Goal: Task Accomplishment & Management: Use online tool/utility

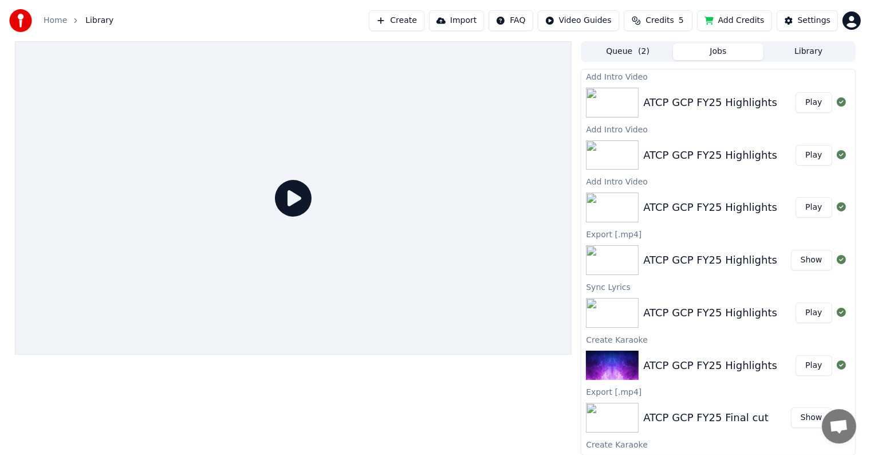
click at [809, 103] on button "Play" at bounding box center [814, 102] width 36 height 21
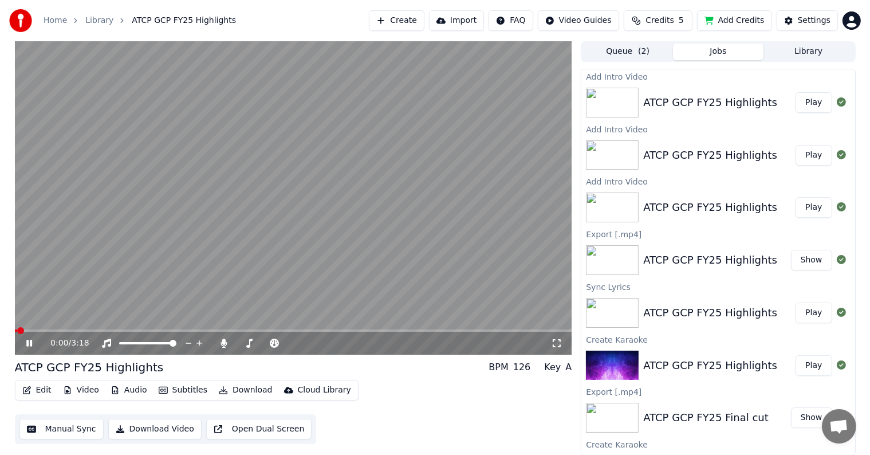
click at [31, 344] on icon at bounding box center [29, 343] width 6 height 7
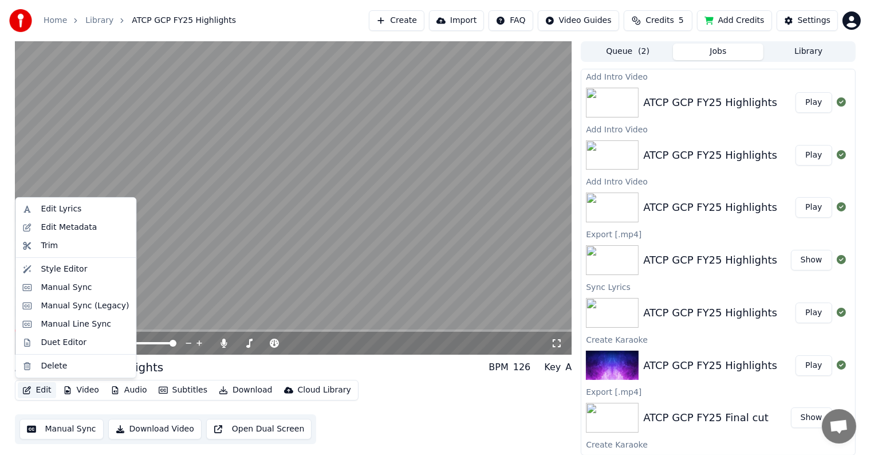
click at [37, 394] on button "Edit" at bounding box center [37, 390] width 38 height 16
click at [60, 273] on div "Style Editor" at bounding box center [64, 269] width 46 height 11
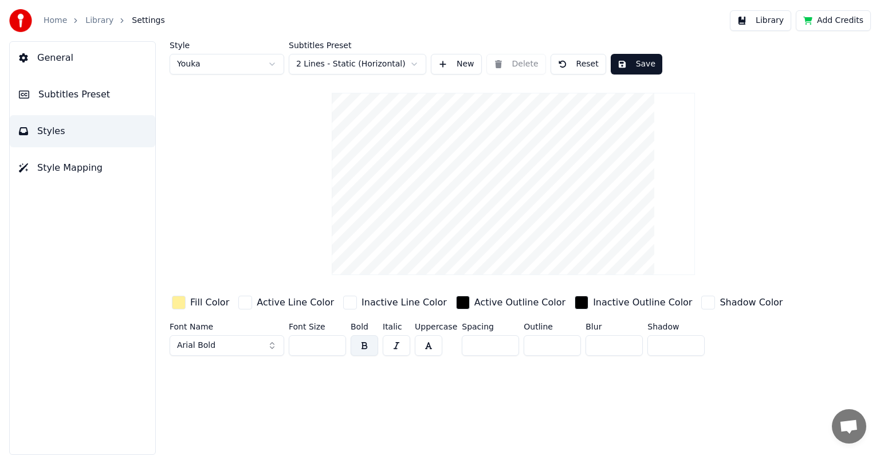
click at [99, 23] on link "Library" at bounding box center [99, 20] width 28 height 11
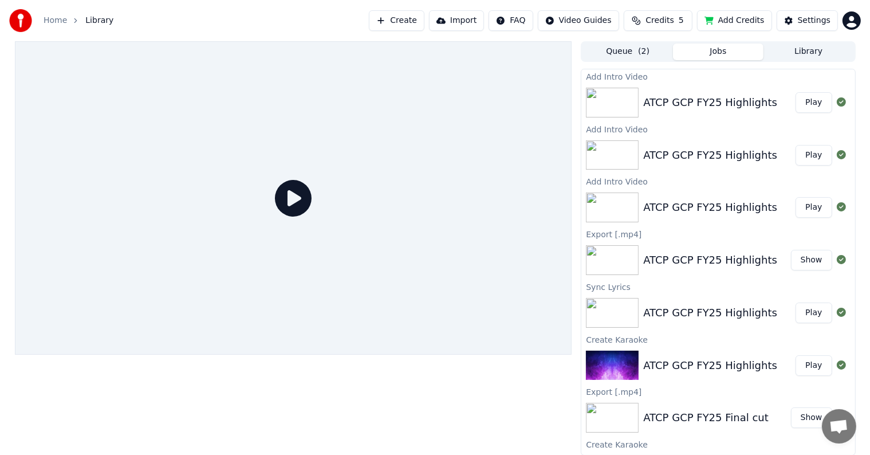
click at [797, 104] on button "Play" at bounding box center [814, 102] width 36 height 21
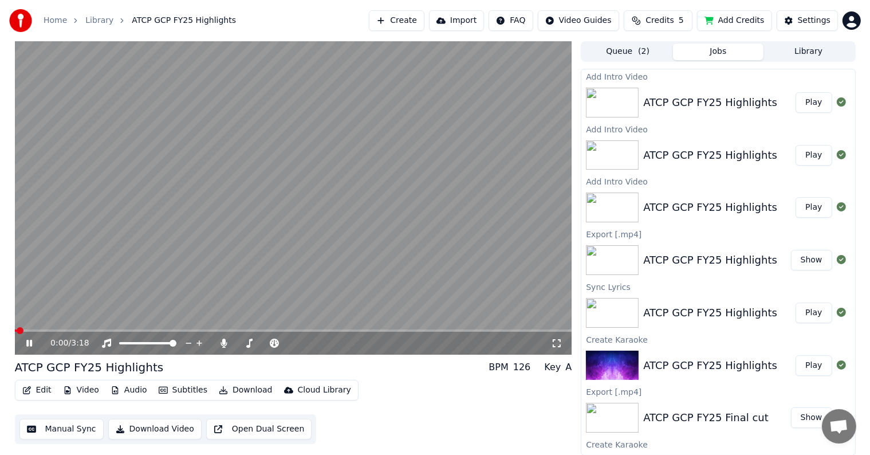
click at [30, 342] on icon at bounding box center [29, 343] width 6 height 7
drag, startPoint x: 25, startPoint y: 328, endPoint x: 97, endPoint y: 331, distance: 72.2
click at [97, 331] on div "0:00 / 3:18" at bounding box center [293, 197] width 557 height 313
click at [112, 328] on span at bounding box center [115, 330] width 7 height 7
click at [175, 229] on video at bounding box center [293, 197] width 557 height 313
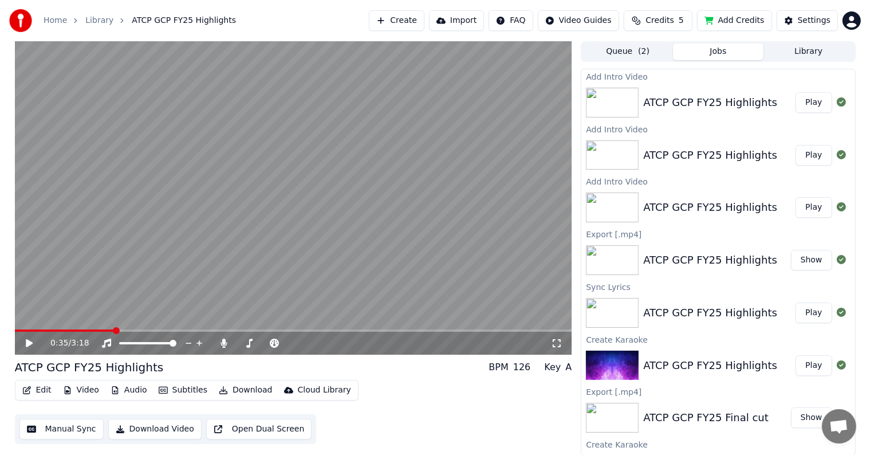
click at [549, 339] on div "0:35 / 3:18" at bounding box center [300, 342] width 501 height 11
click at [557, 351] on div "0:35 / 3:18" at bounding box center [293, 343] width 557 height 23
click at [561, 344] on icon at bounding box center [556, 343] width 11 height 9
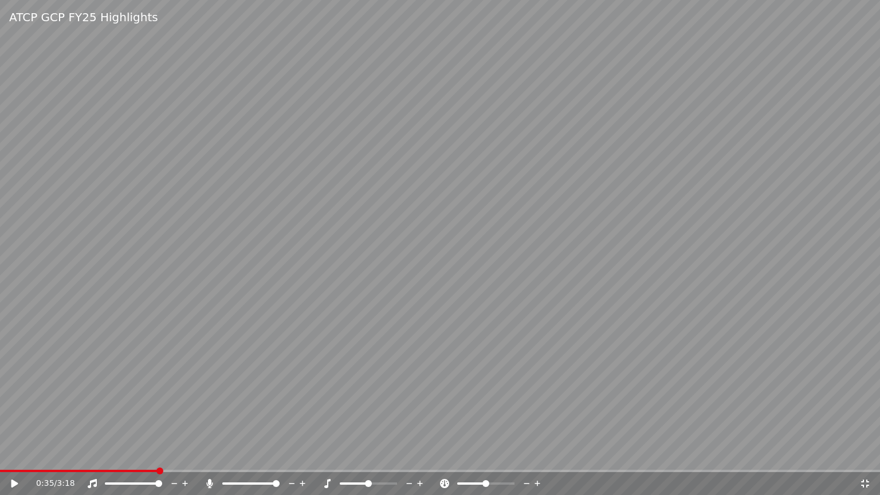
click at [149, 454] on div "0:35 / 3:18" at bounding box center [440, 483] width 880 height 23
click at [154, 454] on span at bounding box center [157, 470] width 7 height 7
click at [862, 454] on icon at bounding box center [864, 483] width 11 height 9
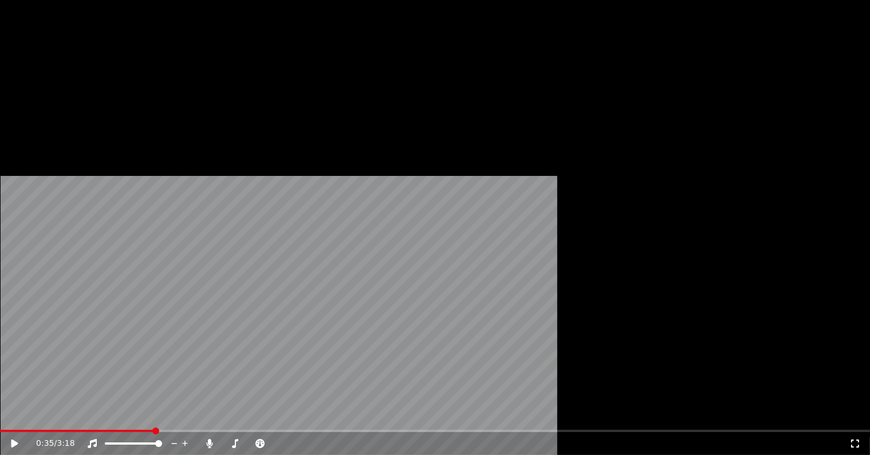
click at [42, 85] on button "Edit" at bounding box center [37, 77] width 38 height 16
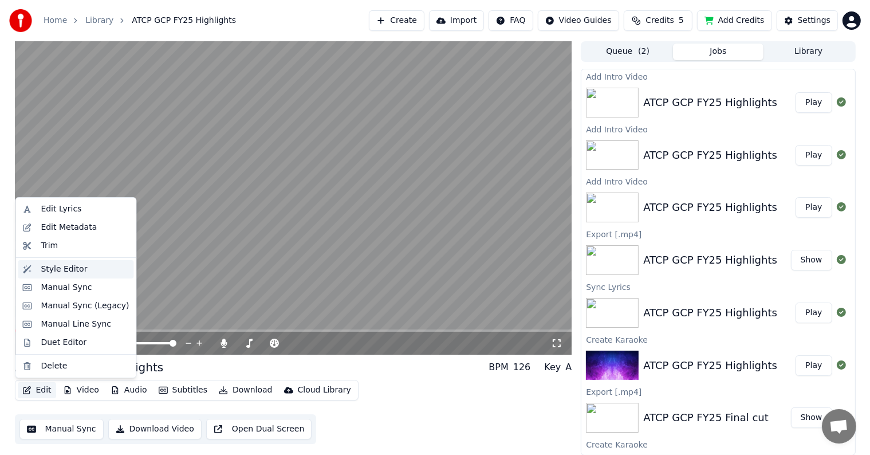
click at [61, 272] on div "Style Editor" at bounding box center [64, 269] width 46 height 11
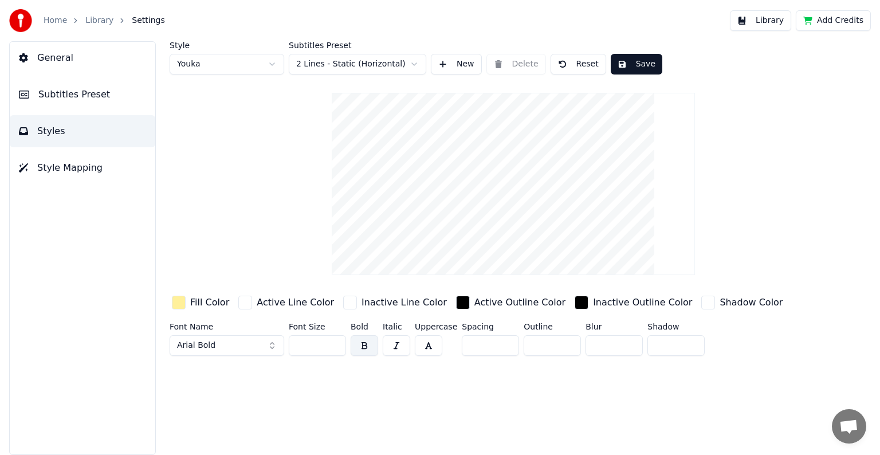
click at [580, 67] on button "Reset" at bounding box center [578, 64] width 56 height 21
type input "**"
click at [243, 225] on div "Style Youka Subtitles Preset 2 Lines - Static (Horizontal) New Delete Reset Sav…" at bounding box center [513, 200] width 687 height 319
click at [99, 23] on link "Library" at bounding box center [99, 20] width 28 height 11
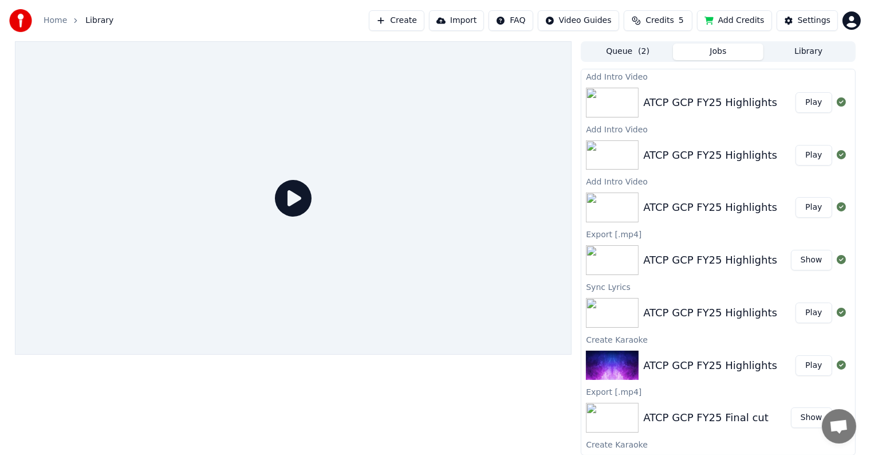
click at [612, 105] on img at bounding box center [612, 103] width 53 height 30
drag, startPoint x: 809, startPoint y: 104, endPoint x: 740, endPoint y: 119, distance: 70.8
click at [809, 104] on button "Play" at bounding box center [814, 102] width 36 height 21
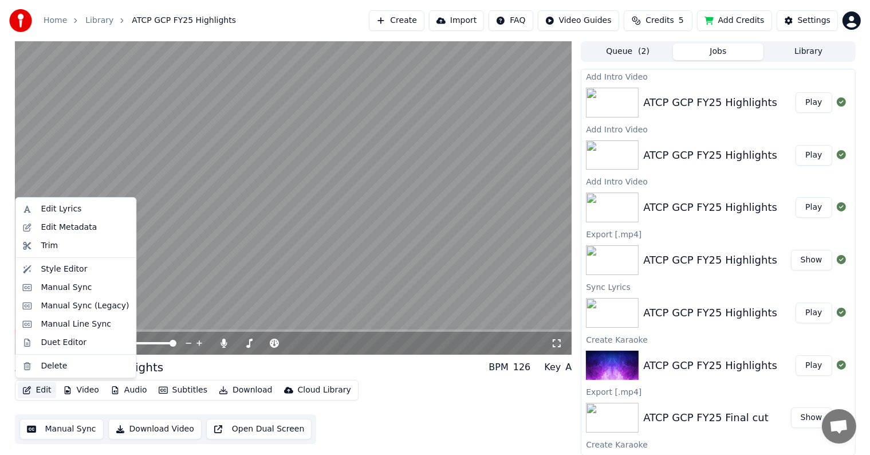
click at [40, 383] on button "Edit" at bounding box center [37, 390] width 38 height 16
click at [65, 265] on div "Style Editor" at bounding box center [64, 269] width 46 height 11
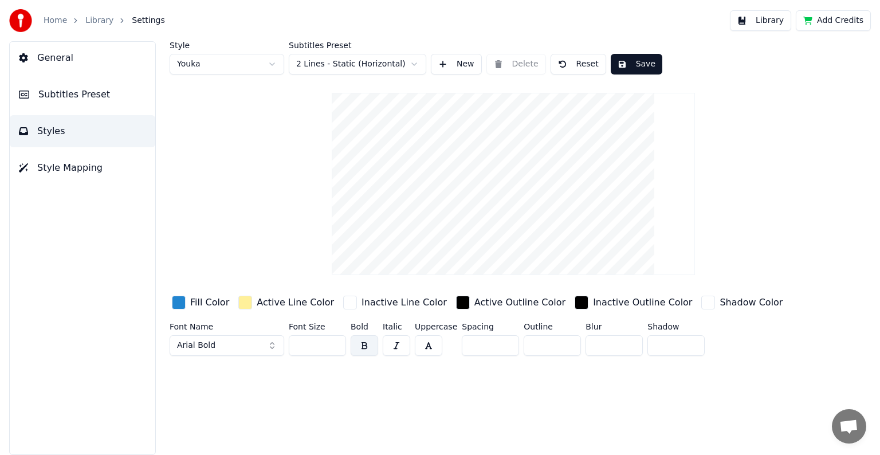
click at [238, 302] on div "button" at bounding box center [245, 303] width 14 height 14
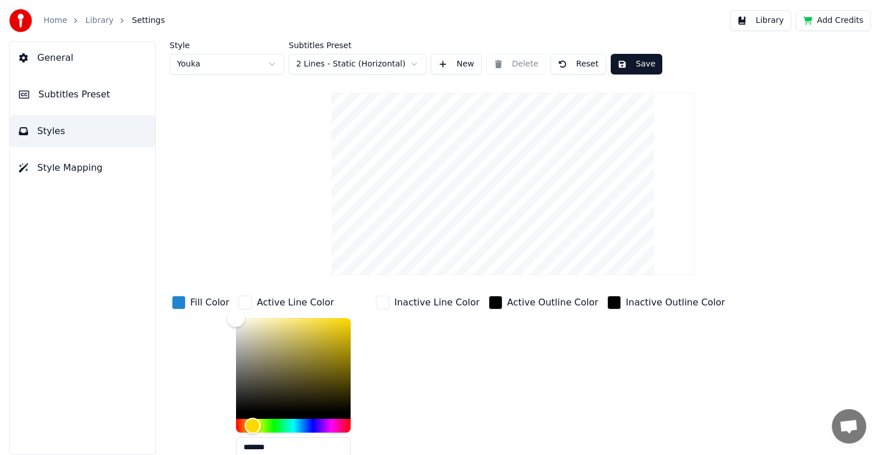
drag, startPoint x: 273, startPoint y: 318, endPoint x: 203, endPoint y: 312, distance: 70.2
click at [203, 312] on div "Fill Color Active Line Color ******* Inactive Line Color Active Outline Color I…" at bounding box center [478, 392] width 616 height 198
click at [572, 65] on button "Reset" at bounding box center [578, 64] width 56 height 21
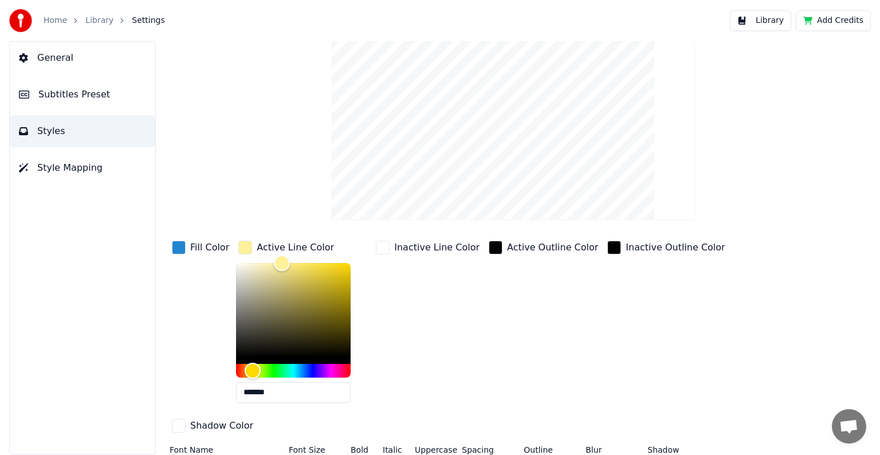
scroll to position [58, 0]
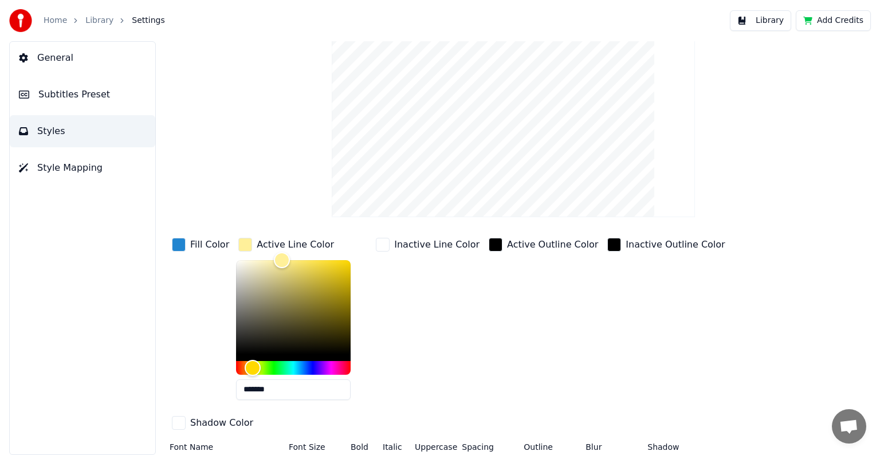
drag, startPoint x: 264, startPoint y: 446, endPoint x: 221, endPoint y: 392, distance: 68.9
click at [221, 392] on div "Fill Color Active Line Color ******* Inactive Line Color Active Outline Color I…" at bounding box center [478, 334] width 616 height 198
type input "*******"
drag, startPoint x: 277, startPoint y: 260, endPoint x: 189, endPoint y: 253, distance: 88.5
click at [189, 253] on div "Fill Color Active Line Color ******* Inactive Line Color Active Outline Color I…" at bounding box center [478, 334] width 616 height 198
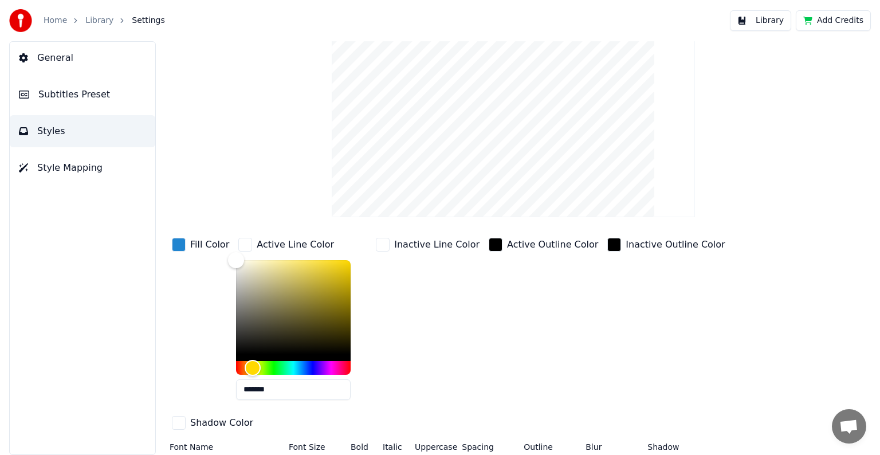
click at [176, 239] on div "button" at bounding box center [179, 245] width 14 height 14
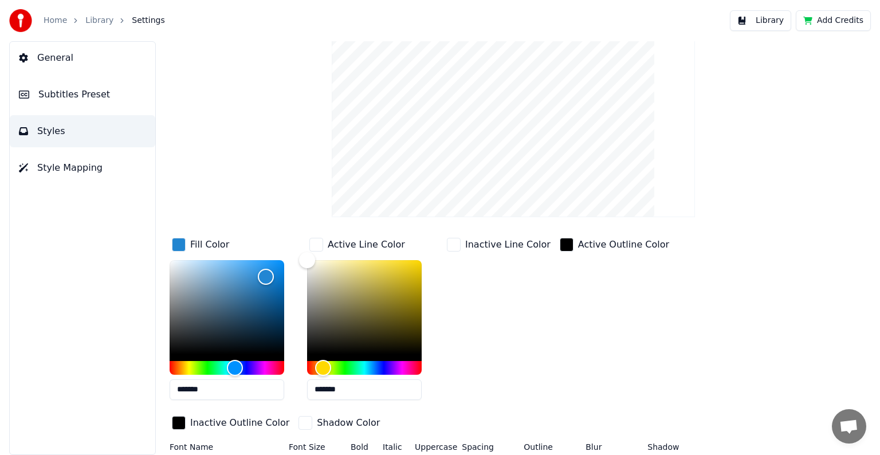
drag, startPoint x: 226, startPoint y: 392, endPoint x: 144, endPoint y: 383, distance: 82.4
click at [144, 383] on div "General Subtitles Preset Styles Style Mapping Style Youka Subtitles Preset 2 Li…" at bounding box center [440, 248] width 880 height 414
paste input "text"
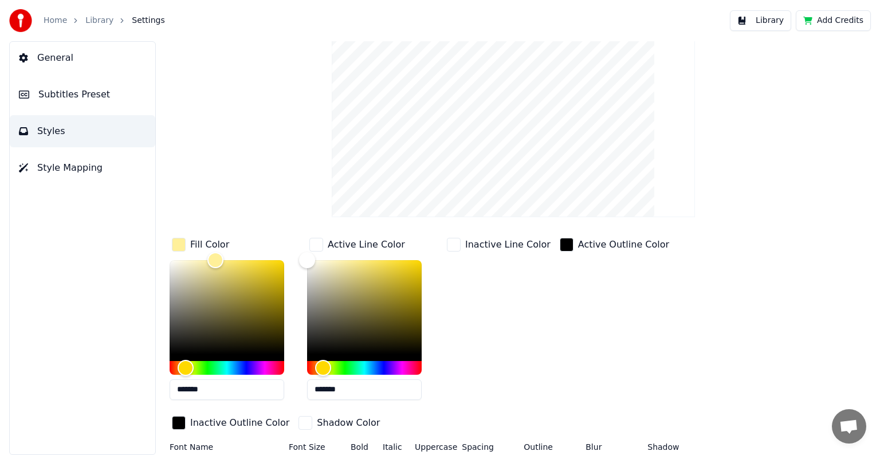
type input "*******"
click at [557, 333] on div "Active Outline Color" at bounding box center [614, 322] width 114 height 174
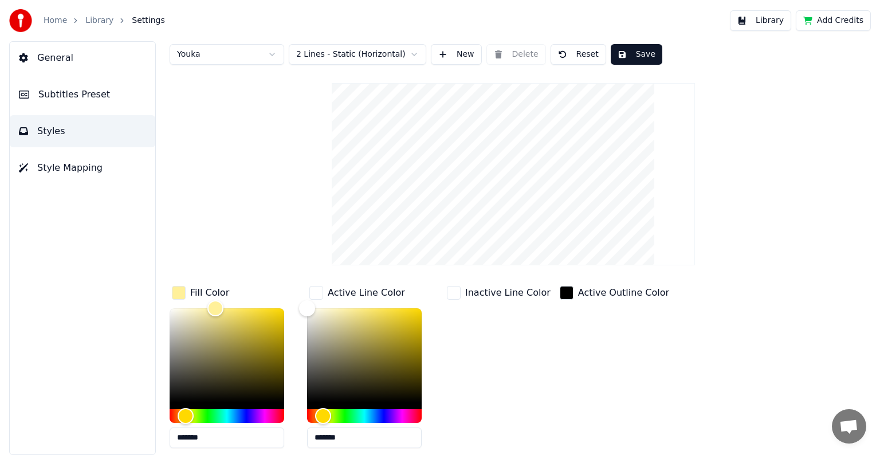
scroll to position [0, 0]
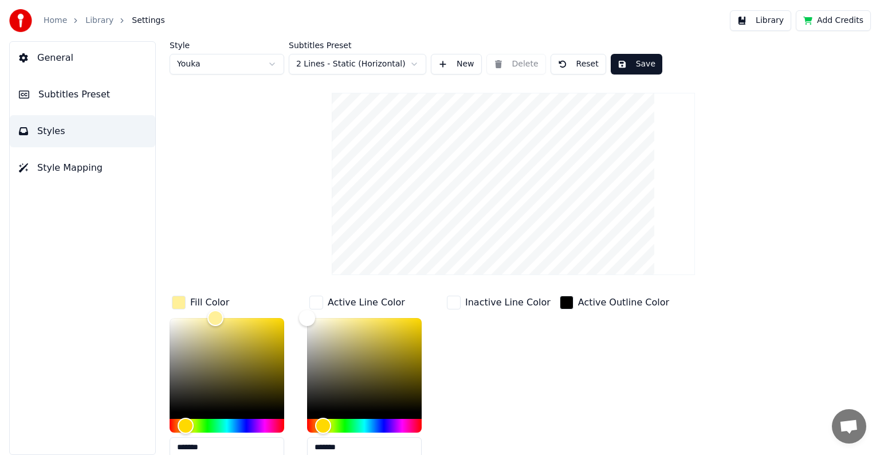
click at [634, 69] on button "Save" at bounding box center [637, 64] width 52 height 21
click at [625, 61] on button "Done" at bounding box center [637, 64] width 53 height 21
click at [135, 23] on span "Settings" at bounding box center [148, 20] width 33 height 11
click at [97, 18] on link "Library" at bounding box center [99, 20] width 28 height 11
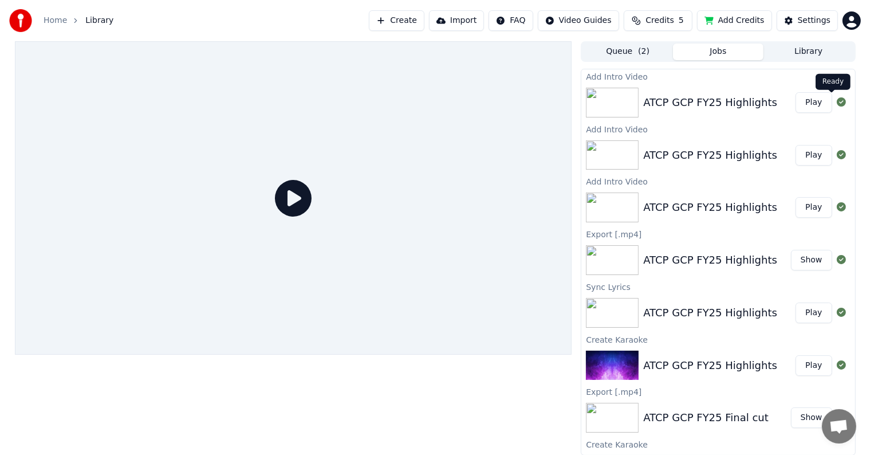
click at [812, 104] on button "Play" at bounding box center [814, 102] width 36 height 21
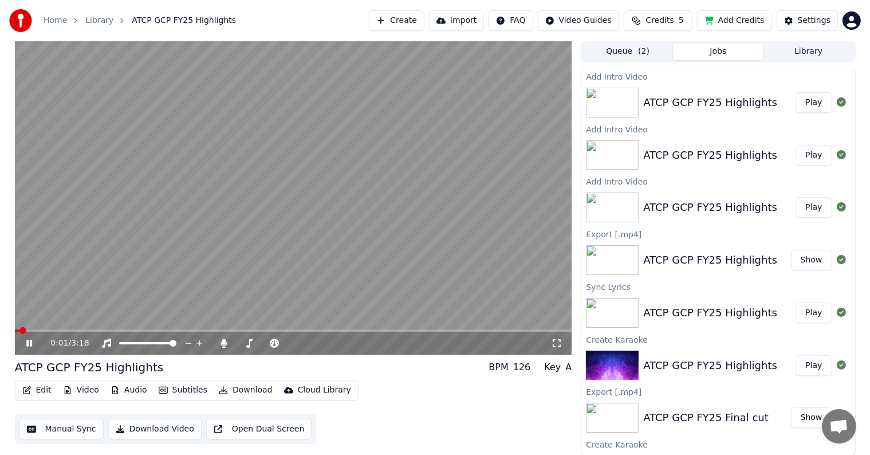
click at [25, 340] on icon at bounding box center [37, 343] width 27 height 9
click at [197, 327] on span at bounding box center [198, 330] width 7 height 7
click at [305, 328] on span at bounding box center [306, 330] width 7 height 7
click at [239, 328] on span at bounding box center [240, 330] width 7 height 7
click at [223, 327] on span at bounding box center [226, 330] width 7 height 7
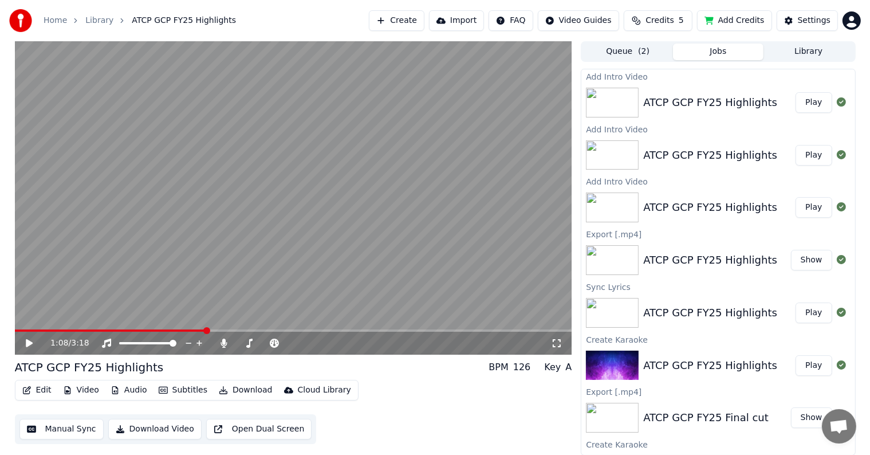
click at [206, 328] on span at bounding box center [206, 330] width 7 height 7
click at [174, 328] on span at bounding box center [176, 330] width 7 height 7
click at [167, 327] on span at bounding box center [167, 330] width 7 height 7
click at [154, 327] on span at bounding box center [157, 330] width 7 height 7
drag, startPoint x: 154, startPoint y: 325, endPoint x: 144, endPoint y: 325, distance: 9.7
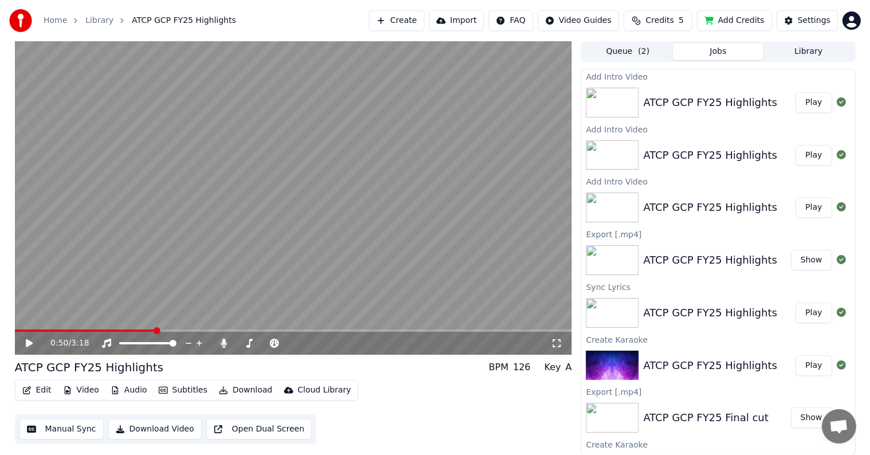
click at [144, 325] on video at bounding box center [293, 197] width 557 height 313
click at [137, 329] on span at bounding box center [140, 330] width 7 height 7
click at [23, 349] on div "0:44 / 3:18" at bounding box center [293, 343] width 557 height 23
click at [132, 329] on video at bounding box center [293, 197] width 557 height 313
click at [121, 331] on span at bounding box center [68, 330] width 107 height 2
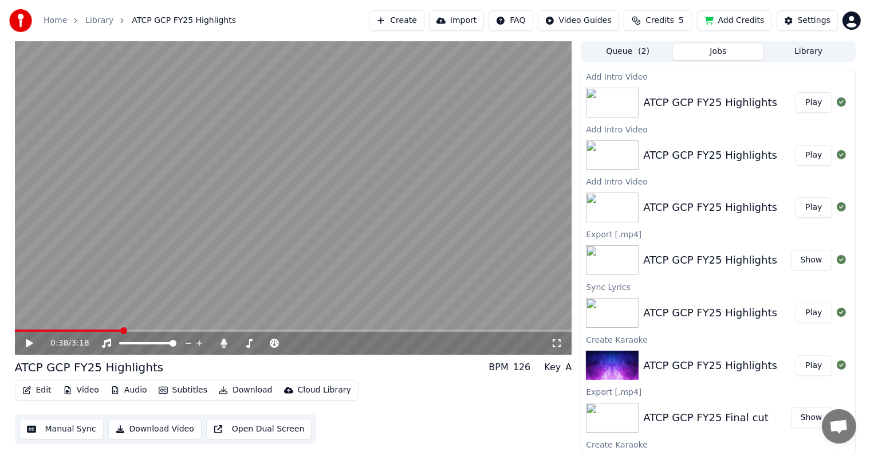
click at [552, 342] on icon at bounding box center [556, 343] width 11 height 9
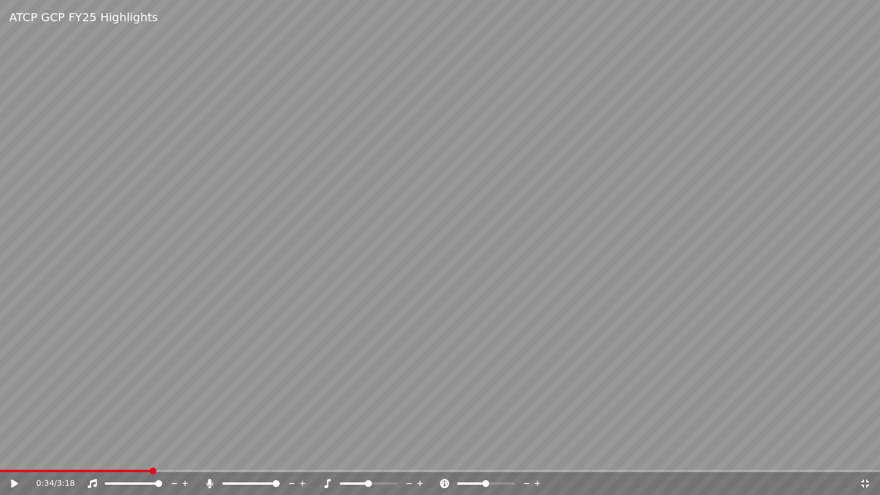
click at [151, 454] on span at bounding box center [153, 470] width 7 height 7
click at [159, 454] on span at bounding box center [162, 470] width 7 height 7
click at [151, 454] on span at bounding box center [75, 471] width 151 height 2
click at [12, 454] on icon at bounding box center [14, 483] width 7 height 8
click at [14, 454] on icon at bounding box center [15, 483] width 6 height 7
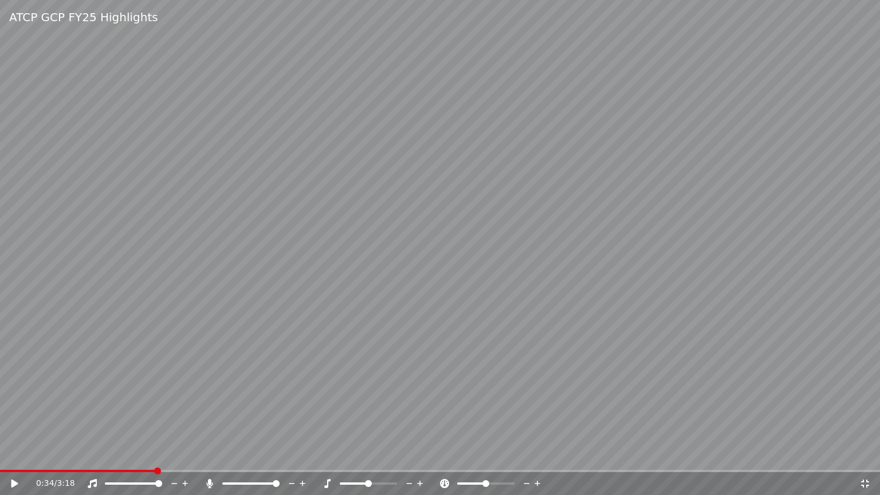
click at [862, 454] on icon at bounding box center [865, 483] width 8 height 8
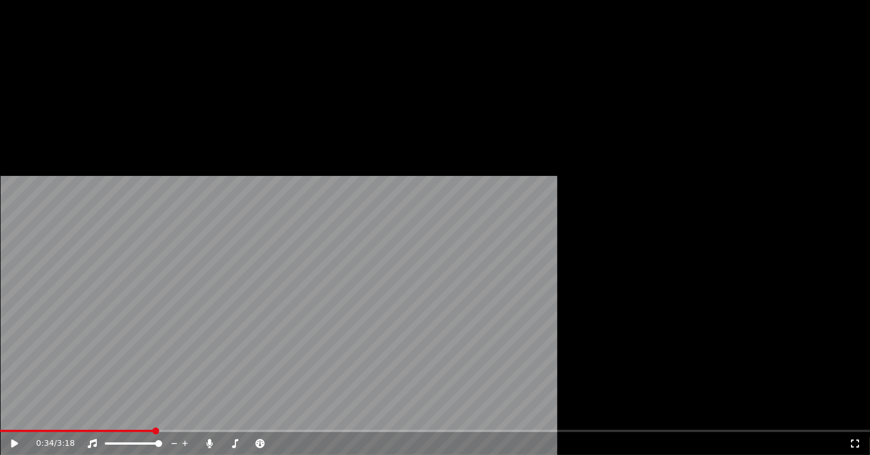
click at [41, 85] on button "Edit" at bounding box center [37, 77] width 38 height 16
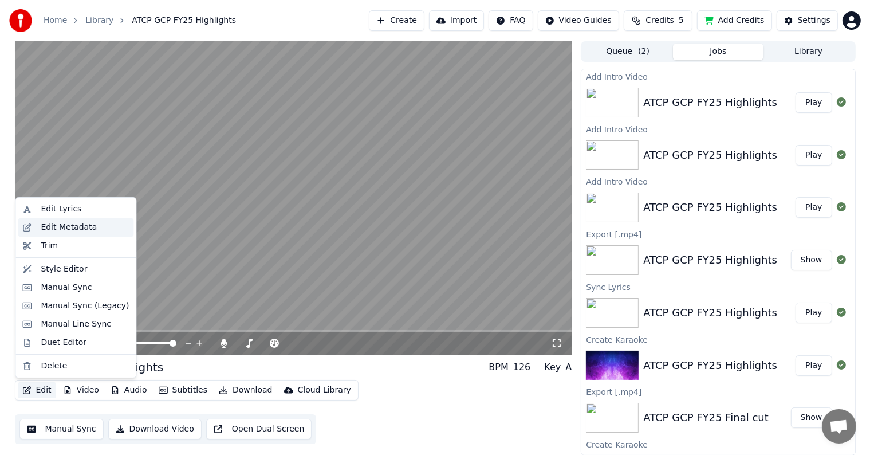
click at [80, 230] on div "Edit Metadata" at bounding box center [69, 227] width 56 height 11
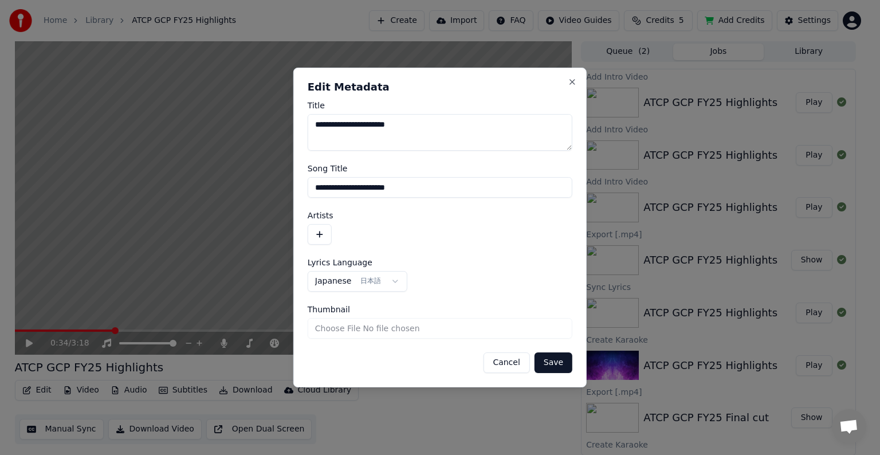
click at [508, 364] on button "Cancel" at bounding box center [506, 362] width 46 height 21
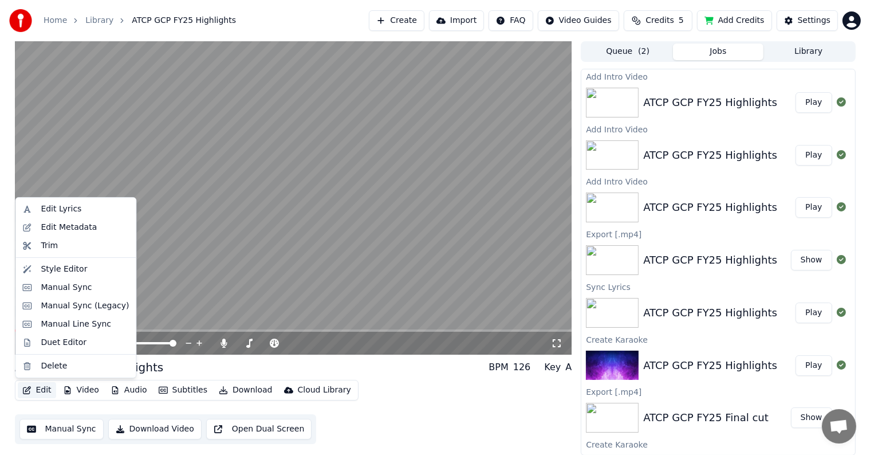
click at [40, 389] on button "Edit" at bounding box center [37, 390] width 38 height 16
click at [94, 270] on div "Style Editor" at bounding box center [85, 269] width 88 height 11
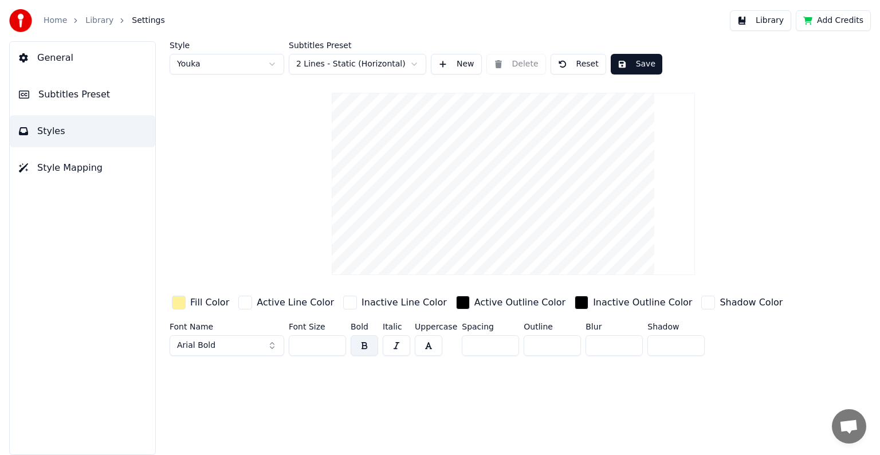
click at [336, 70] on html "Home Library Settings Library Add Credits General Subtitles Preset Styles Style…" at bounding box center [440, 227] width 880 height 455
click at [455, 66] on html "Home Library Settings Library Add Credits General Subtitles Preset Styles Style…" at bounding box center [440, 227] width 880 height 455
click at [455, 66] on button "New" at bounding box center [456, 64] width 51 height 21
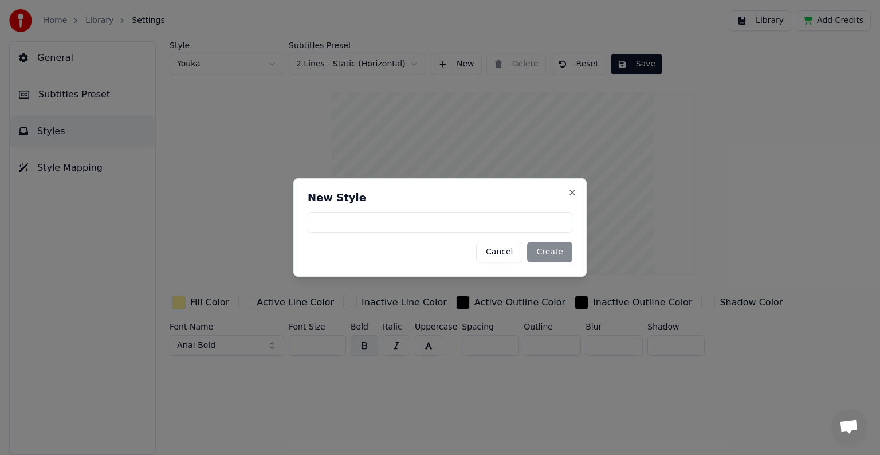
click at [508, 257] on button "Cancel" at bounding box center [499, 252] width 46 height 21
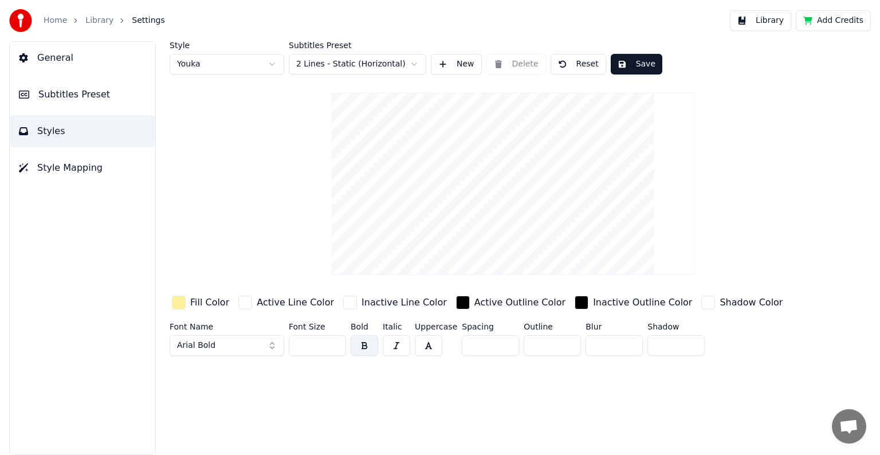
drag, startPoint x: 513, startPoint y: 223, endPoint x: 516, endPoint y: 234, distance: 11.1
click at [516, 234] on video at bounding box center [513, 184] width 363 height 182
click at [520, 227] on video at bounding box center [513, 184] width 363 height 182
click at [77, 86] on button "Subtitles Preset" at bounding box center [82, 94] width 145 height 32
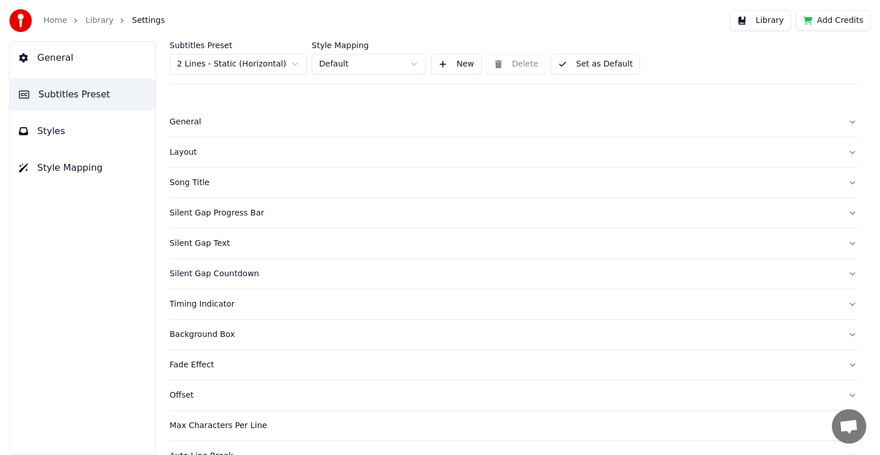
click at [199, 150] on div "Layout" at bounding box center [504, 152] width 669 height 11
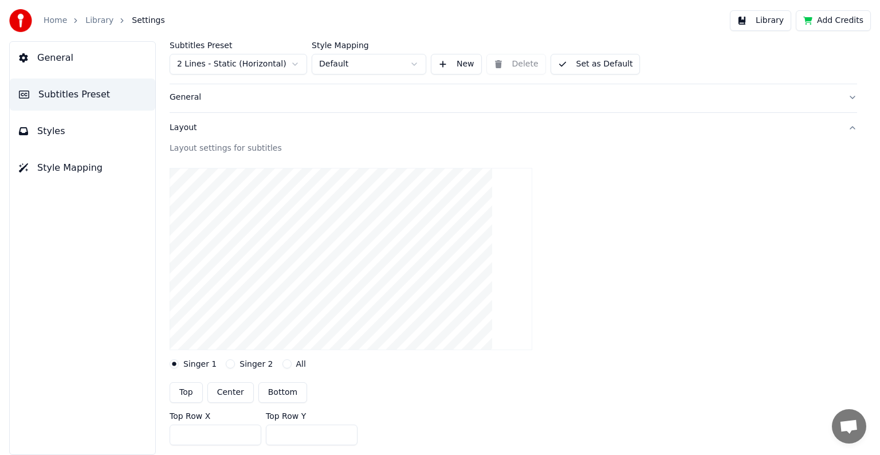
scroll to position [115, 0]
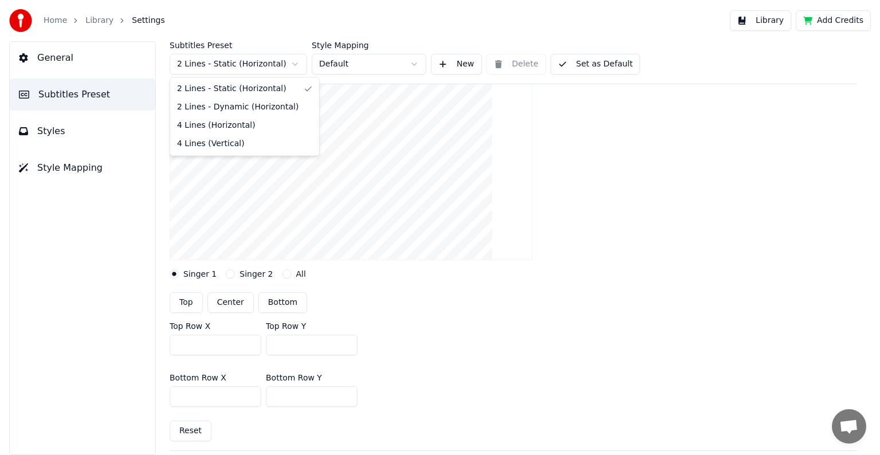
click at [231, 63] on html "Home Library Settings Library Add Credits General Subtitles Preset Styles Style…" at bounding box center [440, 227] width 880 height 455
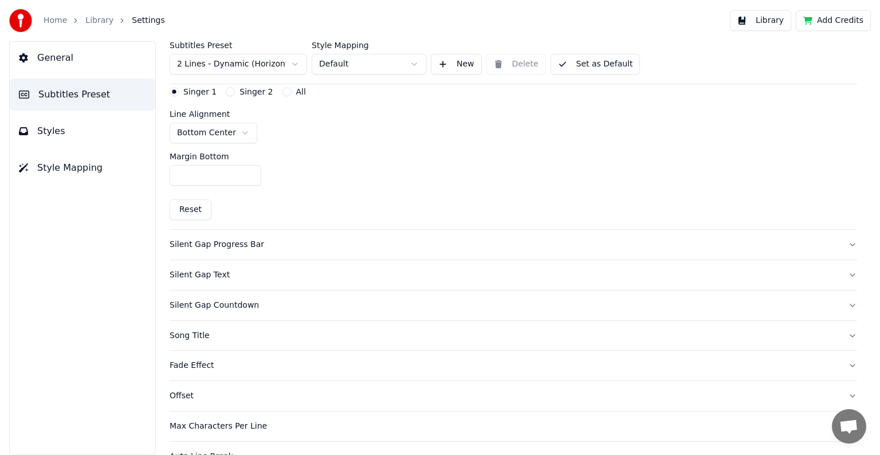
scroll to position [321, 0]
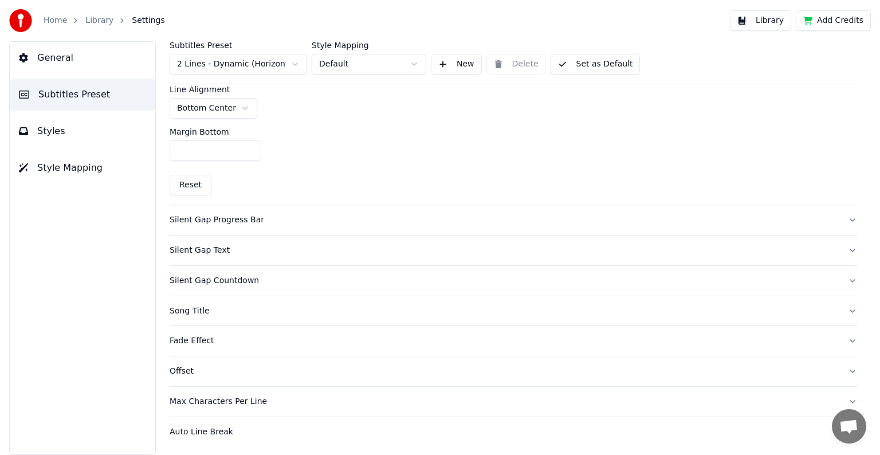
click at [238, 257] on button "Silent Gap Text" at bounding box center [513, 250] width 687 height 30
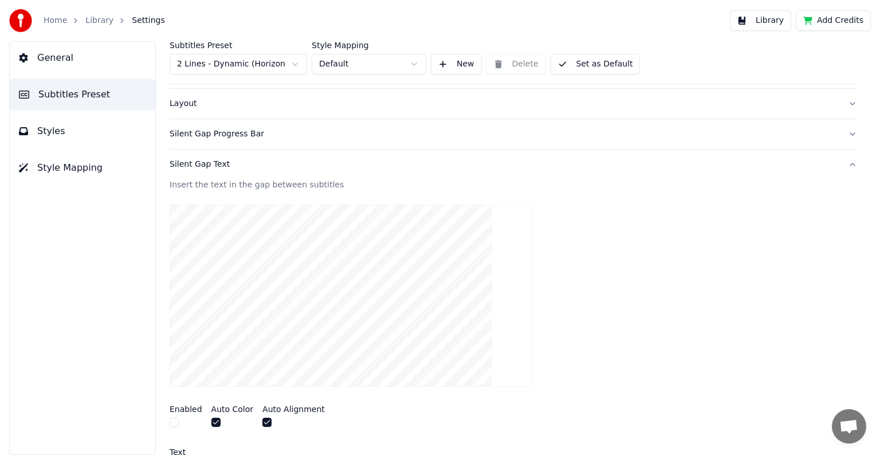
scroll to position [7, 0]
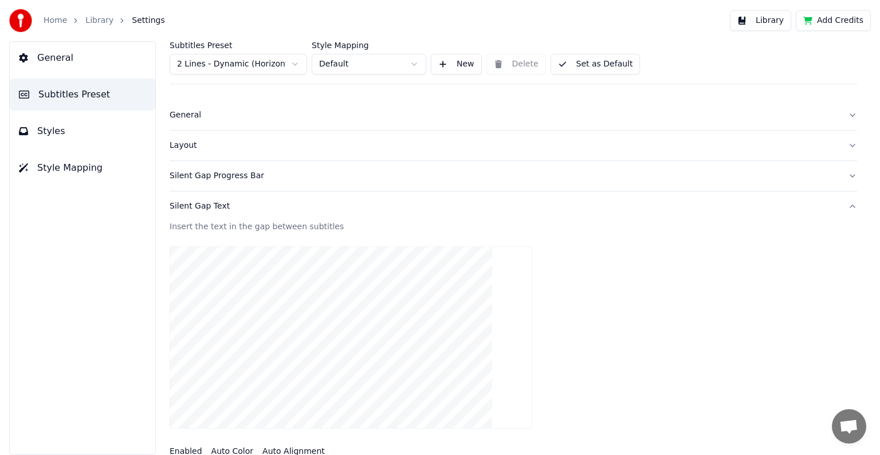
click at [298, 178] on div "Silent Gap Progress Bar" at bounding box center [504, 175] width 669 height 11
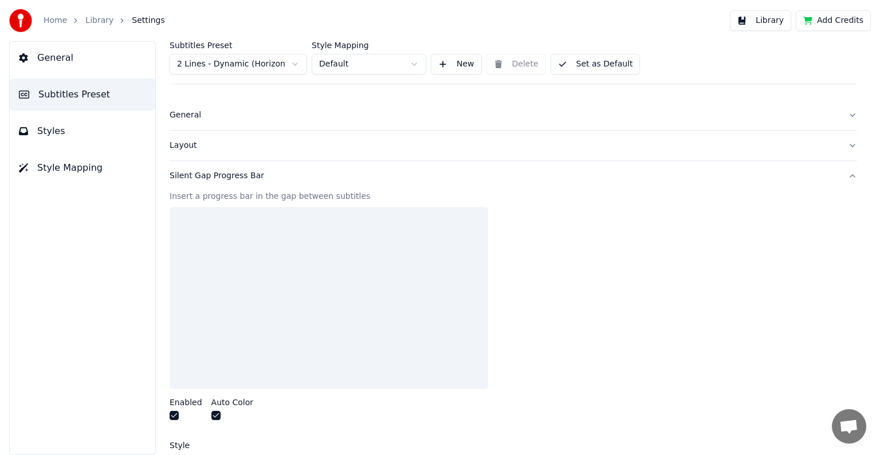
click at [242, 146] on div "Layout" at bounding box center [504, 145] width 669 height 11
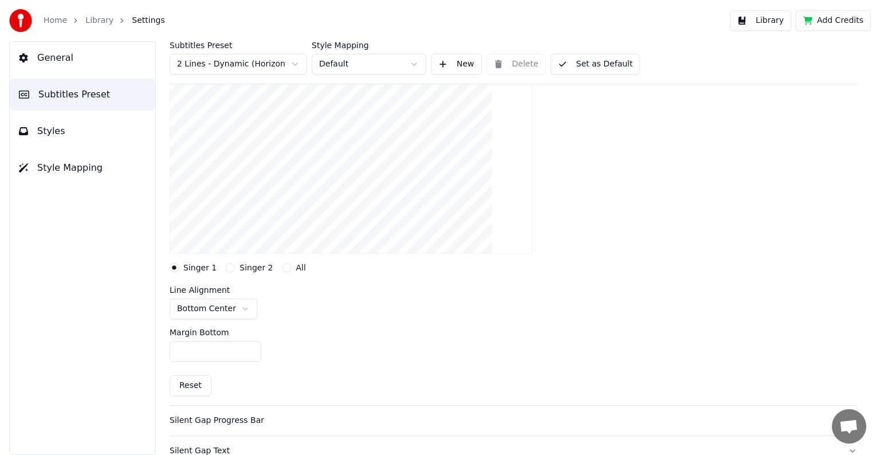
scroll to position [121, 0]
click at [227, 302] on html "Home Library Settings Library Add Credits General Subtitles Preset Styles Style…" at bounding box center [440, 227] width 880 height 455
click at [198, 314] on html "Home Library Settings Library Add Credits General Subtitles Preset Styles Style…" at bounding box center [440, 227] width 880 height 455
click at [217, 305] on html "Home Library Settings Library Add Credits General Subtitles Preset Styles Style…" at bounding box center [440, 227] width 880 height 455
click at [206, 308] on html "Home Library Settings Library Add Credits General Subtitles Preset Styles Style…" at bounding box center [440, 227] width 880 height 455
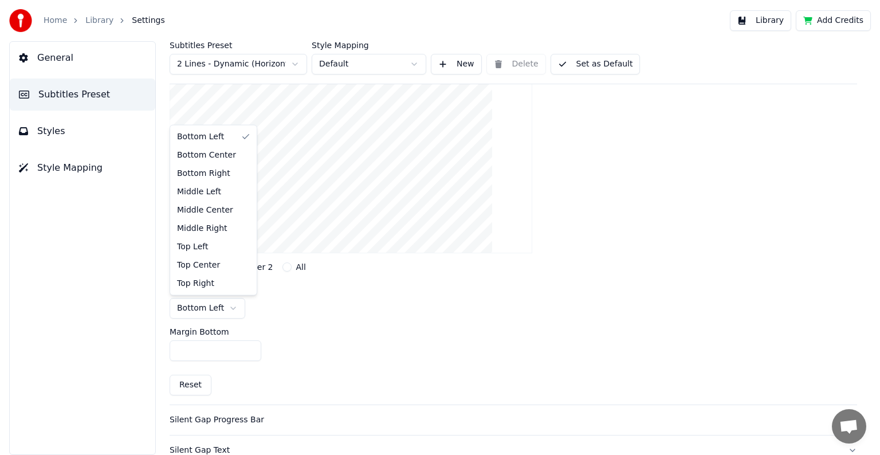
click at [321, 332] on html "Home Library Settings Library Add Credits General Subtitles Preset Styles Style…" at bounding box center [440, 227] width 880 height 455
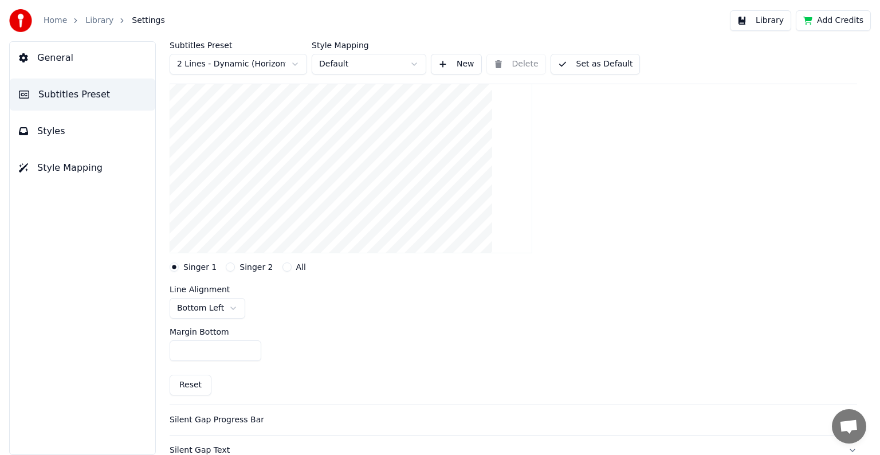
click at [196, 314] on html "Home Library Settings Library Add Credits General Subtitles Preset Styles Style…" at bounding box center [440, 227] width 880 height 455
drag, startPoint x: 213, startPoint y: 349, endPoint x: 96, endPoint y: 344, distance: 117.0
click at [100, 343] on div "General Subtitles Preset Styles Style Mapping Subtitles Preset 2 Lines - Dynami…" at bounding box center [440, 248] width 880 height 414
drag, startPoint x: 192, startPoint y: 347, endPoint x: 107, endPoint y: 341, distance: 86.1
click at [112, 341] on div "General Subtitles Preset Styles Style Mapping Subtitles Preset 2 Lines - Dynami…" at bounding box center [440, 248] width 880 height 414
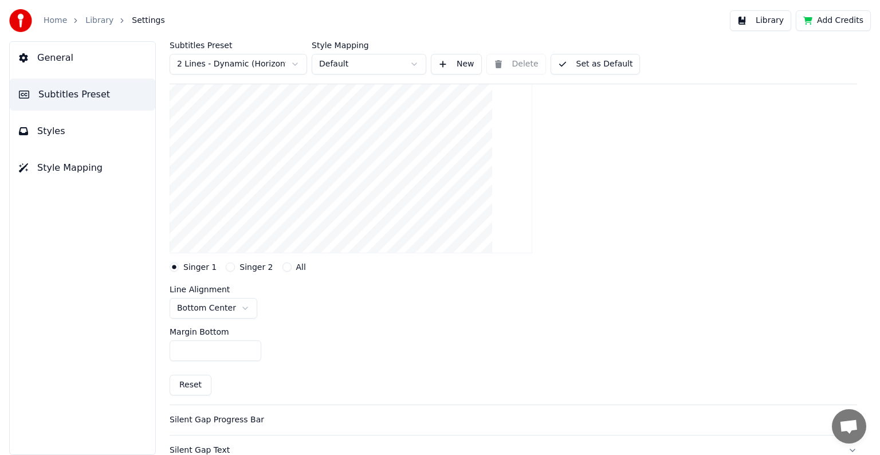
drag, startPoint x: 205, startPoint y: 352, endPoint x: 103, endPoint y: 344, distance: 101.7
click at [103, 344] on div "General Subtitles Preset Styles Style Mapping Subtitles Preset 2 Lines - Dynami…" at bounding box center [440, 248] width 880 height 414
type input "**"
click at [430, 337] on div "Margin Bottom **" at bounding box center [513, 344] width 687 height 52
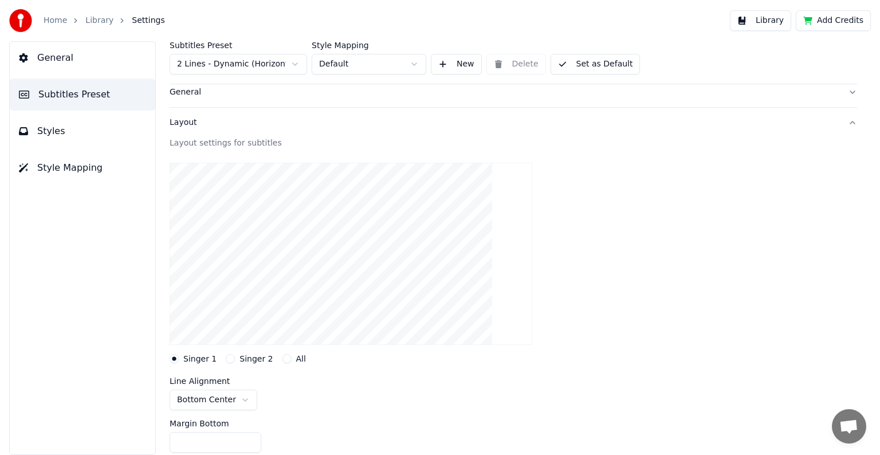
scroll to position [0, 0]
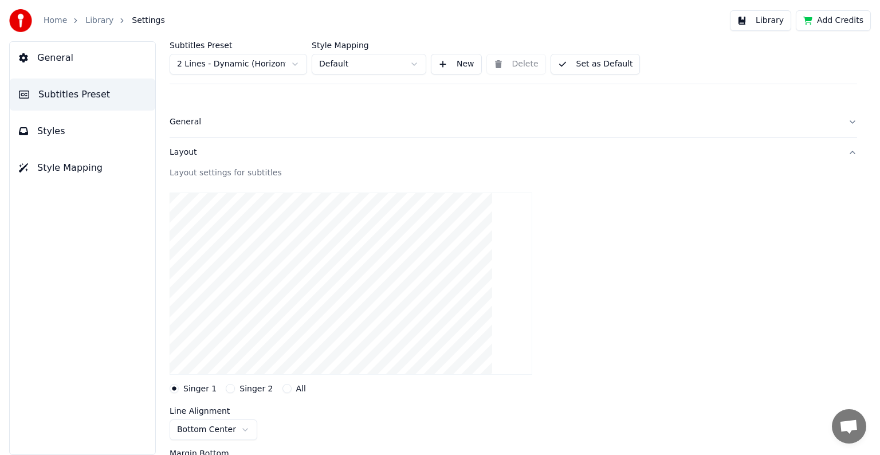
click at [236, 119] on div "General" at bounding box center [504, 121] width 669 height 11
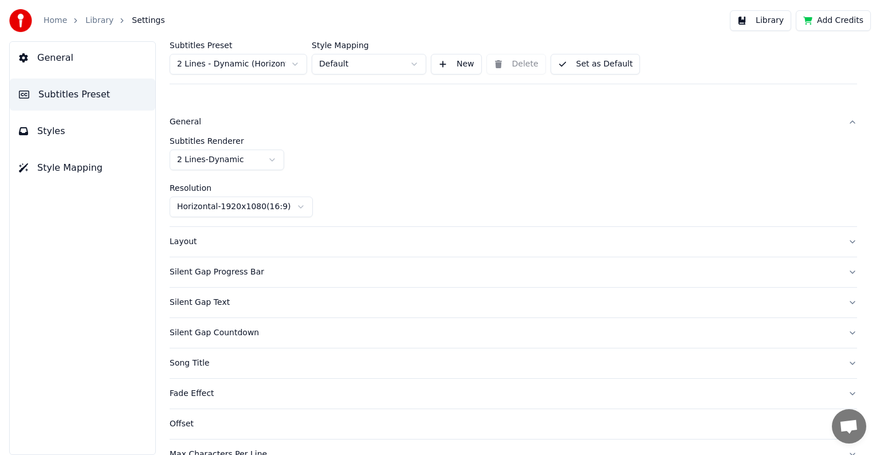
click at [242, 239] on div "Layout" at bounding box center [504, 241] width 669 height 11
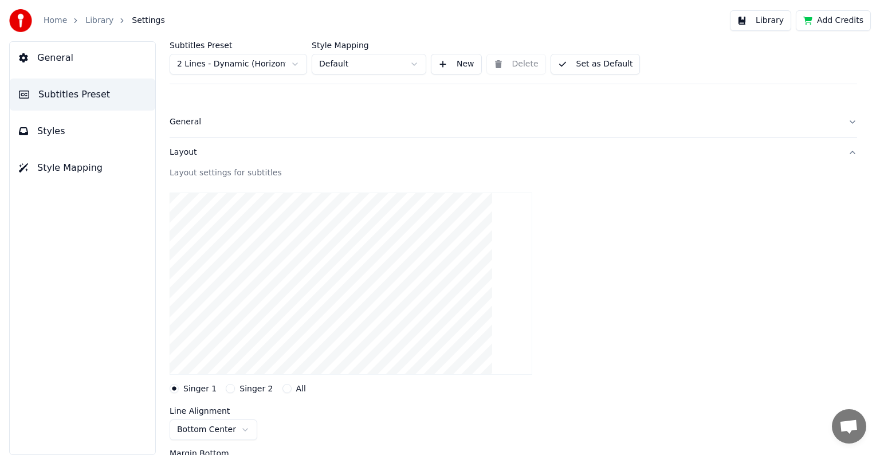
click at [461, 66] on button "New" at bounding box center [456, 64] width 51 height 21
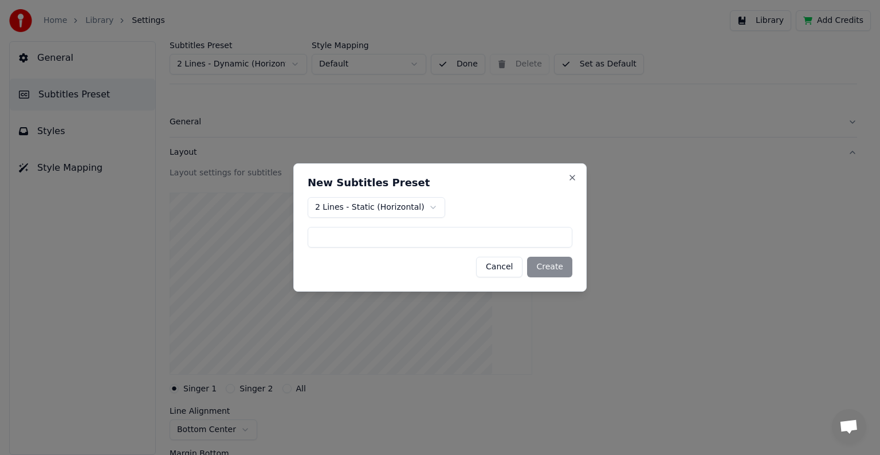
click at [401, 241] on input at bounding box center [440, 237] width 265 height 21
type input "********"
click at [548, 264] on button "Create" at bounding box center [549, 267] width 45 height 21
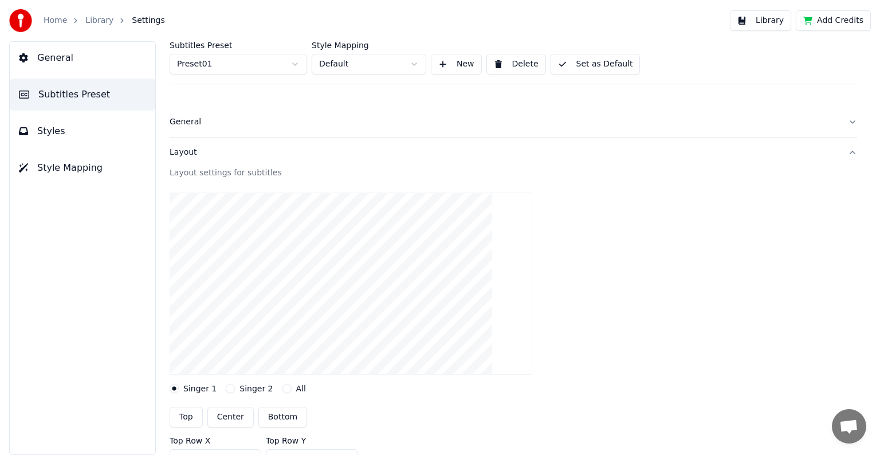
click at [298, 63] on html "Home Library Settings Library Add Credits General Subtitles Preset Styles Style…" at bounding box center [440, 227] width 880 height 455
click at [382, 62] on html "Home Library Settings Library Add Credits General Subtitles Preset Styles Style…" at bounding box center [440, 227] width 880 height 455
click at [380, 62] on html "Home Library Settings Library Add Credits General Subtitles Preset Styles Style…" at bounding box center [440, 227] width 880 height 455
click at [418, 68] on html "Home Library Settings Library Add Credits General Subtitles Preset Styles Style…" at bounding box center [440, 227] width 880 height 455
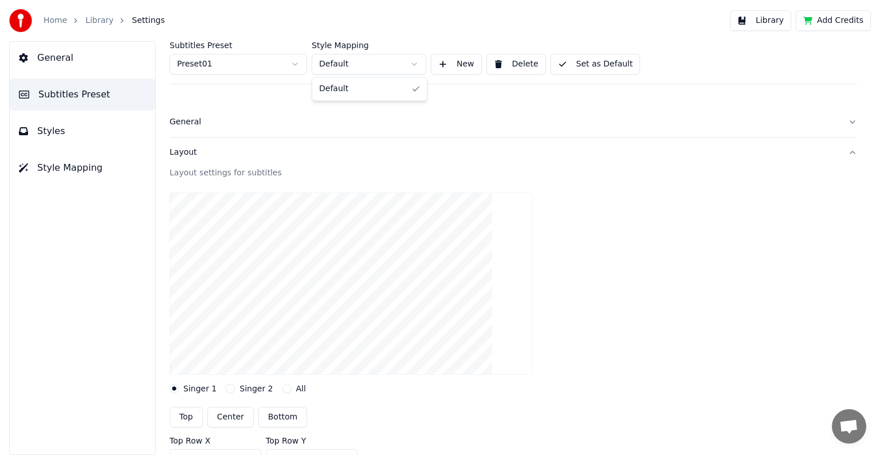
click at [418, 68] on html "Home Library Settings Library Add Credits General Subtitles Preset Styles Style…" at bounding box center [440, 227] width 880 height 455
click at [623, 217] on html "Home Library Settings Library Add Credits General Subtitles Preset Styles Style…" at bounding box center [440, 227] width 880 height 455
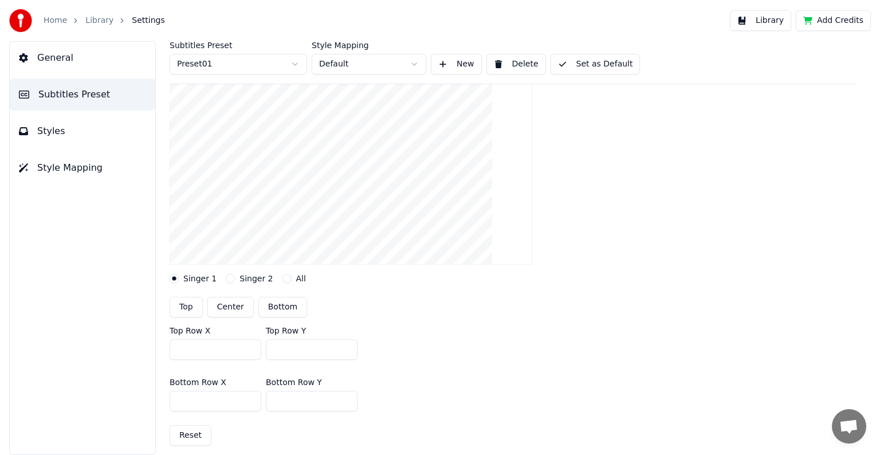
scroll to position [115, 0]
click at [277, 302] on button "Bottom" at bounding box center [282, 302] width 49 height 21
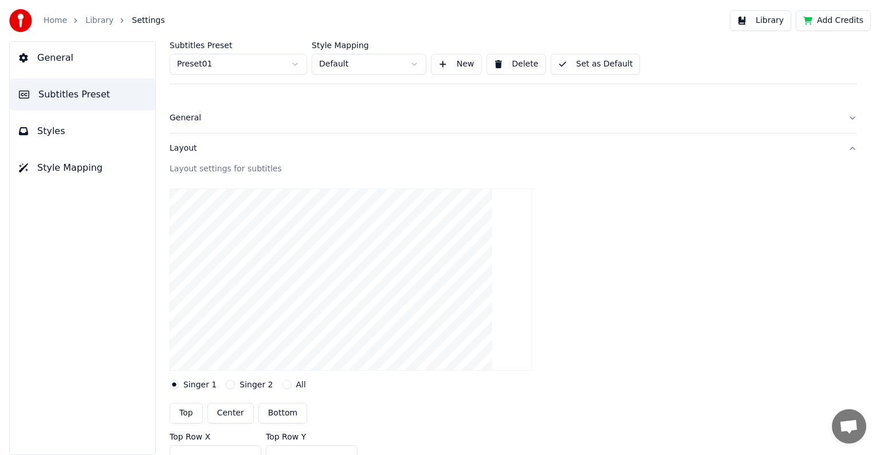
scroll to position [0, 0]
click at [234, 174] on div "Layout settings for subtitles" at bounding box center [513, 172] width 687 height 11
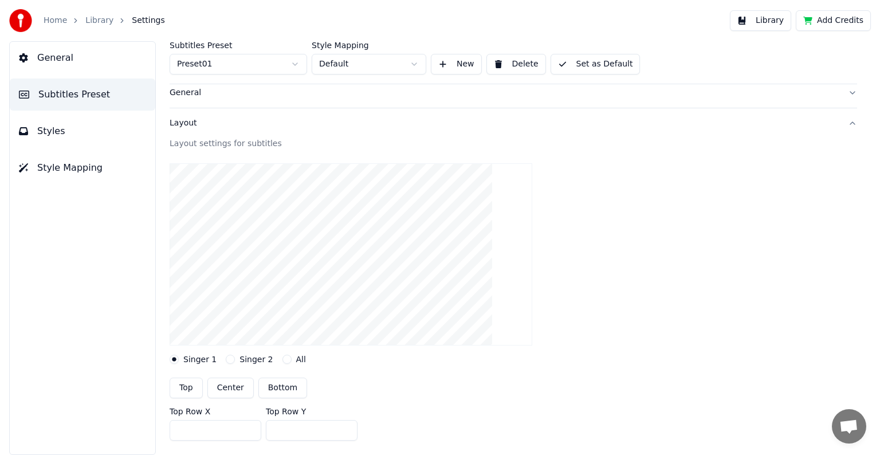
scroll to position [115, 0]
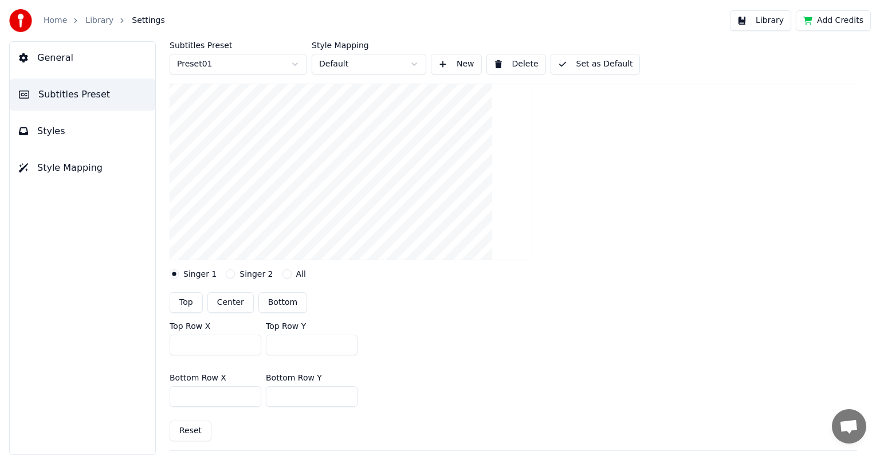
click at [225, 305] on button "Center" at bounding box center [230, 302] width 46 height 21
type input "***"
click at [274, 304] on button "Bottom" at bounding box center [282, 302] width 49 height 21
type input "***"
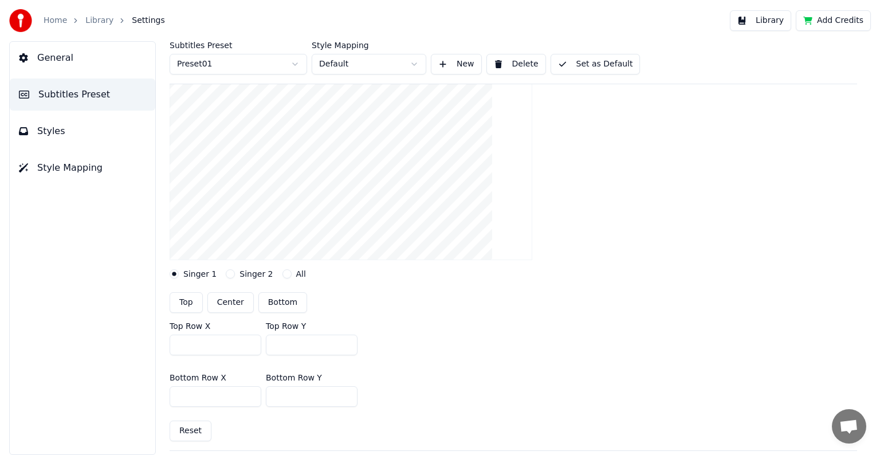
type input "***"
drag, startPoint x: 296, startPoint y: 345, endPoint x: 192, endPoint y: 333, distance: 104.4
click at [192, 334] on div "Top Row X *** Top Row Y ***" at bounding box center [513, 339] width 687 height 52
type input "***"
drag, startPoint x: 210, startPoint y: 397, endPoint x: 109, endPoint y: 383, distance: 102.4
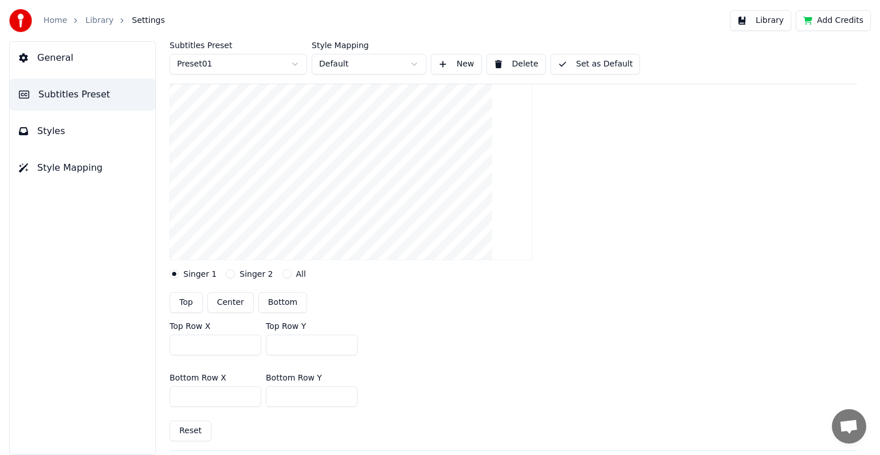
click at [111, 383] on div "General Subtitles Preset Styles Style Mapping Subtitles Preset Preset01 Style M…" at bounding box center [440, 248] width 880 height 414
type input "***"
drag, startPoint x: 296, startPoint y: 396, endPoint x: 165, endPoint y: 395, distance: 130.6
click at [165, 395] on div "Subtitles Preset Preset01 Style Mapping Default New Delete Set as Default Gener…" at bounding box center [513, 248] width 733 height 414
type input "****"
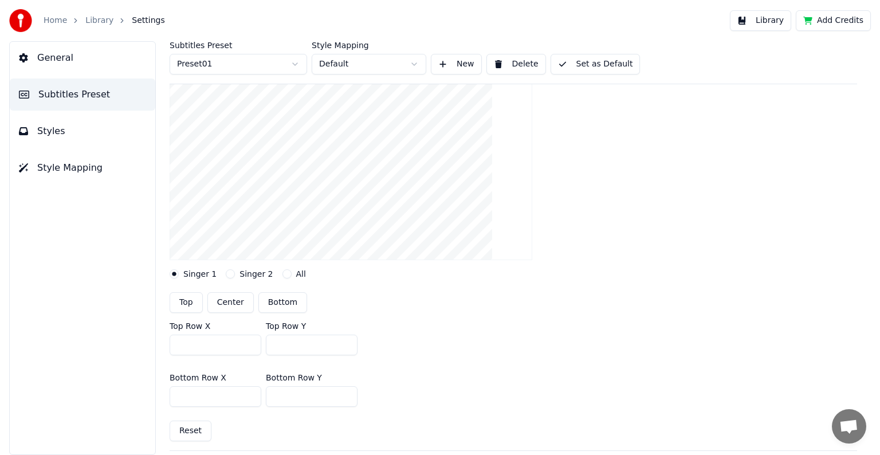
click at [447, 390] on div "Bottom Row X *** Bottom Row Y ****" at bounding box center [513, 390] width 687 height 52
drag, startPoint x: 297, startPoint y: 341, endPoint x: 197, endPoint y: 325, distance: 101.5
click at [200, 323] on div "Top Row X *** Top Row Y ***" at bounding box center [513, 339] width 687 height 52
click at [417, 362] on div "Top Row X *** Top Row Y ***" at bounding box center [513, 339] width 687 height 52
type input "****"
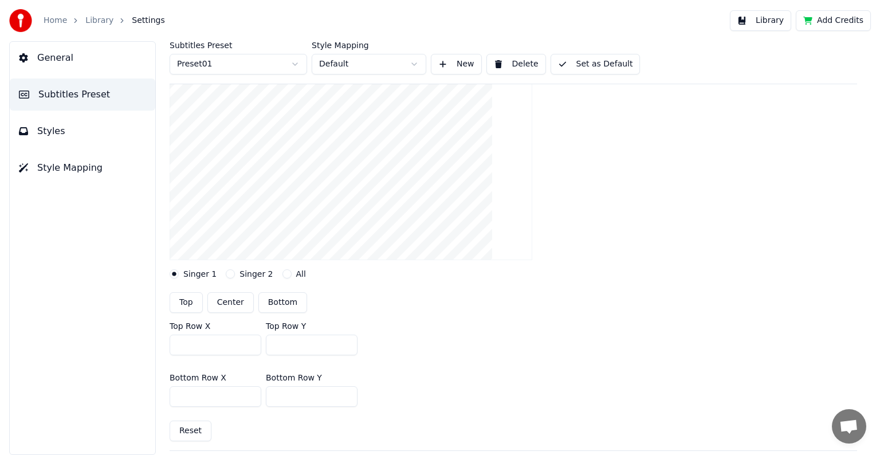
click at [400, 351] on div "Top Row X *** Top Row Y ****" at bounding box center [513, 339] width 687 height 52
click at [264, 302] on button "Bottom" at bounding box center [282, 302] width 49 height 21
click at [270, 305] on button "Bottom" at bounding box center [282, 302] width 49 height 21
click at [192, 427] on button "Reset" at bounding box center [191, 430] width 42 height 21
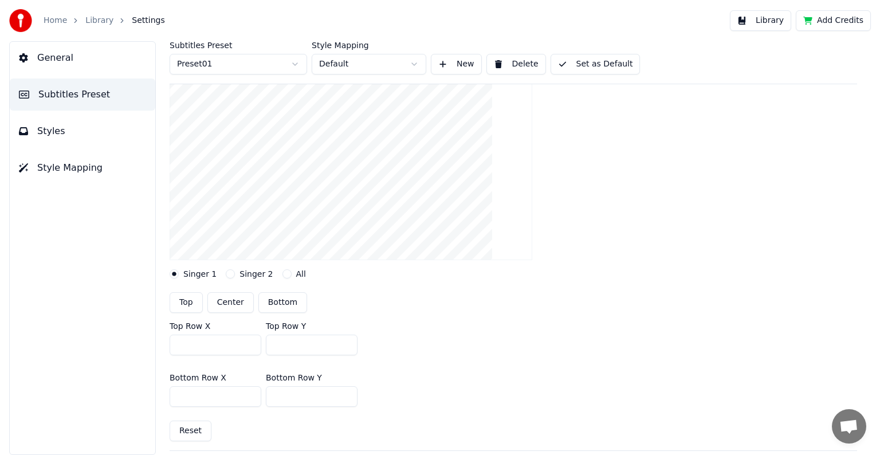
click at [190, 433] on button "Reset" at bounding box center [191, 430] width 42 height 21
click at [249, 277] on label "Singer 2" at bounding box center [255, 274] width 33 height 8
click at [235, 277] on button "Singer 2" at bounding box center [230, 273] width 9 height 9
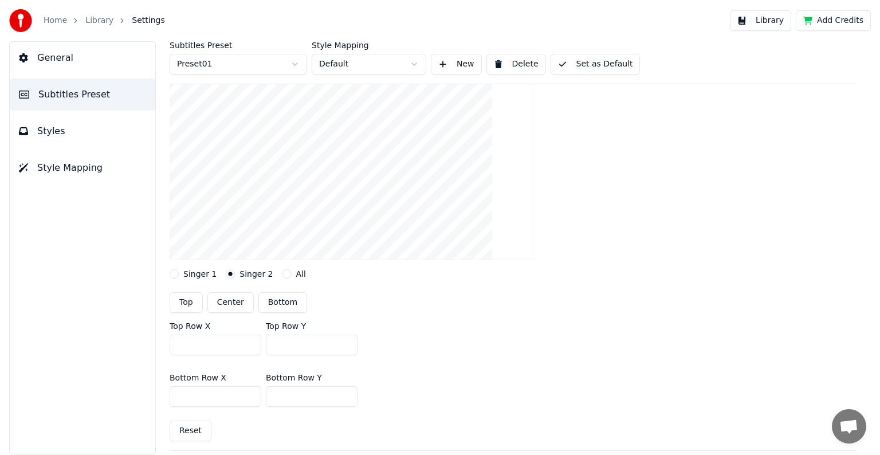
click at [188, 274] on label "Singer 1" at bounding box center [199, 274] width 33 height 8
click at [179, 274] on button "Singer 1" at bounding box center [174, 273] width 9 height 9
drag, startPoint x: 210, startPoint y: 341, endPoint x: 14, endPoint y: 324, distance: 196.6
click at [14, 324] on div "General Subtitles Preset Styles Style Mapping Subtitles Preset Preset01 Style M…" at bounding box center [440, 248] width 880 height 414
type input "****"
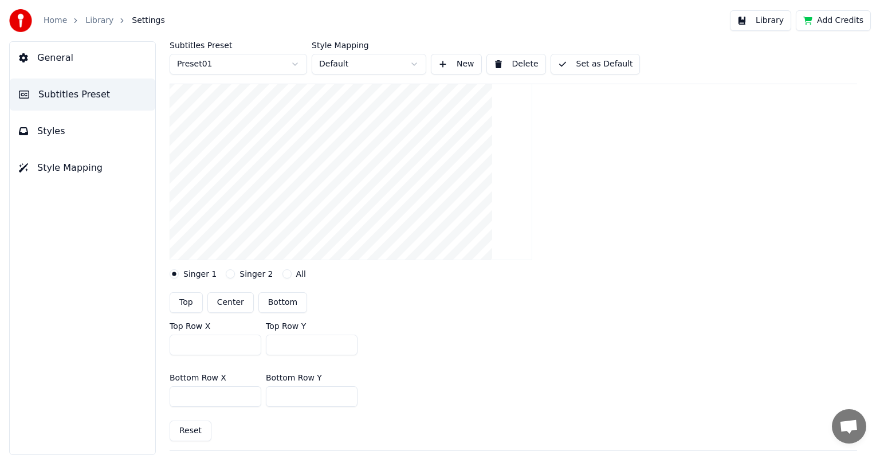
click at [198, 429] on button "Reset" at bounding box center [191, 430] width 42 height 21
click at [195, 434] on button "Reset" at bounding box center [191, 430] width 42 height 21
drag, startPoint x: 294, startPoint y: 399, endPoint x: 270, endPoint y: 397, distance: 24.2
click at [269, 398] on input "***" at bounding box center [312, 396] width 92 height 21
type input "***"
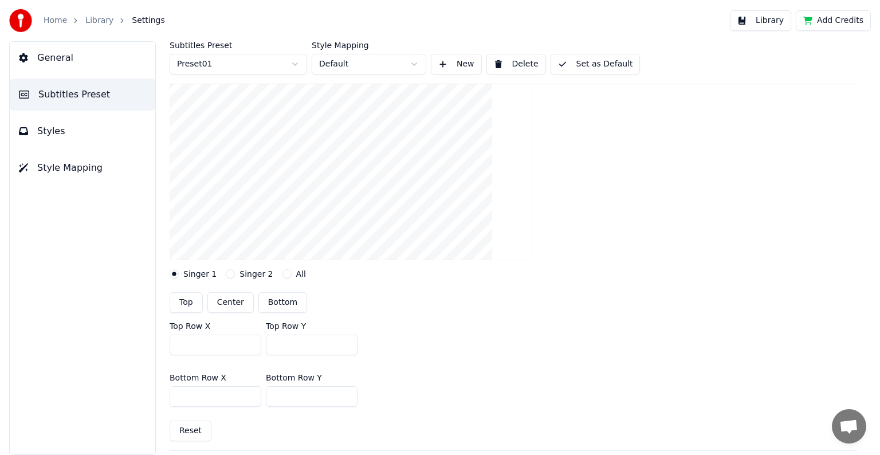
drag, startPoint x: 294, startPoint y: 344, endPoint x: 233, endPoint y: 339, distance: 62.0
click at [233, 339] on div "Top Row X **** Top Row Y ***" at bounding box center [513, 339] width 687 height 52
click at [561, 371] on div "Bottom Row X *** Bottom Row Y ***" at bounding box center [513, 390] width 687 height 52
click at [190, 431] on button "Reset" at bounding box center [191, 430] width 42 height 21
type input "***"
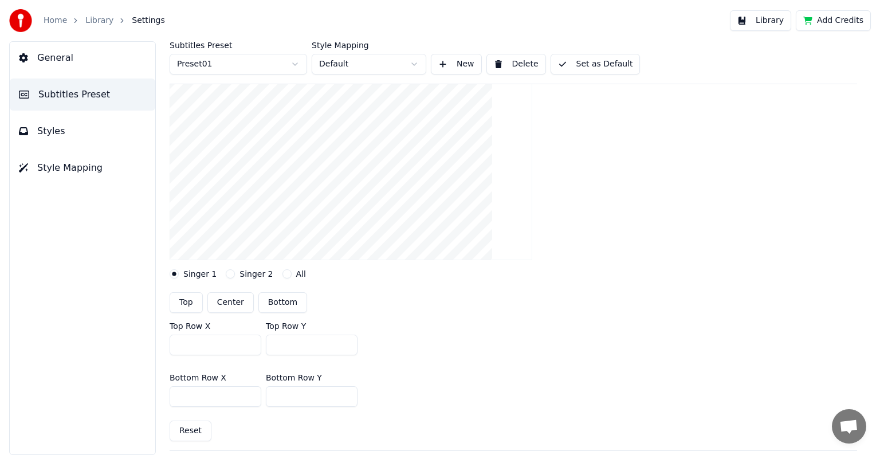
type input "***"
click at [190, 431] on button "Reset" at bounding box center [191, 430] width 42 height 21
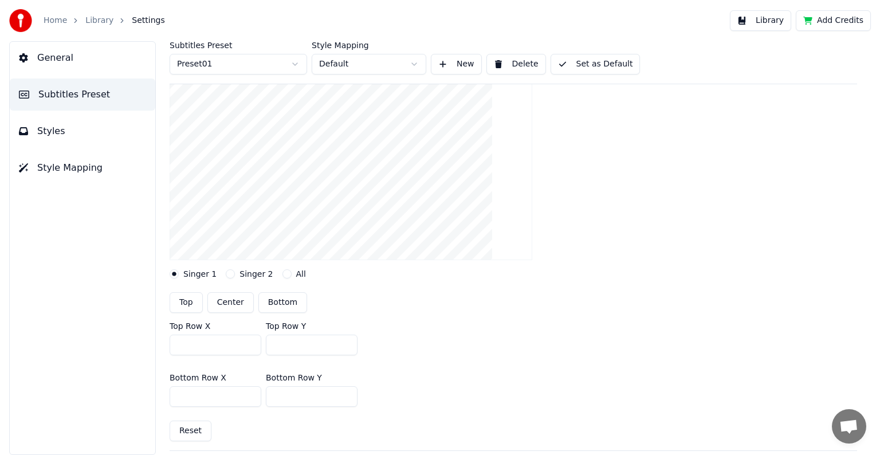
click at [190, 431] on button "Reset" at bounding box center [191, 430] width 42 height 21
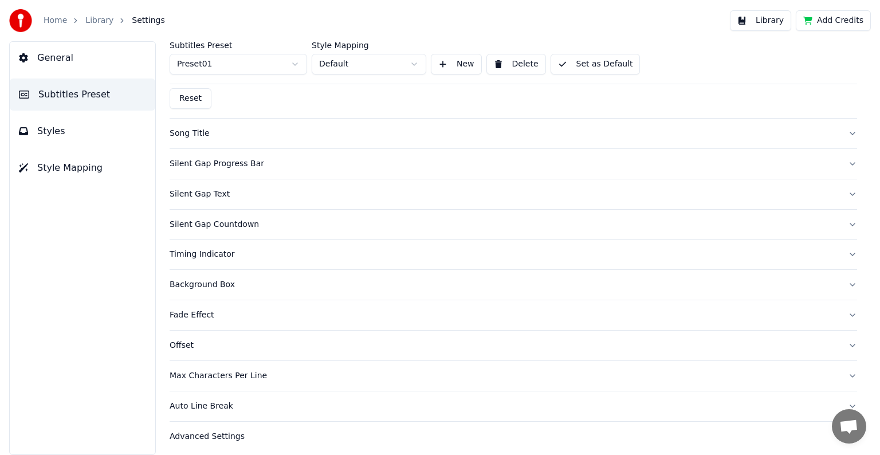
scroll to position [451, 0]
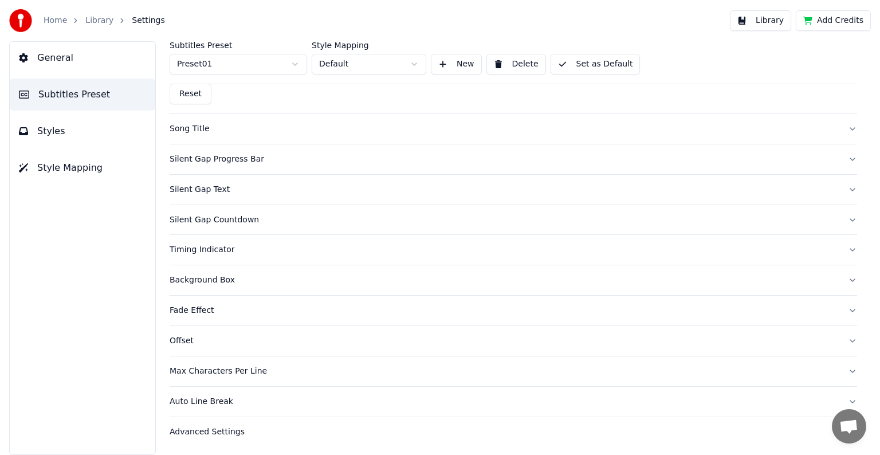
click at [223, 396] on div "Auto Line Break" at bounding box center [504, 401] width 669 height 11
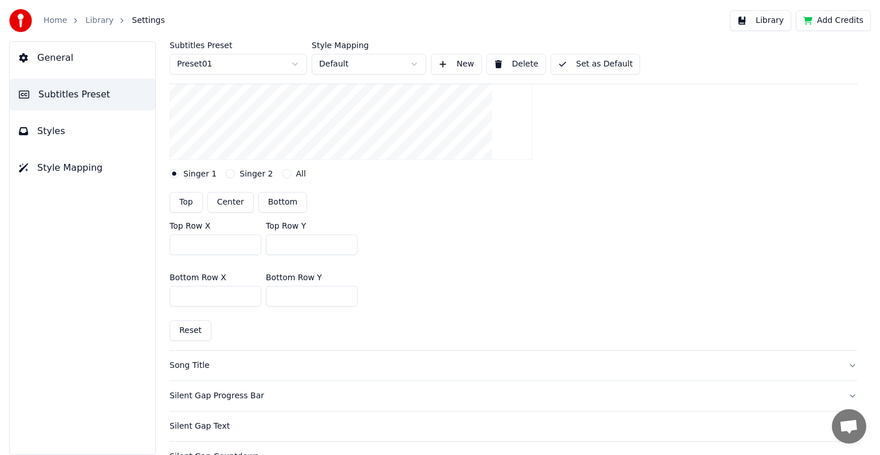
scroll to position [189, 0]
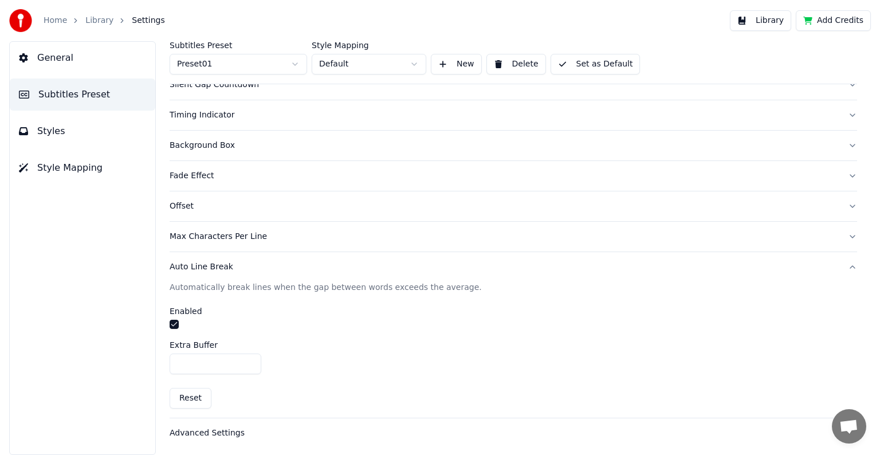
click at [218, 427] on div "Advanced Settings" at bounding box center [504, 432] width 669 height 11
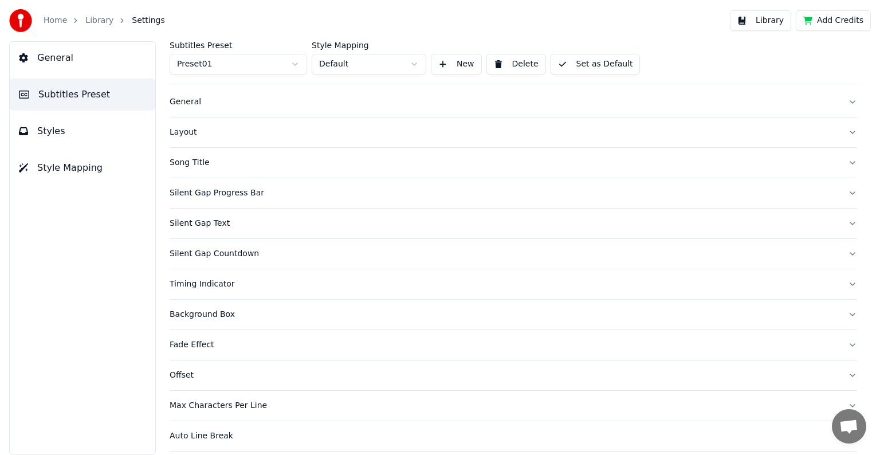
scroll to position [0, 0]
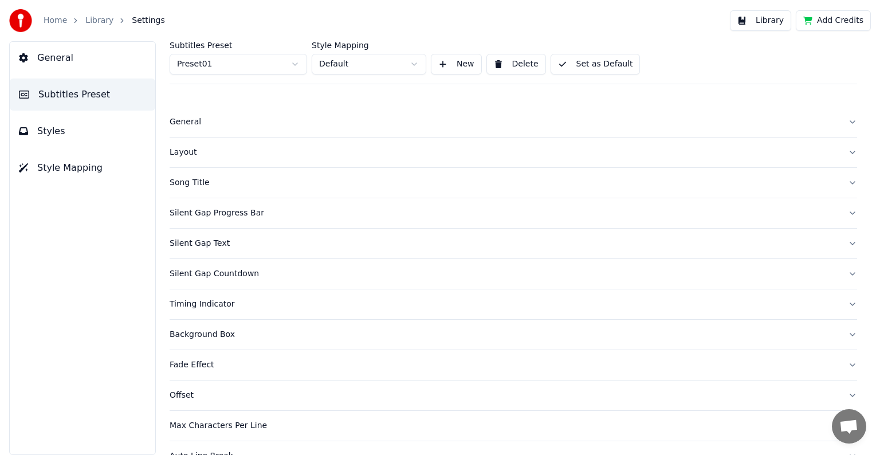
click at [281, 64] on html "Home Library Settings Library Add Credits General Subtitles Preset Styles Style…" at bounding box center [440, 227] width 880 height 455
click at [382, 124] on html "Home Library Settings Library Add Credits General Subtitles Preset Styles Style…" at bounding box center [440, 227] width 880 height 455
click at [234, 128] on button "General" at bounding box center [513, 122] width 687 height 30
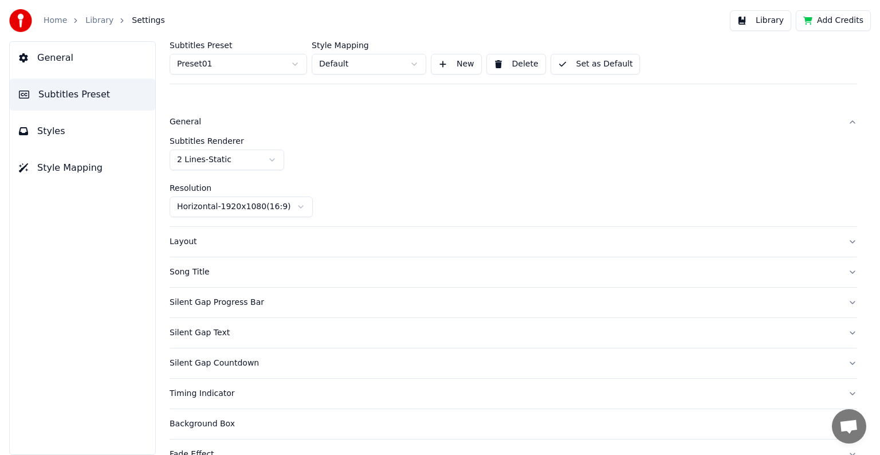
click at [255, 161] on html "Home Library Settings Library Add Credits General Subtitles Preset Styles Style…" at bounding box center [440, 227] width 880 height 455
click at [396, 163] on div "Subtitles Renderer 2 Lines - Dynamic" at bounding box center [513, 153] width 687 height 33
click at [261, 239] on div "Layout" at bounding box center [504, 241] width 669 height 11
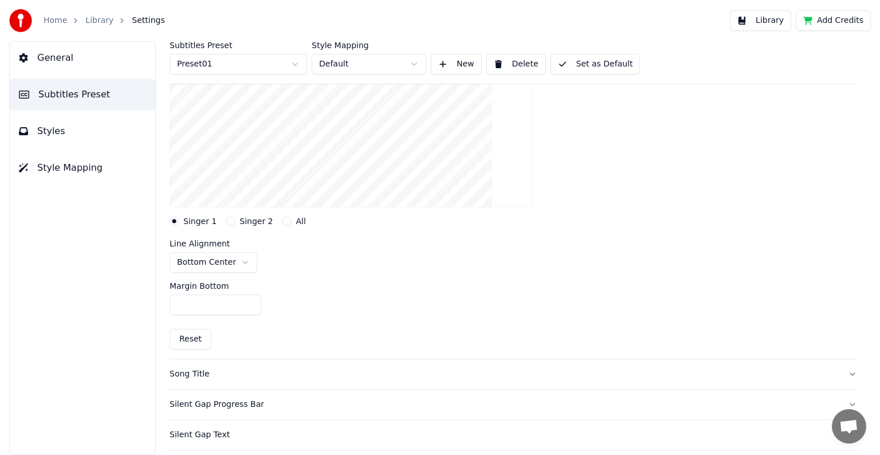
scroll to position [172, 0]
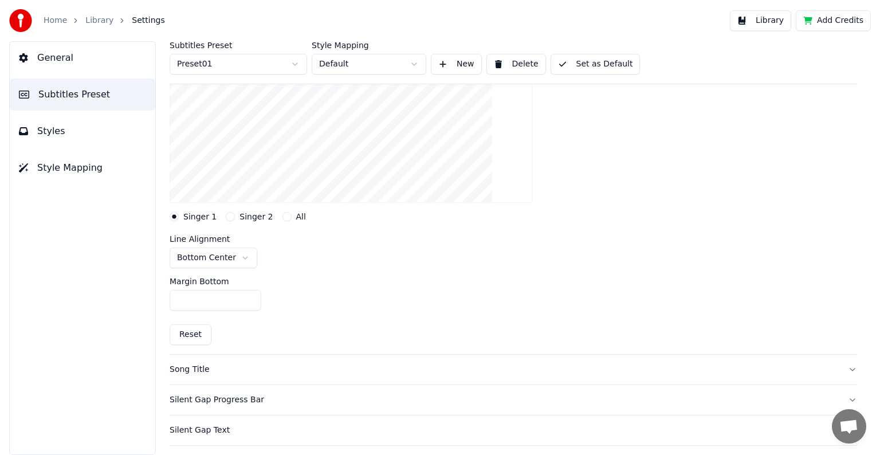
drag, startPoint x: 199, startPoint y: 299, endPoint x: 145, endPoint y: 292, distance: 53.7
click at [145, 292] on div "General Subtitles Preset Styles Style Mapping Subtitles Preset Preset01 Style M…" at bounding box center [440, 248] width 880 height 414
type input "***"
click at [399, 292] on div "Margin Bottom ***" at bounding box center [513, 294] width 687 height 52
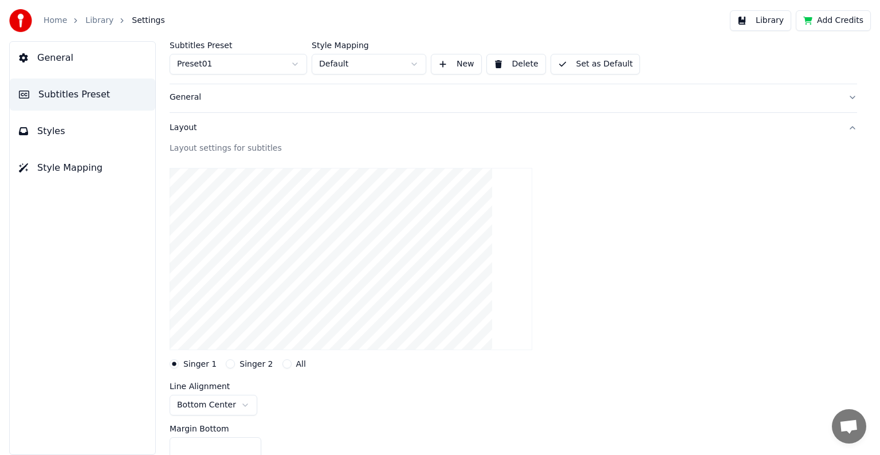
scroll to position [0, 0]
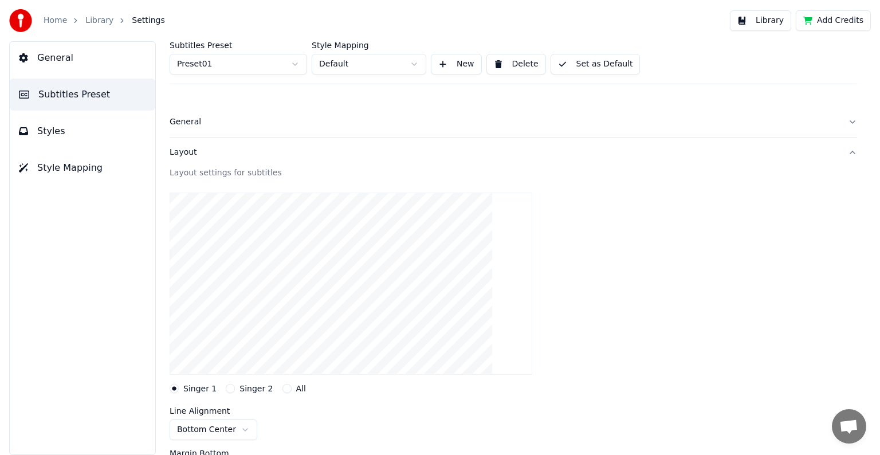
click at [238, 128] on button "General" at bounding box center [513, 122] width 687 height 30
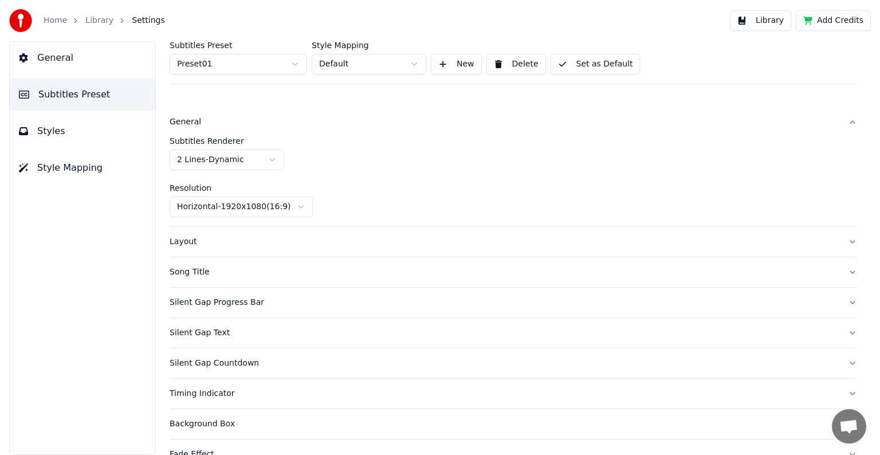
click at [580, 66] on button "Set as Default" at bounding box center [595, 64] width 90 height 21
click at [564, 67] on button "Done" at bounding box center [577, 64] width 54 height 21
click at [61, 60] on span "General" at bounding box center [55, 58] width 36 height 14
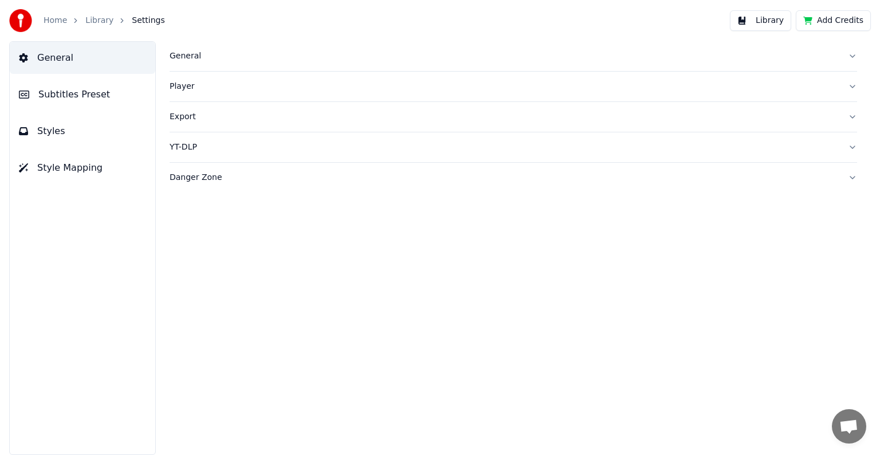
click at [57, 94] on span "Subtitles Preset" at bounding box center [74, 95] width 72 height 14
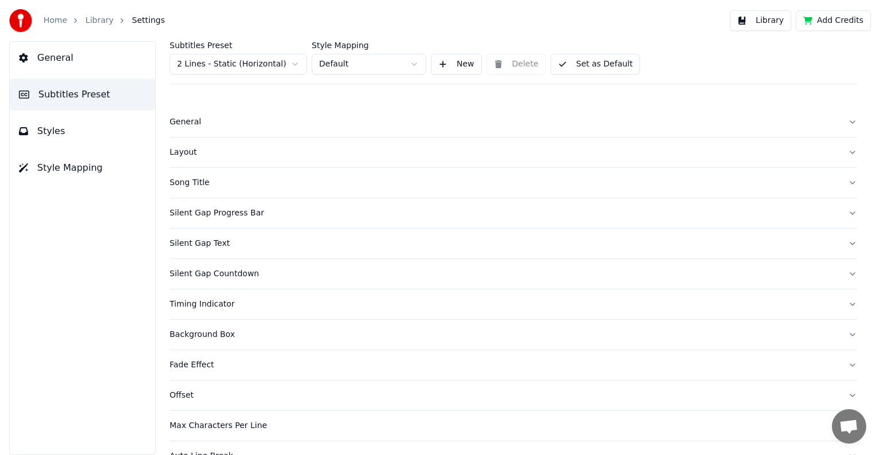
click at [251, 74] on html "Home Library Settings Library Add Credits General Subtitles Preset Styles Style…" at bounding box center [440, 227] width 880 height 455
click at [66, 138] on button "Styles" at bounding box center [82, 131] width 145 height 32
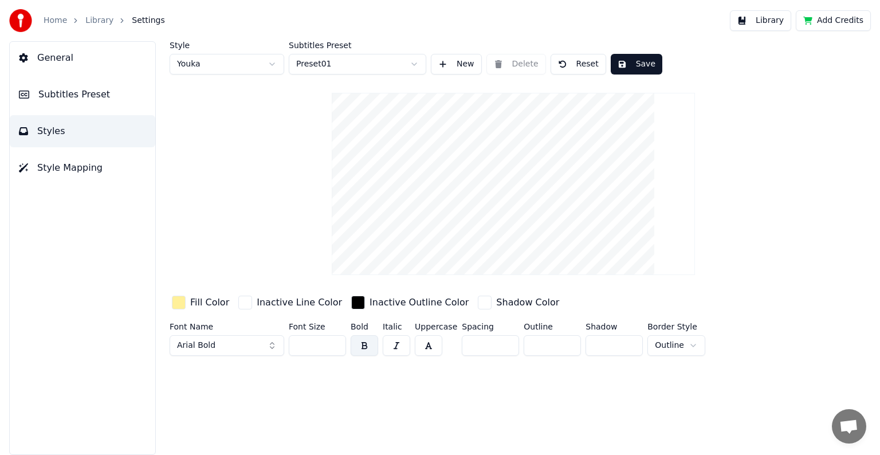
click at [88, 170] on span "Style Mapping" at bounding box center [69, 168] width 65 height 14
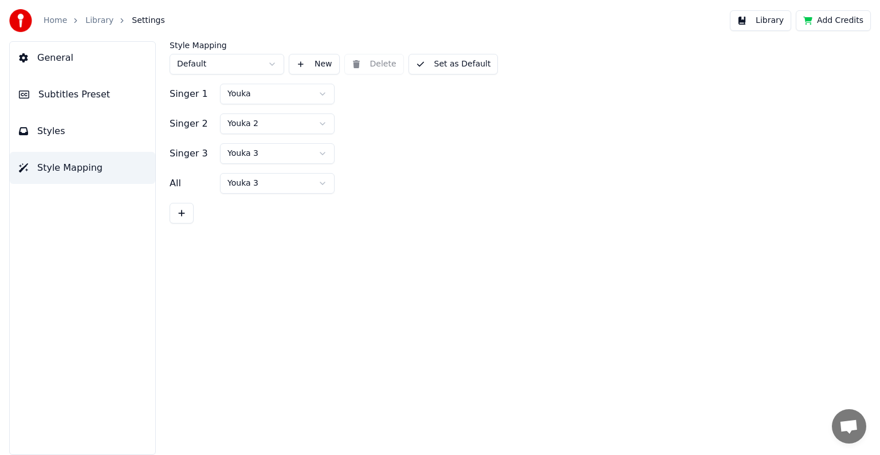
click at [83, 154] on button "Style Mapping" at bounding box center [82, 168] width 145 height 32
click at [74, 136] on button "Styles" at bounding box center [82, 131] width 145 height 32
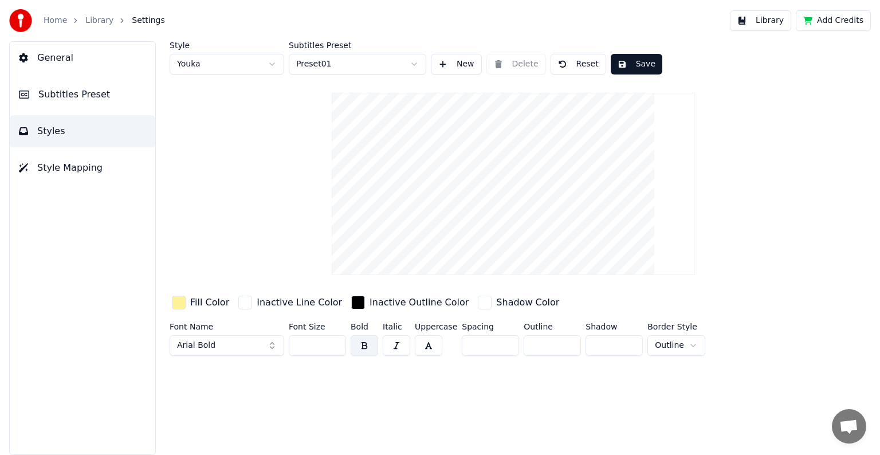
drag, startPoint x: 481, startPoint y: 343, endPoint x: 401, endPoint y: 337, distance: 79.9
click at [403, 337] on div "Font Name Arial Bold Font Size ** Bold Italic Uppercase Spacing * Outline * Sha…" at bounding box center [478, 342] width 616 height 38
type input "*"
click at [516, 387] on div "Style Youka Subtitles Preset Preset01 New Delete Reset Save Fill Color Inactive…" at bounding box center [513, 248] width 733 height 414
click at [687, 344] on html "Home Library Settings Library Add Credits General Subtitles Preset Styles Style…" at bounding box center [440, 227] width 880 height 455
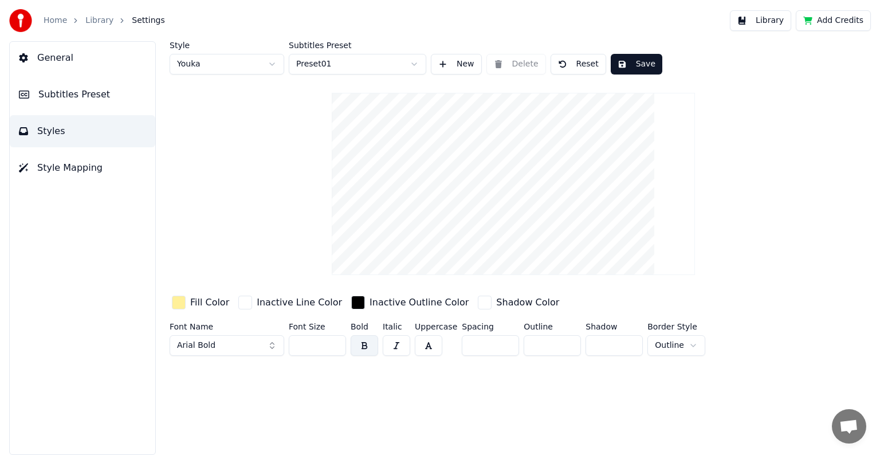
click at [687, 344] on html "Home Library Settings Library Add Credits General Subtitles Preset Styles Style…" at bounding box center [440, 227] width 880 height 455
click at [670, 339] on html "Home Library Settings Library Add Credits General Subtitles Preset Styles Style…" at bounding box center [440, 227] width 880 height 455
click at [689, 346] on html "Home Library Settings Library Add Credits General Subtitles Preset Styles Style…" at bounding box center [440, 227] width 880 height 455
click at [767, 347] on div "Font Name Arial Bold Font Size ** Bold Italic Uppercase Spacing * Outline * Sha…" at bounding box center [478, 342] width 616 height 38
drag, startPoint x: 317, startPoint y: 344, endPoint x: 234, endPoint y: 337, distance: 84.0
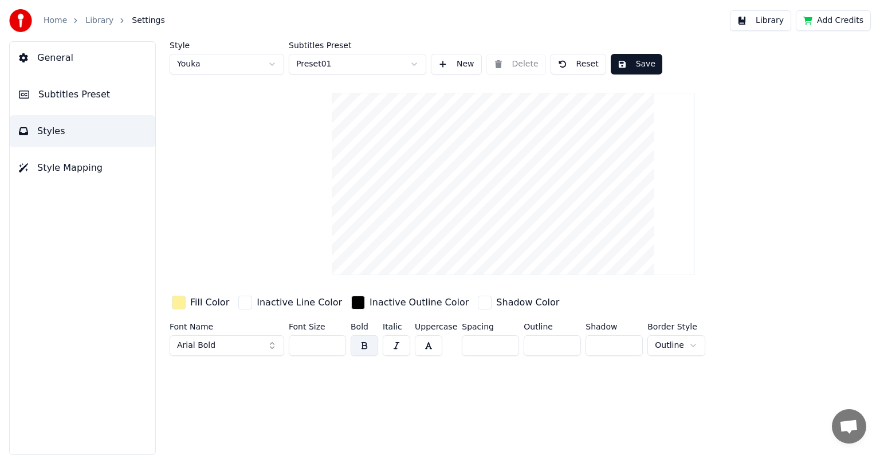
click at [235, 337] on div "Font Name Arial Bold Font Size ** Bold Italic Uppercase Spacing * Outline * Sha…" at bounding box center [478, 342] width 616 height 38
type input "**"
click at [433, 376] on div "Style Youka Subtitles Preset Preset01 New Delete Reset Save Fill Color Inactive…" at bounding box center [513, 248] width 733 height 414
click at [629, 65] on button "Save" at bounding box center [637, 64] width 52 height 21
click at [627, 62] on button "Done" at bounding box center [637, 64] width 53 height 21
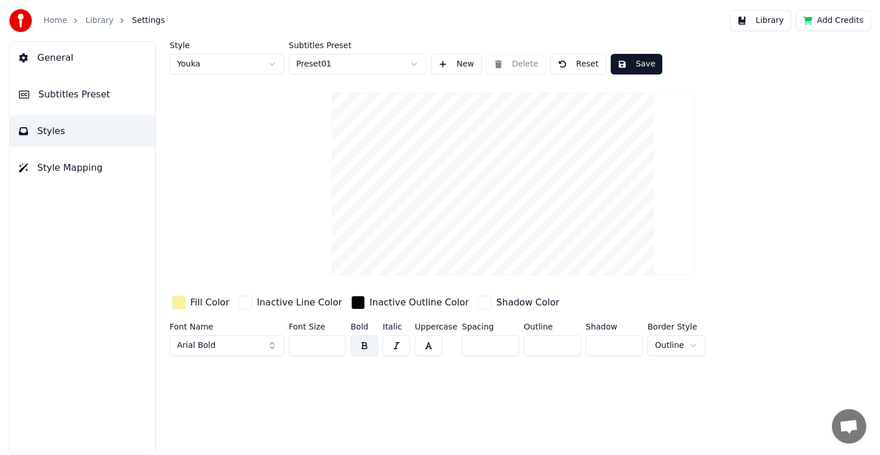
click at [96, 18] on link "Library" at bounding box center [99, 20] width 28 height 11
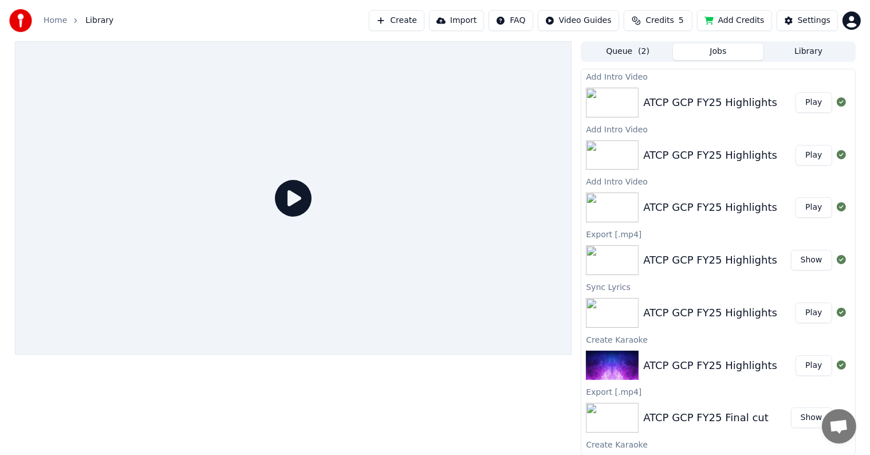
click at [813, 102] on button "Play" at bounding box center [814, 102] width 36 height 21
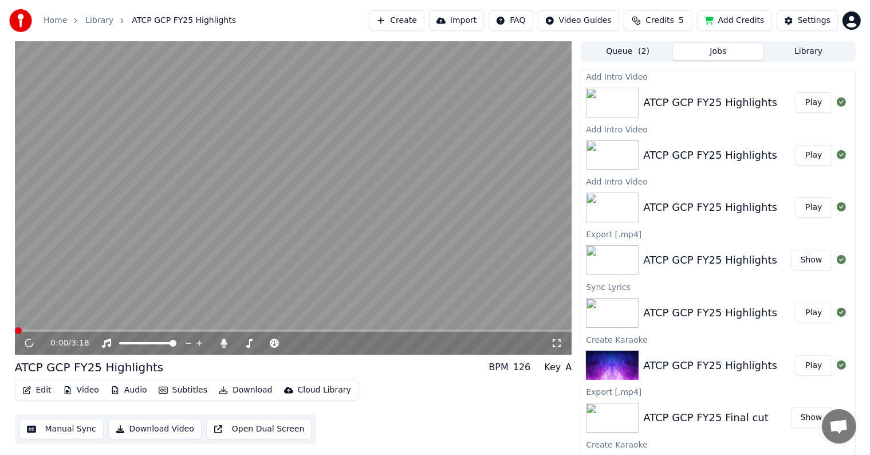
click at [41, 387] on button "Edit" at bounding box center [37, 390] width 38 height 16
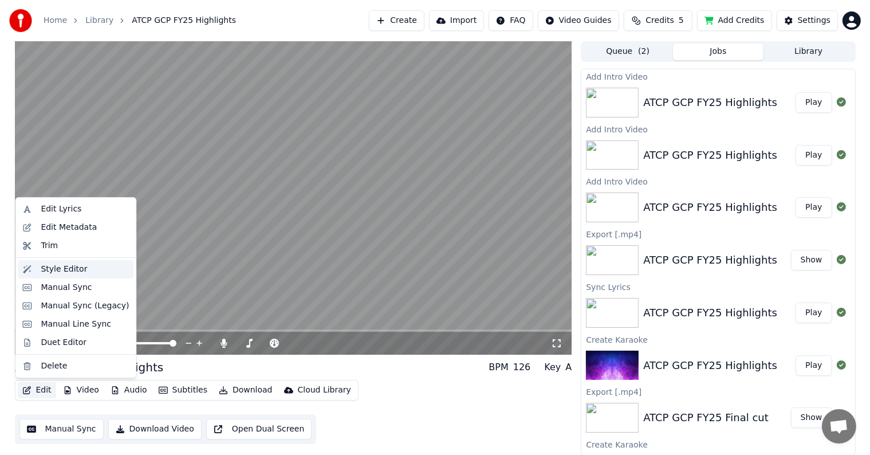
click at [76, 272] on div "Style Editor" at bounding box center [64, 269] width 46 height 11
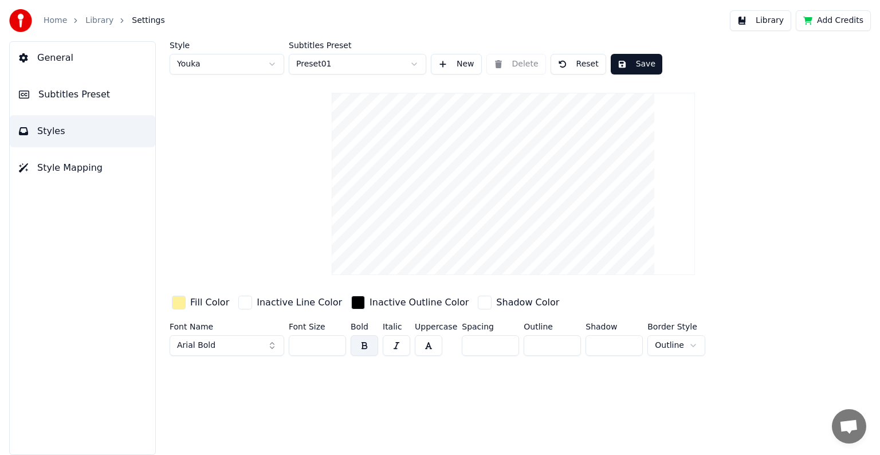
click at [99, 19] on link "Library" at bounding box center [99, 20] width 28 height 11
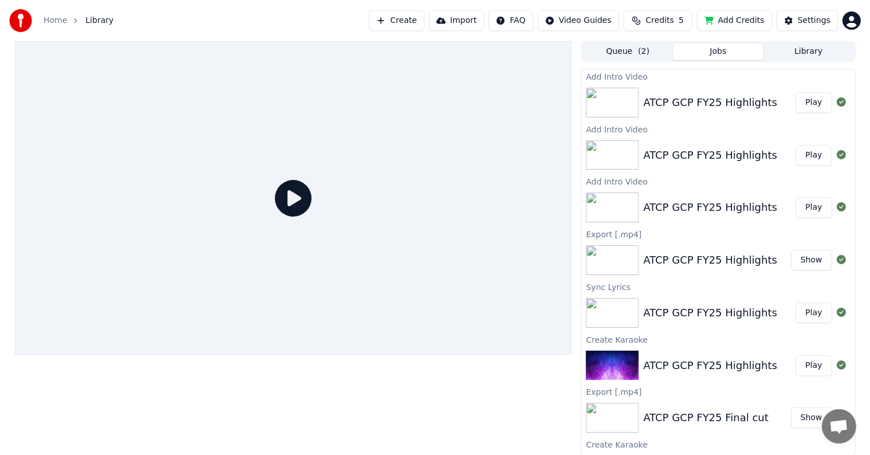
drag, startPoint x: 803, startPoint y: 103, endPoint x: 793, endPoint y: 121, distance: 21.0
click at [803, 103] on button "Play" at bounding box center [814, 102] width 36 height 21
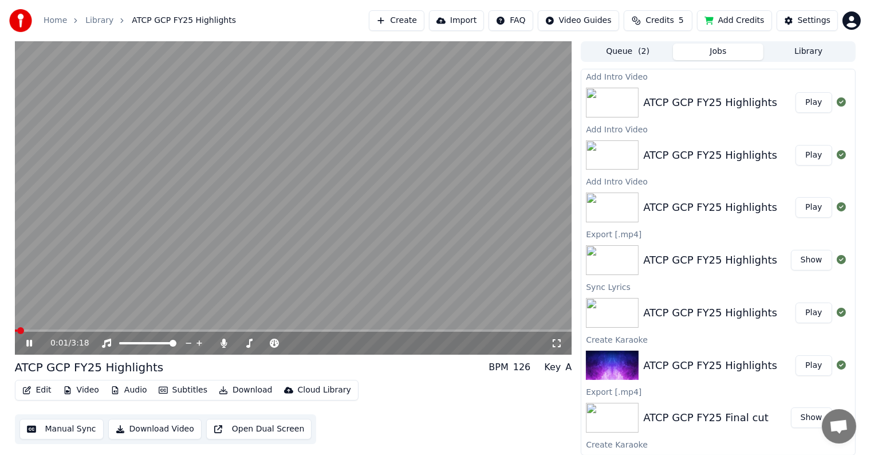
click at [561, 344] on icon at bounding box center [556, 343] width 11 height 9
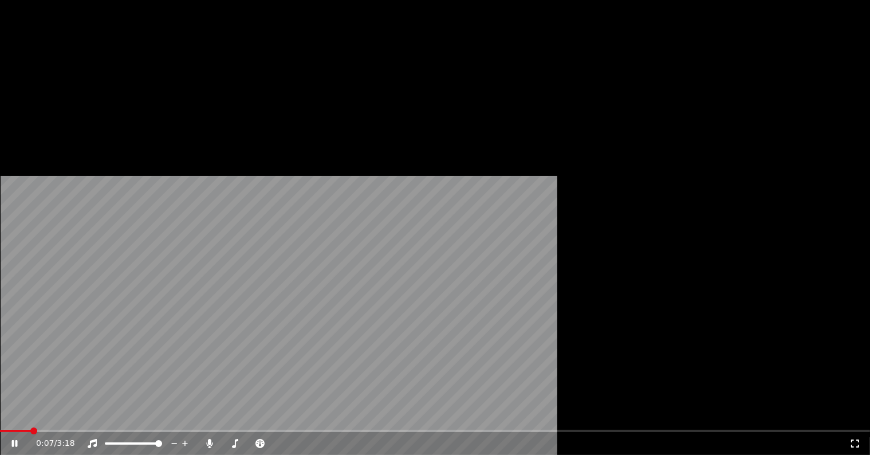
click at [850, 439] on icon at bounding box center [855, 443] width 11 height 9
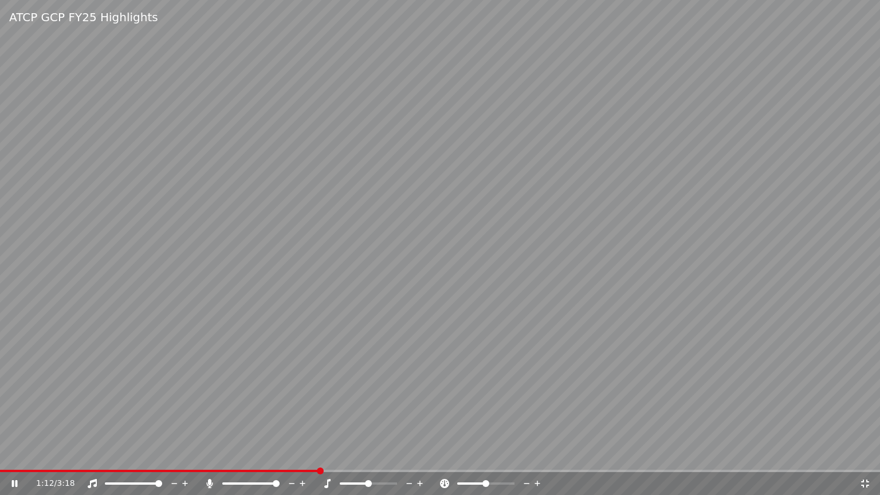
click at [319, 454] on span at bounding box center [159, 471] width 319 height 2
click at [298, 454] on video at bounding box center [440, 247] width 880 height 495
click at [292, 454] on span at bounding box center [162, 471] width 324 height 2
click at [288, 454] on span at bounding box center [144, 471] width 288 height 2
click at [21, 454] on icon at bounding box center [22, 483] width 27 height 9
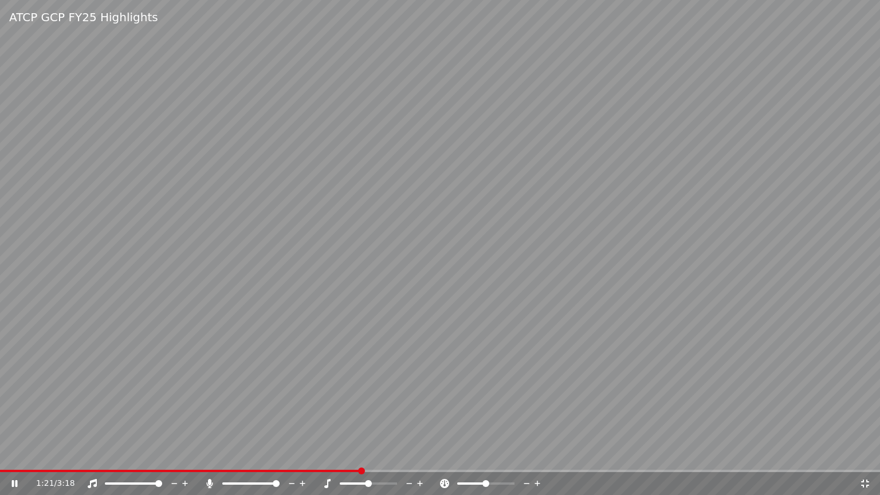
click at [864, 454] on icon at bounding box center [865, 483] width 8 height 8
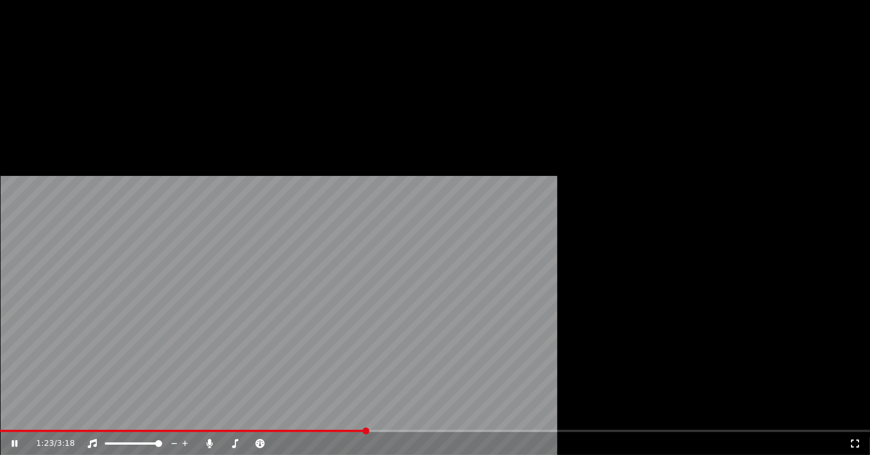
click at [30, 81] on icon "button" at bounding box center [26, 77] width 9 height 8
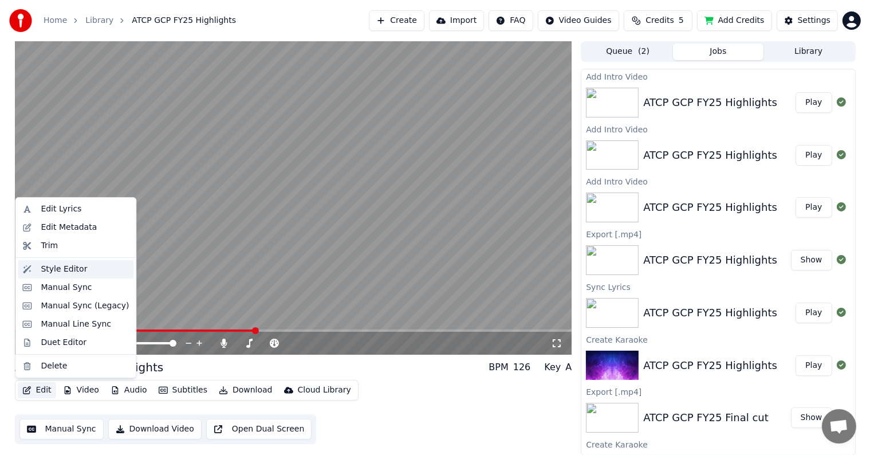
click at [76, 271] on div "Style Editor" at bounding box center [64, 269] width 46 height 11
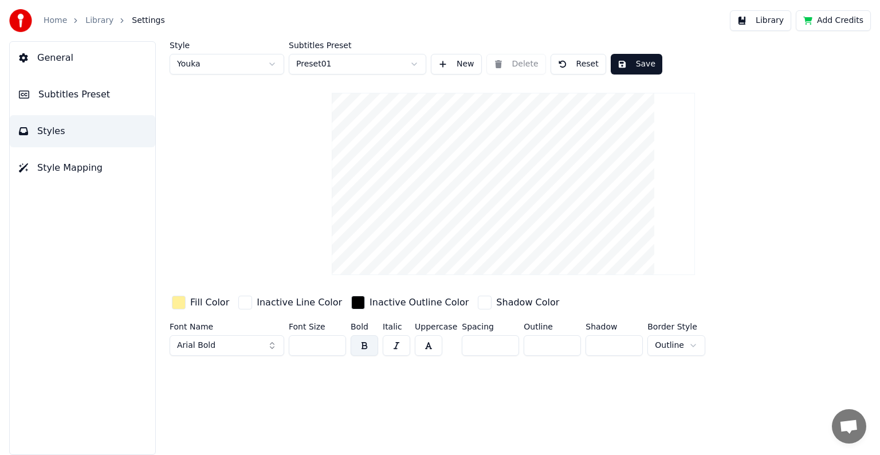
drag, startPoint x: 310, startPoint y: 347, endPoint x: 209, endPoint y: 341, distance: 101.6
click at [210, 341] on div "Font Name Arial Bold Font Size ** Bold Italic Uppercase Spacing * Outline * Sha…" at bounding box center [478, 342] width 616 height 38
type input "**"
click at [550, 399] on div "Style Youka Subtitles Preset Preset01 New Delete Reset Save Fill Color Inactive…" at bounding box center [513, 248] width 733 height 414
click at [630, 66] on button "Save" at bounding box center [637, 64] width 52 height 21
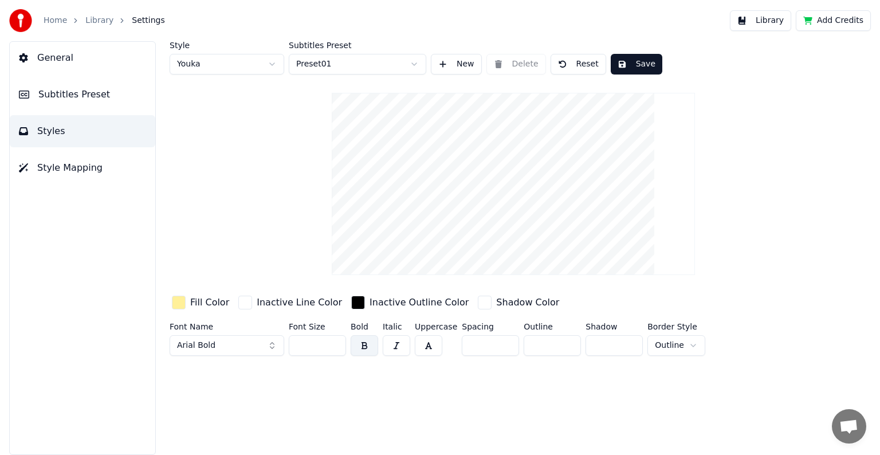
click at [96, 19] on link "Library" at bounding box center [99, 20] width 28 height 11
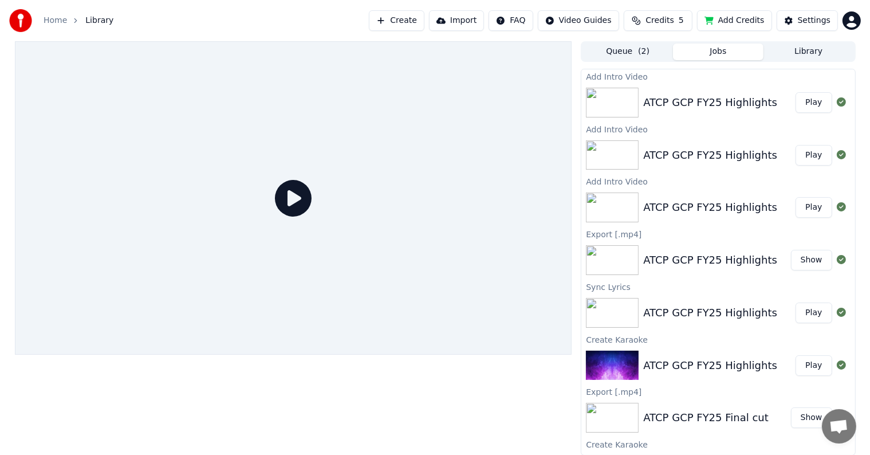
click at [800, 107] on button "Play" at bounding box center [814, 102] width 36 height 21
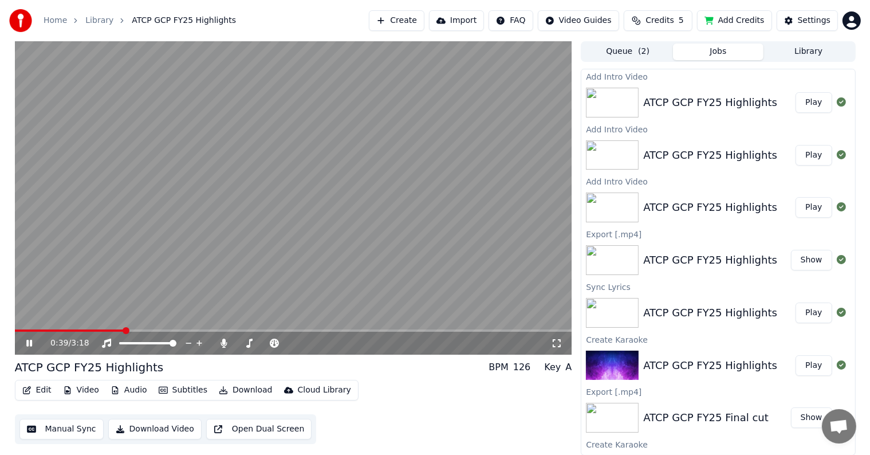
click at [124, 329] on span at bounding box center [293, 330] width 557 height 2
click at [30, 340] on icon at bounding box center [29, 343] width 6 height 7
click at [26, 341] on icon at bounding box center [29, 343] width 7 height 8
click at [27, 344] on icon at bounding box center [29, 343] width 6 height 7
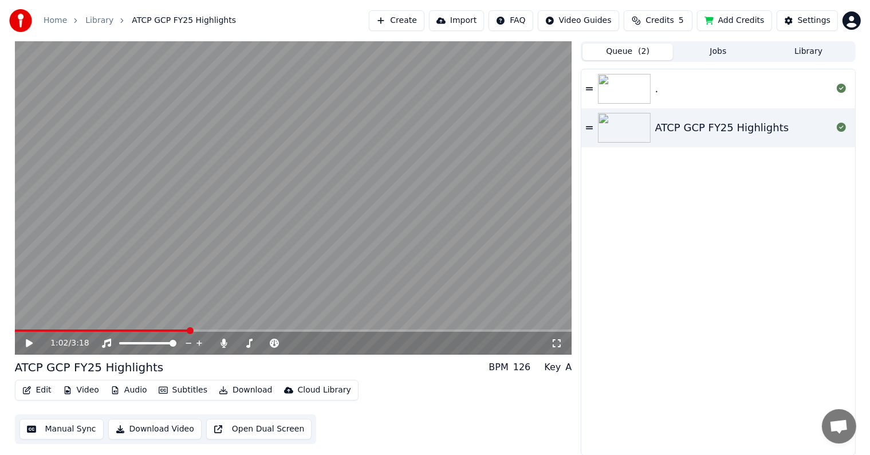
click at [642, 54] on span "( 2 )" at bounding box center [643, 51] width 11 height 11
click at [587, 91] on icon at bounding box center [589, 89] width 7 height 8
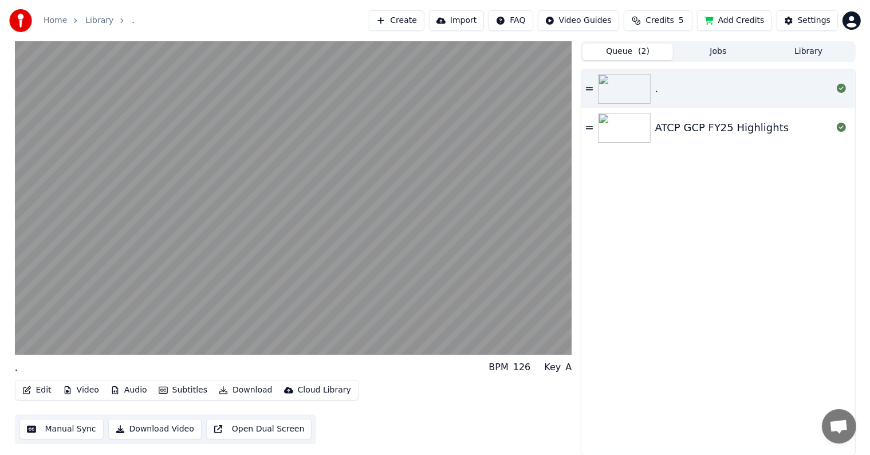
click at [589, 124] on icon at bounding box center [589, 128] width 7 height 8
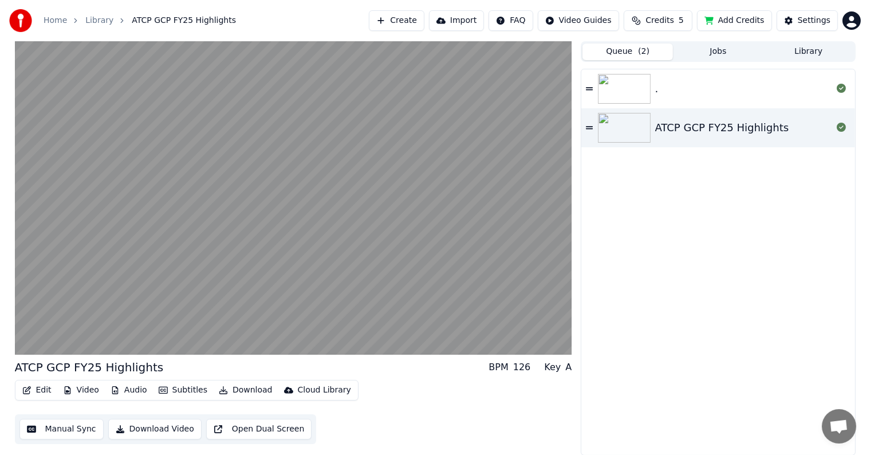
click at [591, 125] on icon at bounding box center [589, 128] width 7 height 8
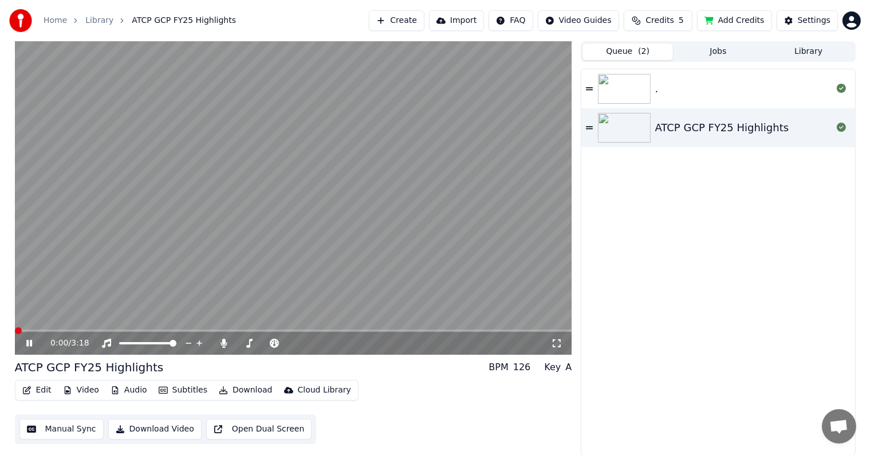
click at [15, 330] on span at bounding box center [18, 330] width 7 height 7
click at [23, 345] on div "2:29 / 3:18" at bounding box center [293, 342] width 548 height 11
click at [32, 341] on icon at bounding box center [37, 343] width 27 height 9
click at [715, 50] on button "Jobs" at bounding box center [718, 52] width 91 height 17
click at [631, 49] on button "Queue ( 2 )" at bounding box center [628, 52] width 91 height 17
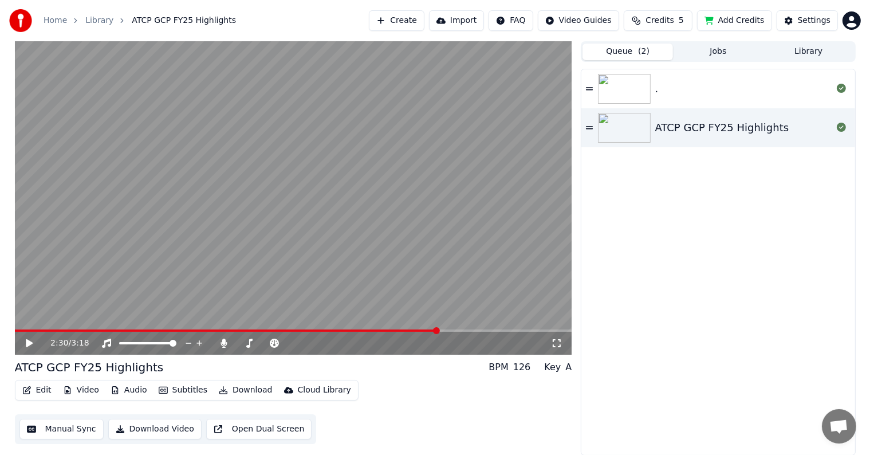
click at [404, 22] on button "Create" at bounding box center [397, 20] width 56 height 21
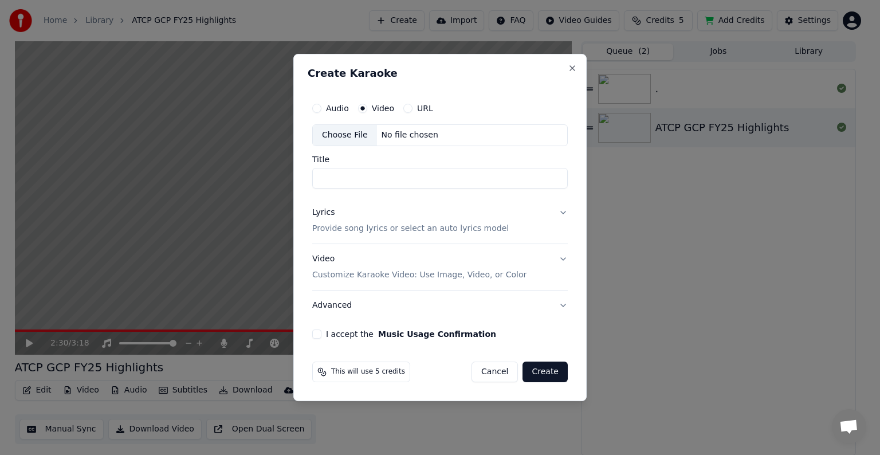
click at [346, 136] on div "Choose File" at bounding box center [345, 135] width 64 height 21
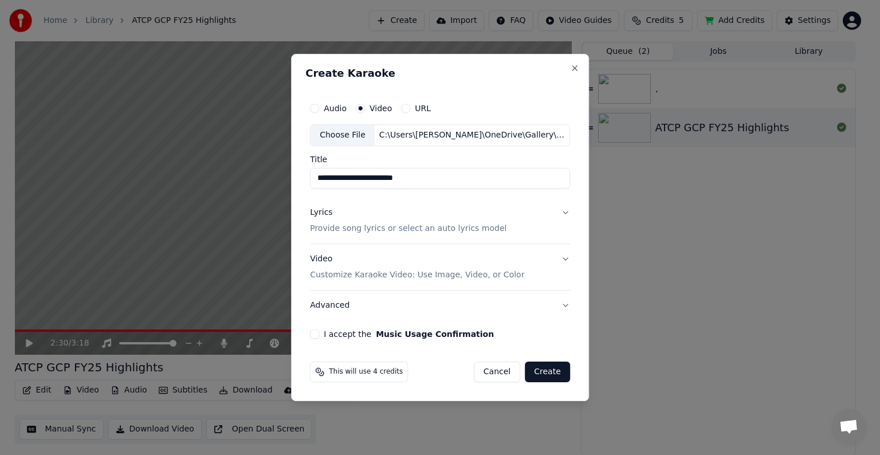
drag, startPoint x: 433, startPoint y: 176, endPoint x: 388, endPoint y: 180, distance: 45.4
click at [375, 174] on input "**********" at bounding box center [440, 178] width 260 height 21
click at [424, 178] on input "**********" at bounding box center [440, 178] width 260 height 21
drag, startPoint x: 424, startPoint y: 177, endPoint x: 377, endPoint y: 180, distance: 46.5
click at [377, 180] on input "**********" at bounding box center [440, 178] width 260 height 21
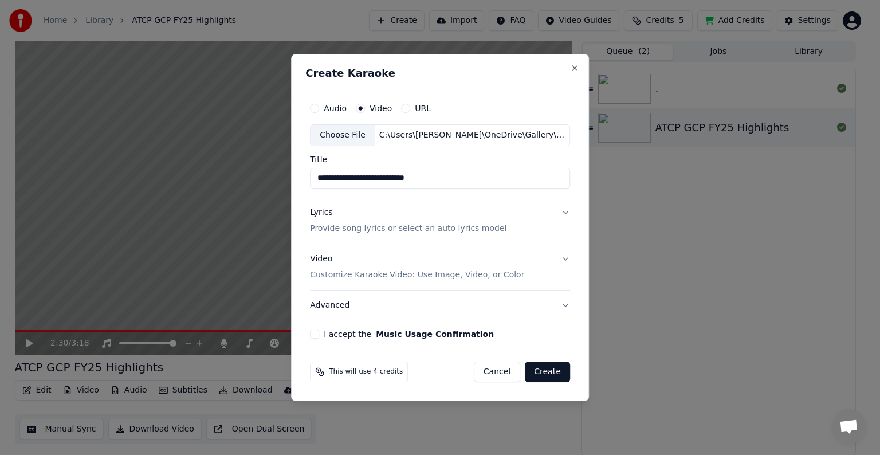
type input "**********"
click at [319, 337] on button "I accept the Music Usage Confirmation" at bounding box center [314, 333] width 9 height 9
click at [533, 222] on button "Lyrics Provide song lyrics or select an auto lyrics model" at bounding box center [440, 221] width 260 height 46
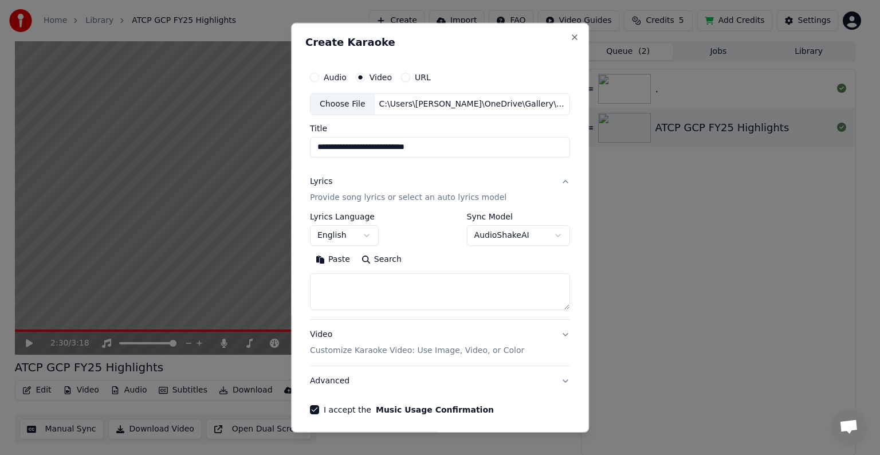
drag, startPoint x: 476, startPoint y: 61, endPoint x: 474, endPoint y: 71, distance: 10.6
click at [476, 60] on div "**********" at bounding box center [440, 228] width 298 height 410
click at [403, 285] on textarea at bounding box center [440, 291] width 260 height 37
paste textarea "**********"
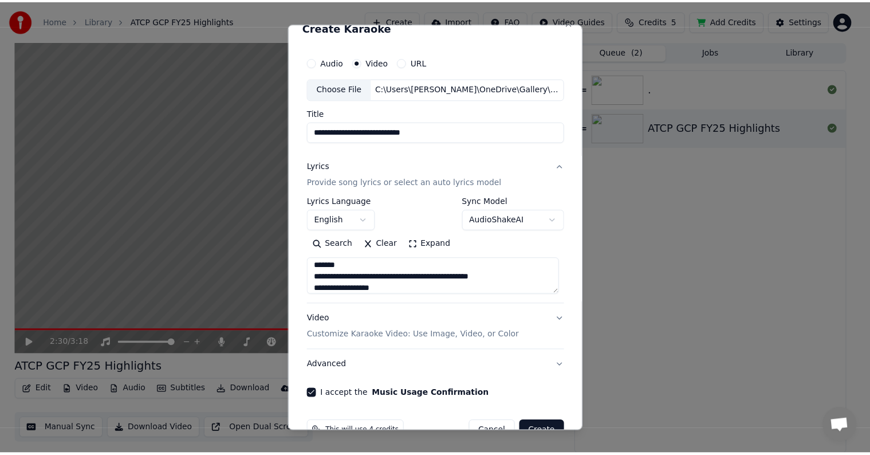
scroll to position [44, 0]
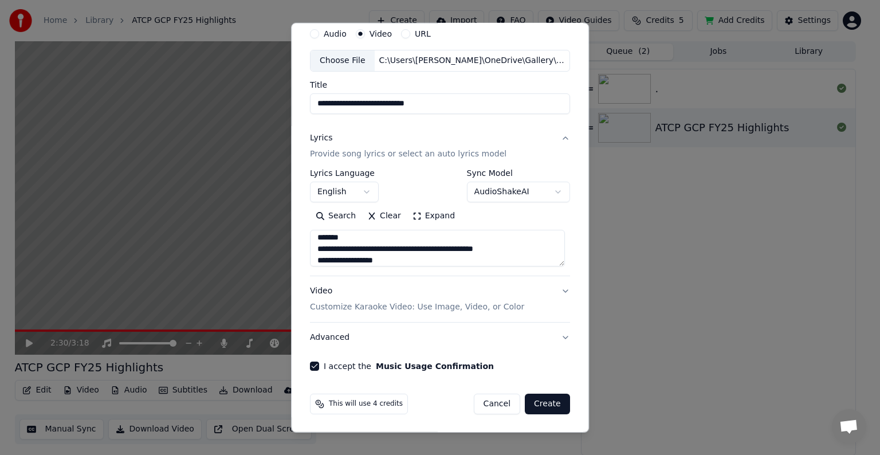
type textarea "**********"
click at [545, 404] on button "Create" at bounding box center [547, 404] width 45 height 21
select select "**"
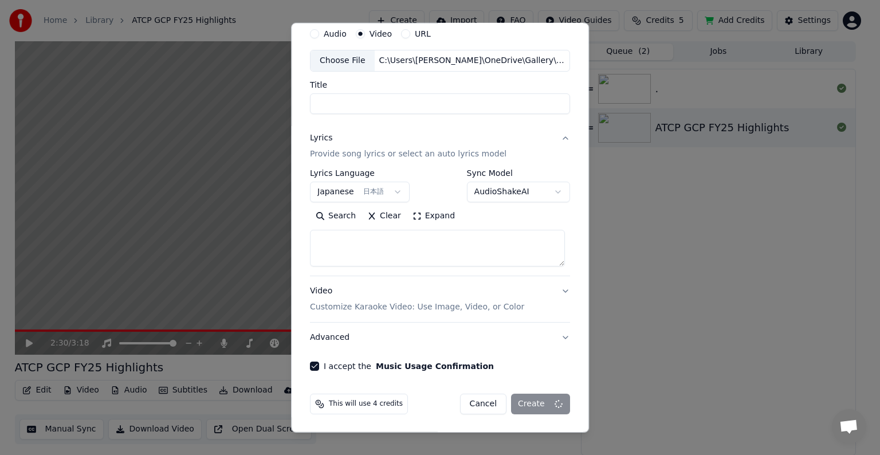
select select
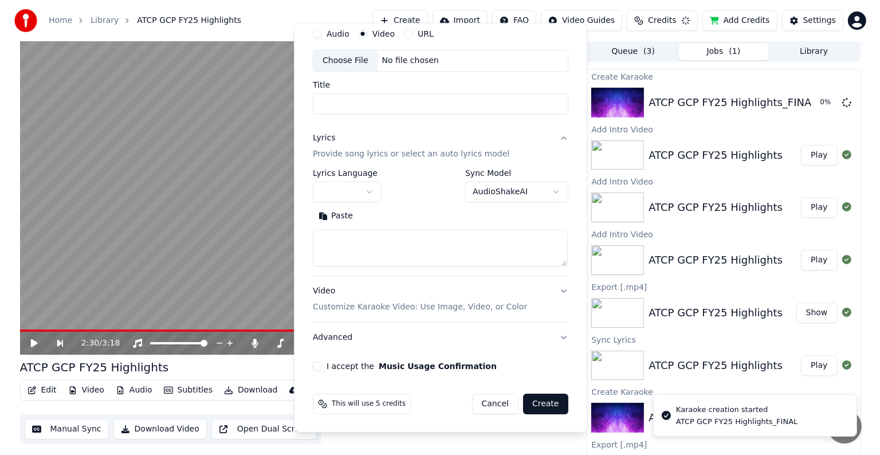
scroll to position [0, 0]
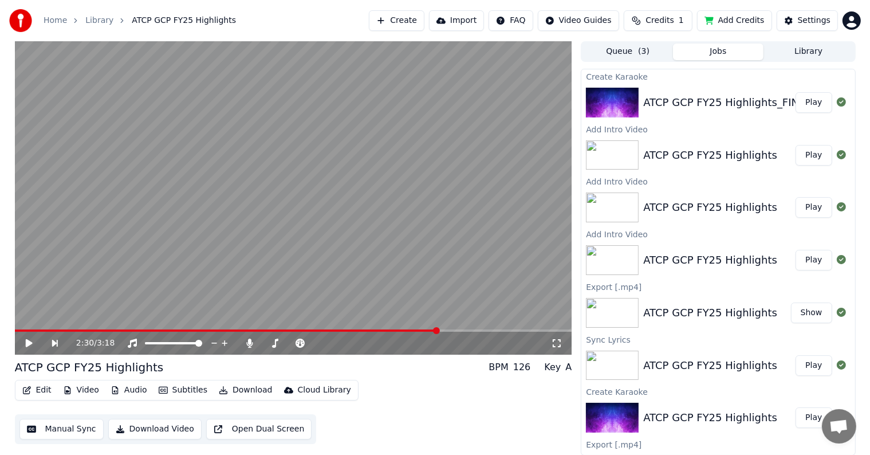
click at [807, 102] on button "Play" at bounding box center [814, 102] width 36 height 21
click at [15, 331] on span at bounding box center [18, 330] width 7 height 7
click at [82, 389] on button "Video" at bounding box center [80, 390] width 45 height 16
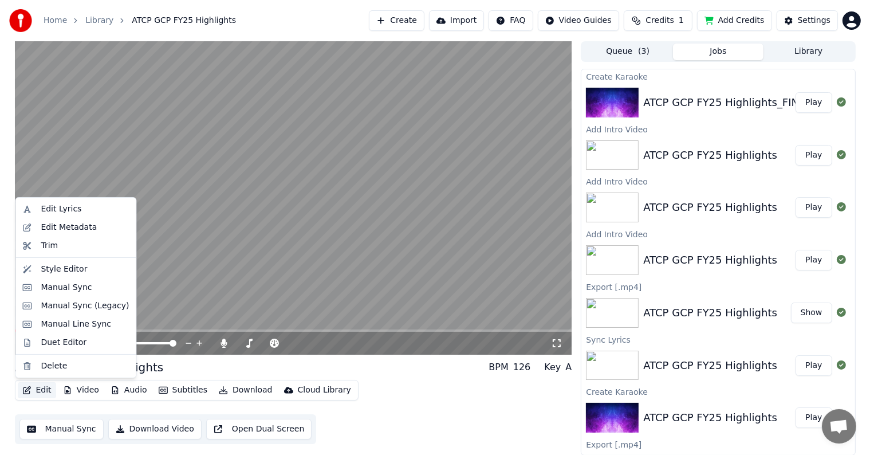
click at [209, 250] on video at bounding box center [293, 197] width 557 height 313
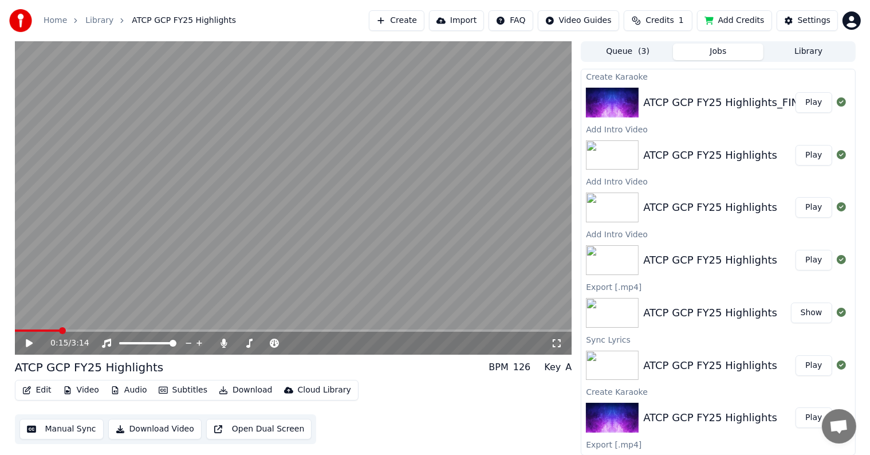
drag, startPoint x: 26, startPoint y: 342, endPoint x: 8, endPoint y: 341, distance: 17.8
click at [8, 341] on div "0:15 / 3:14 ATCP GCP FY25 Highlights BPM 126 Key A Edit Video Audio Subtitles D…" at bounding box center [435, 248] width 859 height 414
click at [15, 328] on span at bounding box center [18, 330] width 7 height 7
click at [25, 343] on icon at bounding box center [37, 343] width 27 height 9
click at [32, 344] on icon at bounding box center [29, 343] width 6 height 7
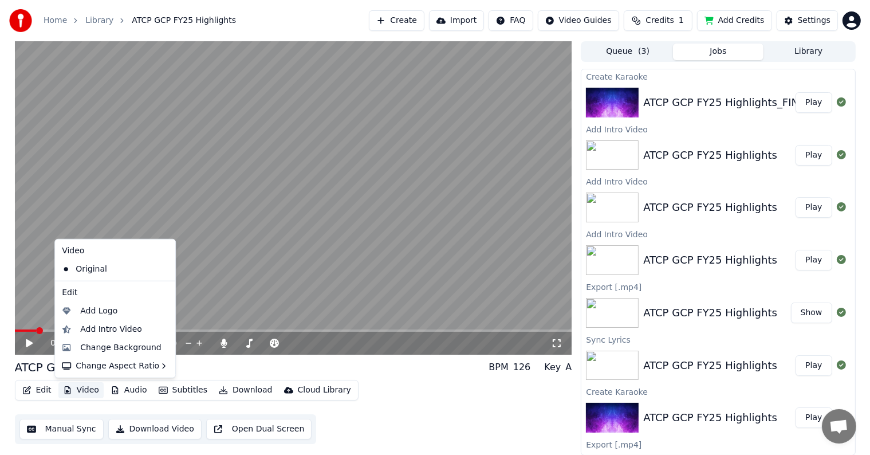
click at [74, 389] on button "Video" at bounding box center [80, 390] width 45 height 16
click at [123, 329] on div "Add Intro Video" at bounding box center [111, 329] width 62 height 11
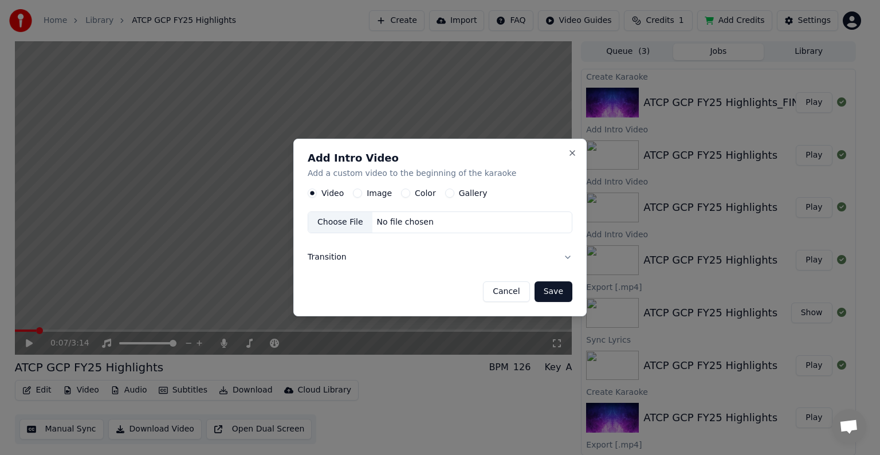
click at [380, 197] on label "Image" at bounding box center [379, 193] width 25 height 8
click at [362, 197] on button "Image" at bounding box center [357, 192] width 9 height 9
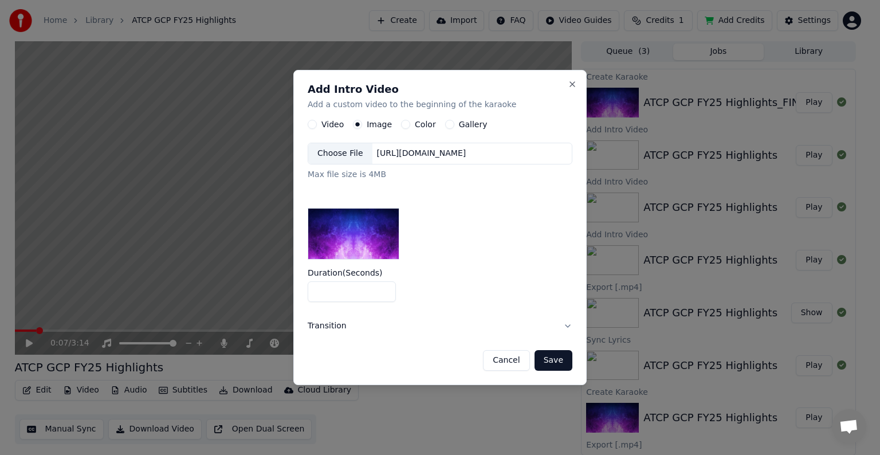
click at [341, 155] on div "Choose File" at bounding box center [340, 153] width 64 height 21
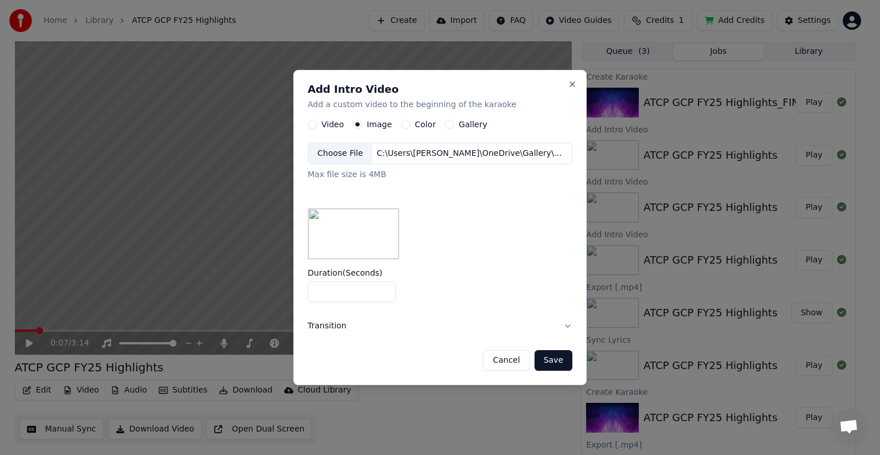
drag, startPoint x: 298, startPoint y: 288, endPoint x: 238, endPoint y: 286, distance: 59.6
click at [241, 286] on body "Home Library ATCP GCP FY25 Highlights Create Import FAQ Video Guides Credits 1 …" at bounding box center [435, 227] width 870 height 455
type input "*"
click at [560, 357] on button "Save" at bounding box center [553, 360] width 38 height 21
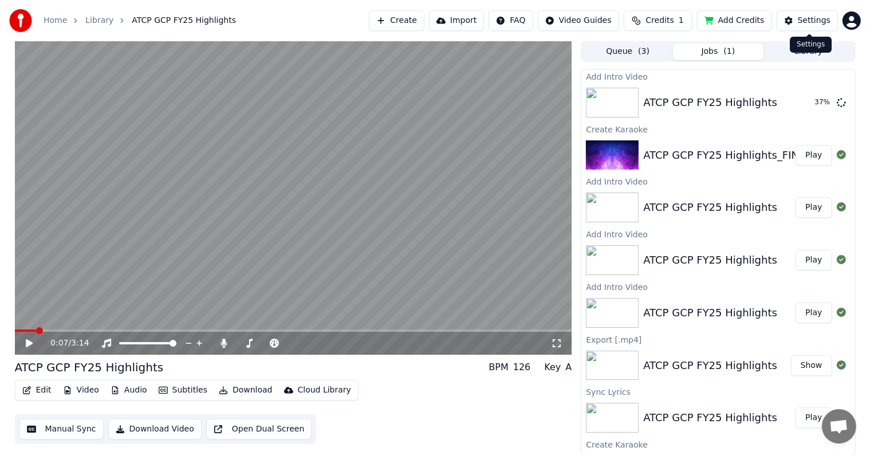
click at [817, 22] on div "Settings" at bounding box center [814, 20] width 33 height 11
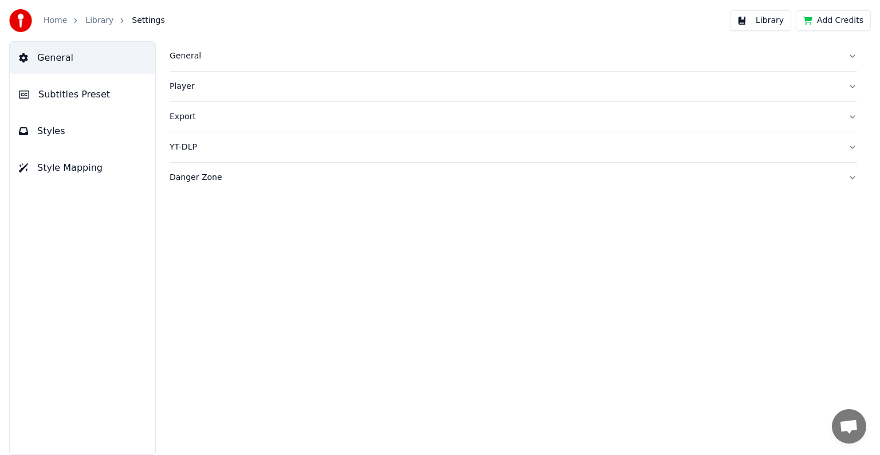
click at [94, 21] on link "Library" at bounding box center [99, 20] width 28 height 11
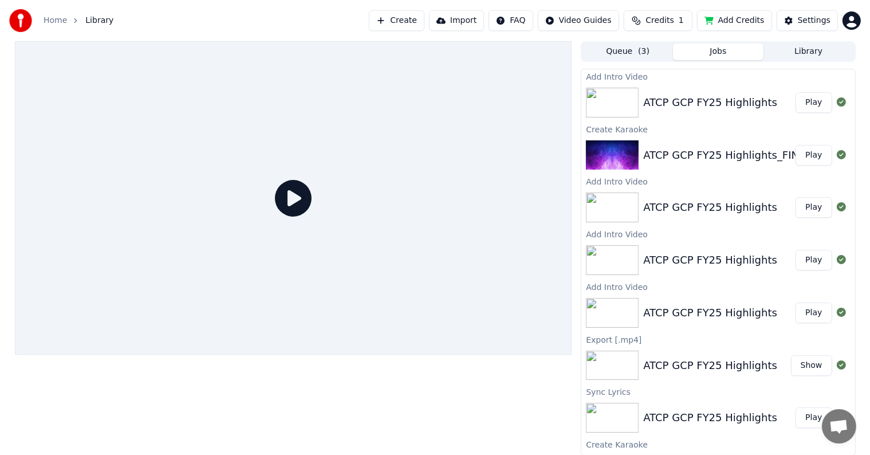
click at [807, 104] on button "Play" at bounding box center [814, 102] width 36 height 21
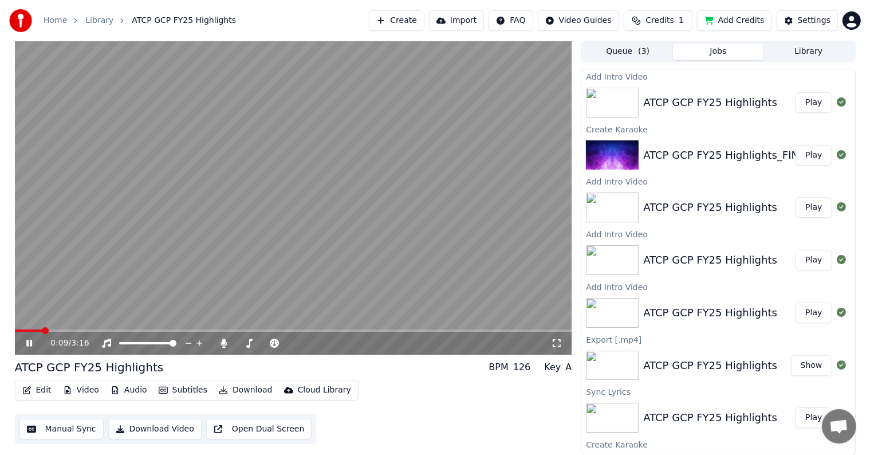
click at [29, 344] on icon at bounding box center [37, 343] width 27 height 9
click at [15, 328] on span at bounding box center [18, 330] width 7 height 7
click at [26, 339] on icon at bounding box center [37, 343] width 27 height 9
click at [25, 341] on icon at bounding box center [37, 343] width 27 height 9
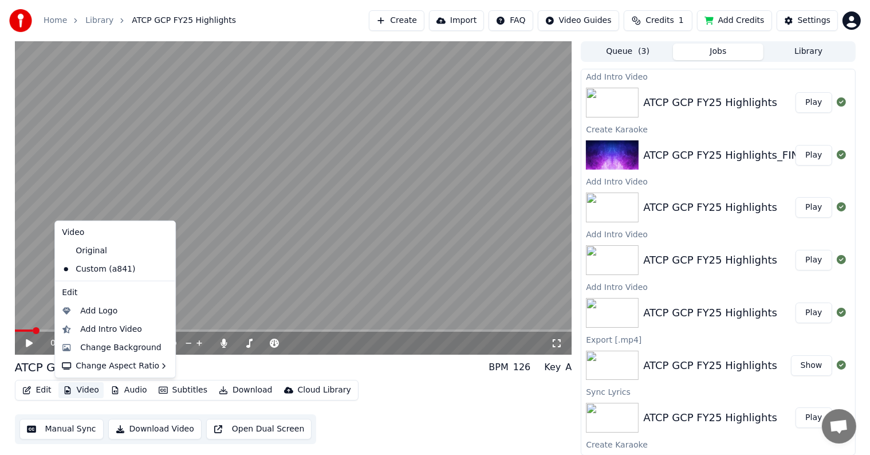
click at [75, 390] on button "Video" at bounding box center [80, 390] width 45 height 16
click at [105, 345] on div "Change Background" at bounding box center [120, 347] width 81 height 11
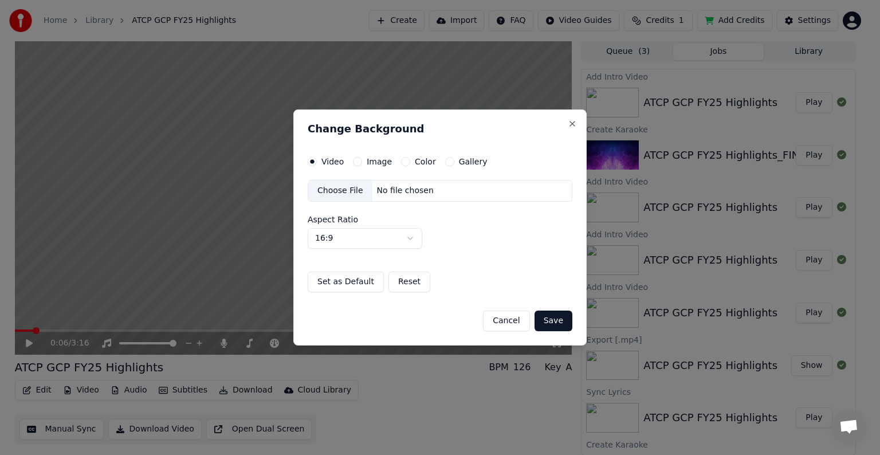
click at [514, 326] on button "Cancel" at bounding box center [506, 320] width 46 height 21
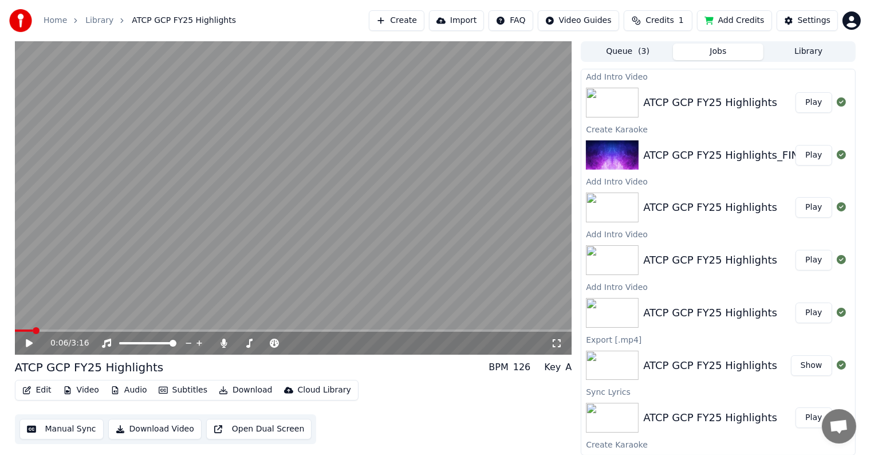
click at [85, 396] on button "Video" at bounding box center [80, 390] width 45 height 16
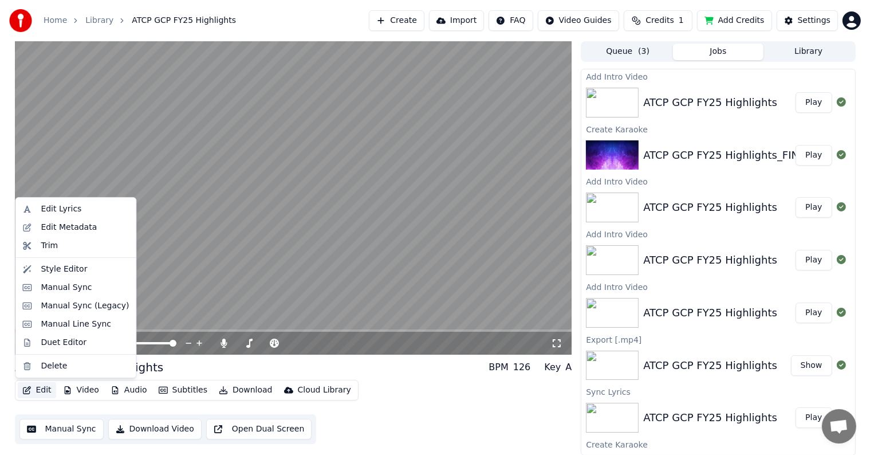
click at [16, 390] on div "Edit Video Audio Subtitles Download Cloud Library" at bounding box center [187, 390] width 344 height 21
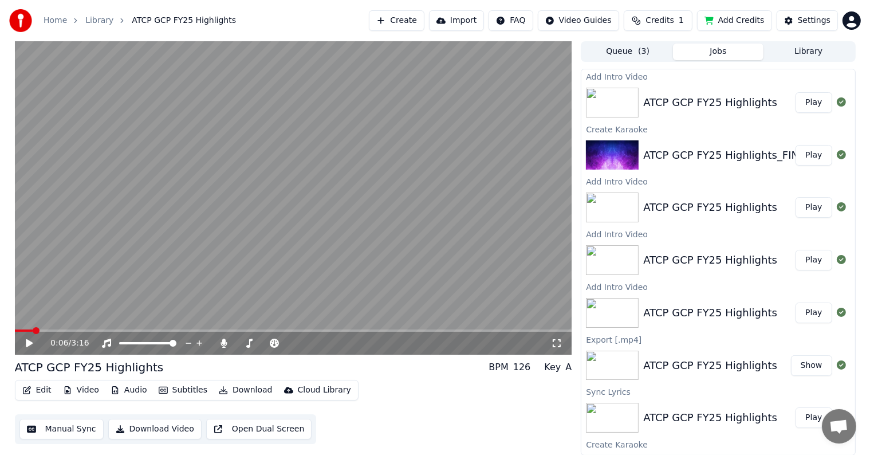
click at [23, 390] on icon "button" at bounding box center [27, 390] width 8 height 8
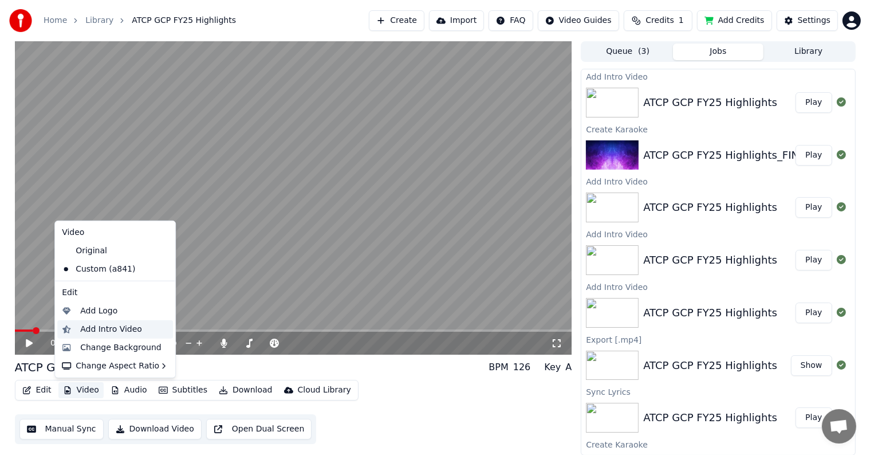
click at [116, 328] on div "Add Intro Video" at bounding box center [111, 329] width 62 height 11
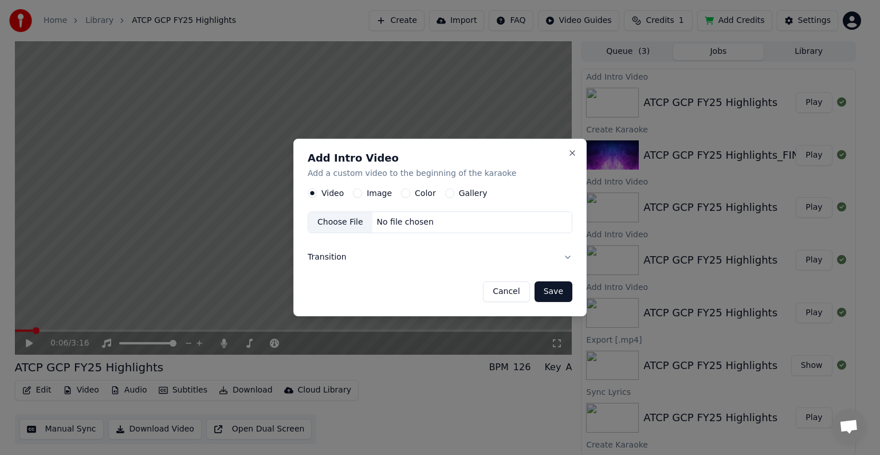
click at [386, 192] on label "Image" at bounding box center [379, 193] width 25 height 8
click at [362, 192] on button "Image" at bounding box center [357, 192] width 9 height 9
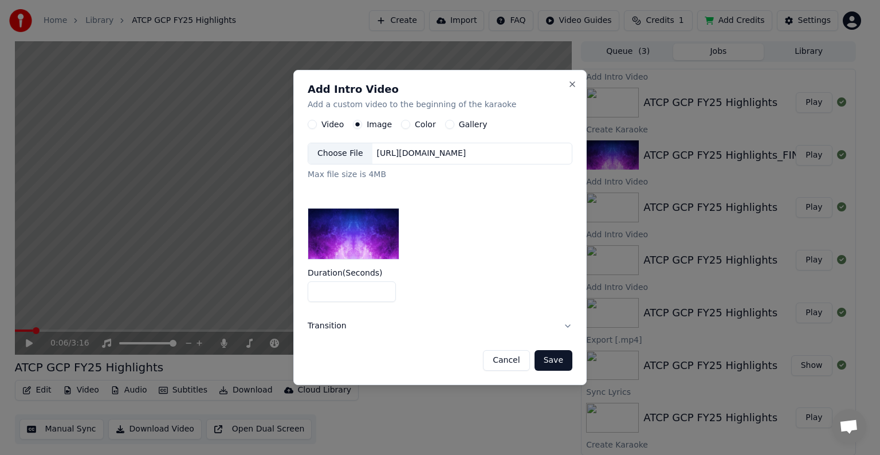
click at [348, 156] on div "Choose File" at bounding box center [340, 153] width 64 height 21
click at [510, 364] on button "Cancel" at bounding box center [506, 360] width 46 height 21
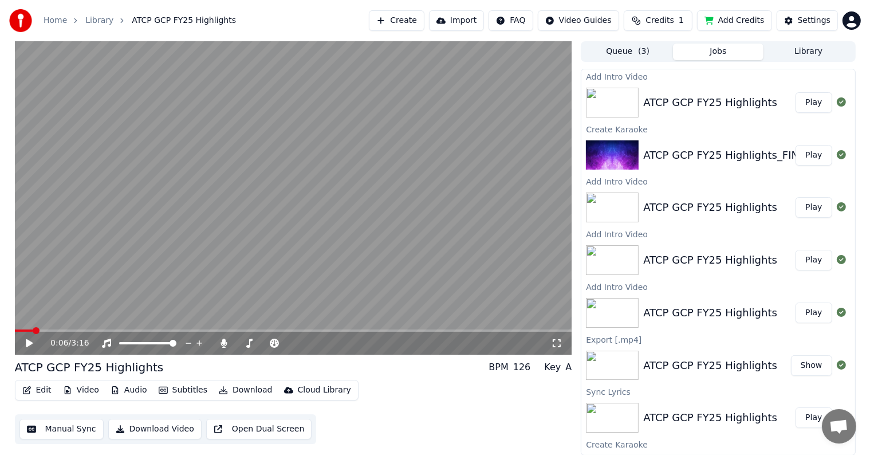
click at [609, 160] on img at bounding box center [612, 155] width 53 height 30
click at [805, 156] on button "Play" at bounding box center [814, 155] width 36 height 21
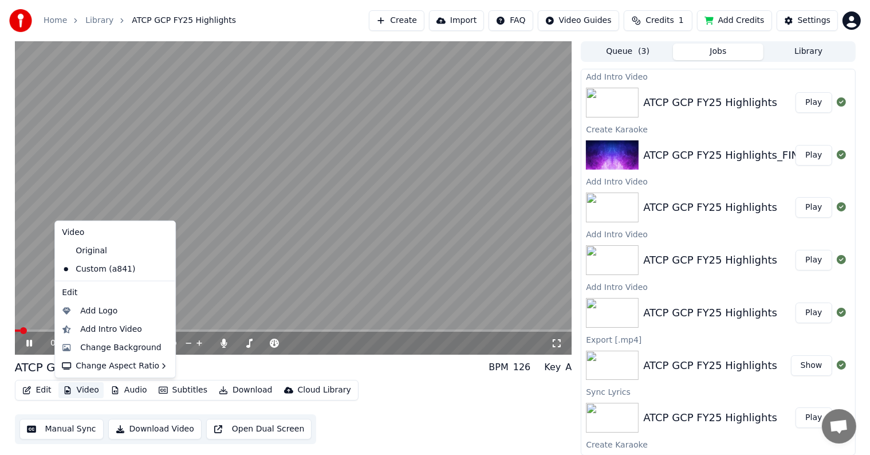
click at [81, 391] on button "Video" at bounding box center [80, 390] width 45 height 16
click at [160, 269] on icon at bounding box center [166, 269] width 13 height 9
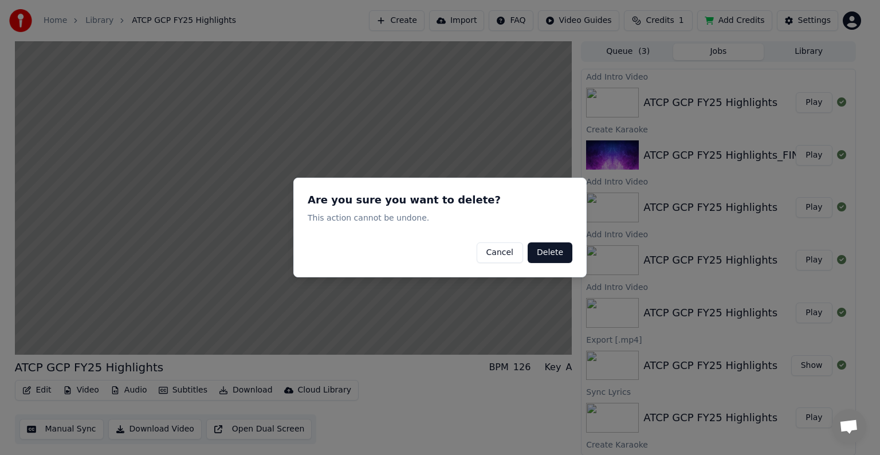
click at [550, 253] on button "Delete" at bounding box center [550, 252] width 45 height 21
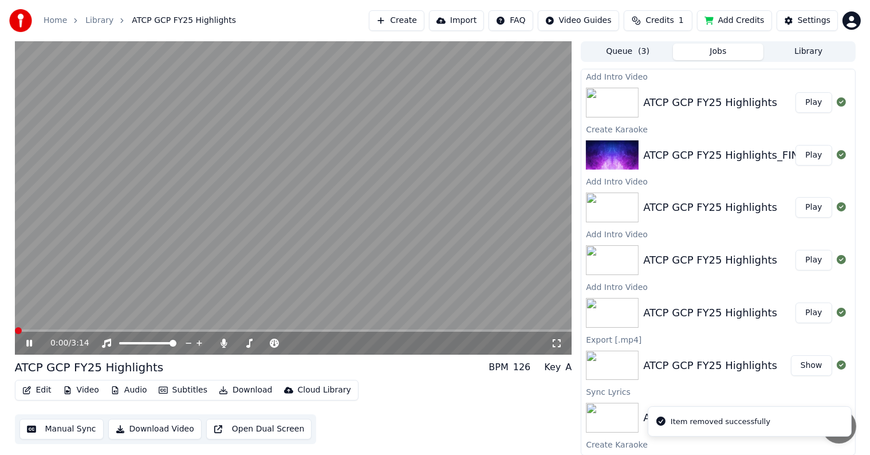
click at [15, 330] on span at bounding box center [15, 330] width 0 height 2
drag, startPoint x: 25, startPoint y: 343, endPoint x: 44, endPoint y: 351, distance: 20.8
click at [26, 343] on icon at bounding box center [37, 343] width 27 height 9
click at [82, 389] on button "Video" at bounding box center [80, 390] width 45 height 16
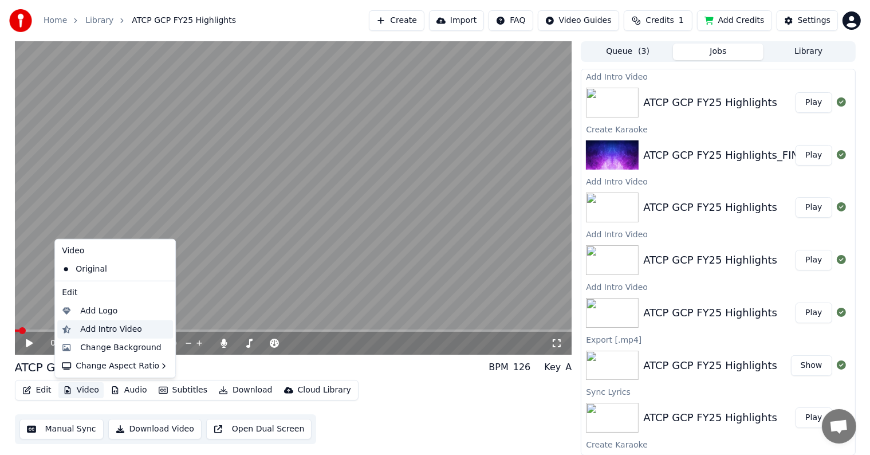
click at [119, 330] on div "Add Intro Video" at bounding box center [111, 329] width 62 height 11
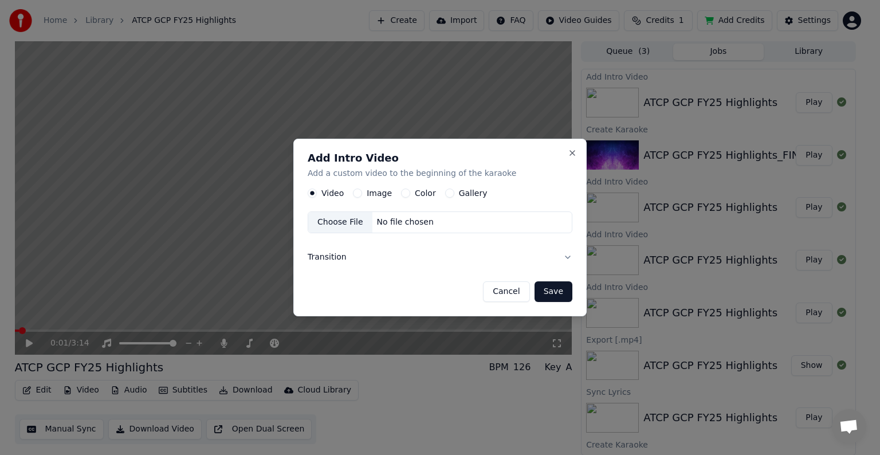
click at [376, 193] on label "Image" at bounding box center [379, 193] width 25 height 8
click at [362, 193] on button "Image" at bounding box center [357, 192] width 9 height 9
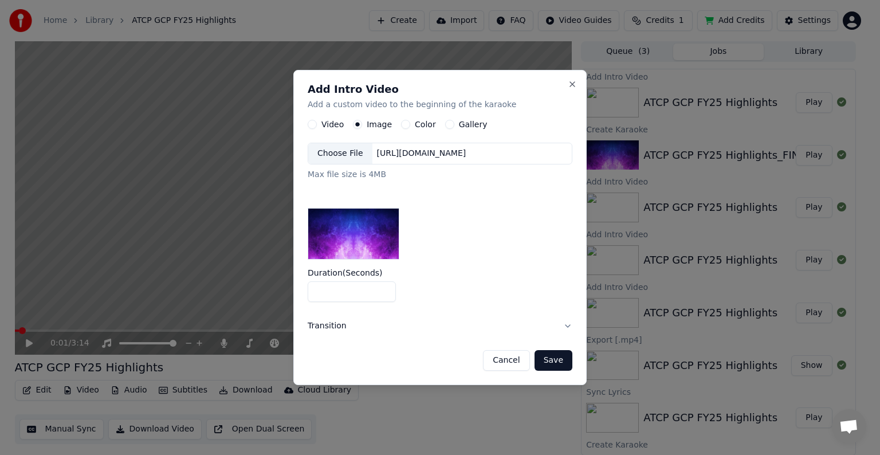
click at [349, 150] on div "Choose File" at bounding box center [340, 153] width 64 height 21
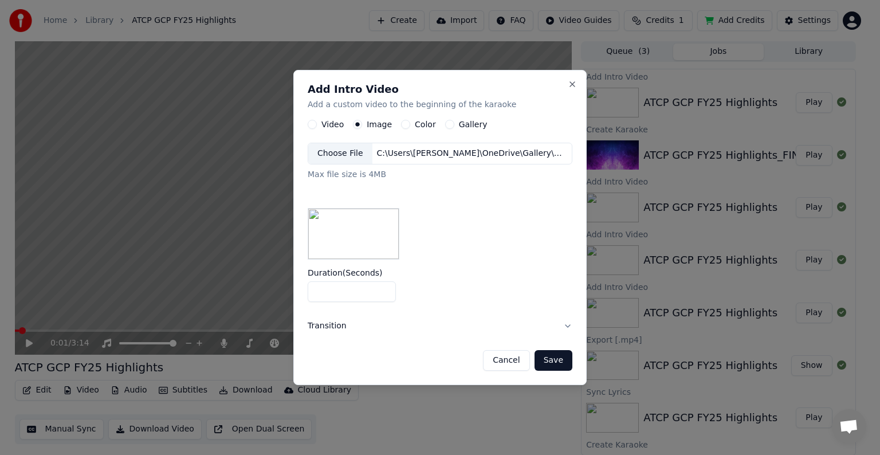
drag, startPoint x: 323, startPoint y: 290, endPoint x: 253, endPoint y: 279, distance: 70.2
click at [275, 288] on body "Home Library ATCP GCP FY25 Highlights Create Import FAQ Video Guides Credits 1 …" at bounding box center [435, 227] width 870 height 455
drag, startPoint x: 305, startPoint y: 290, endPoint x: 262, endPoint y: 287, distance: 43.1
click at [266, 287] on body "Home Library ATCP GCP FY25 Highlights Create Import FAQ Video Guides Credits 1 …" at bounding box center [435, 227] width 870 height 455
type input "*"
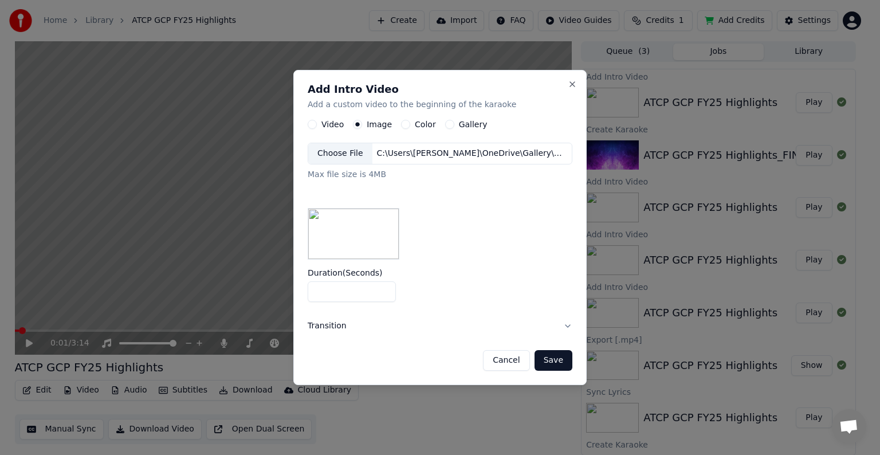
click at [566, 361] on button "Save" at bounding box center [553, 360] width 38 height 21
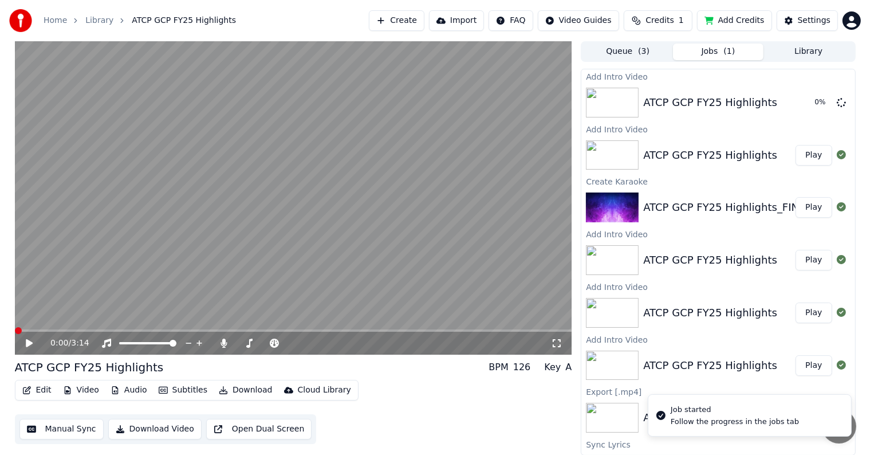
click at [15, 331] on span at bounding box center [18, 330] width 7 height 7
click at [15, 329] on span at bounding box center [15, 330] width 0 height 2
drag, startPoint x: 27, startPoint y: 329, endPoint x: 0, endPoint y: 326, distance: 27.6
click at [0, 326] on div "0:21 / 3:17 ATCP GCP FY25 Highlights BPM 126 Key A Edit Video Audio Subtitles D…" at bounding box center [435, 248] width 870 height 414
click at [15, 334] on span at bounding box center [18, 330] width 7 height 7
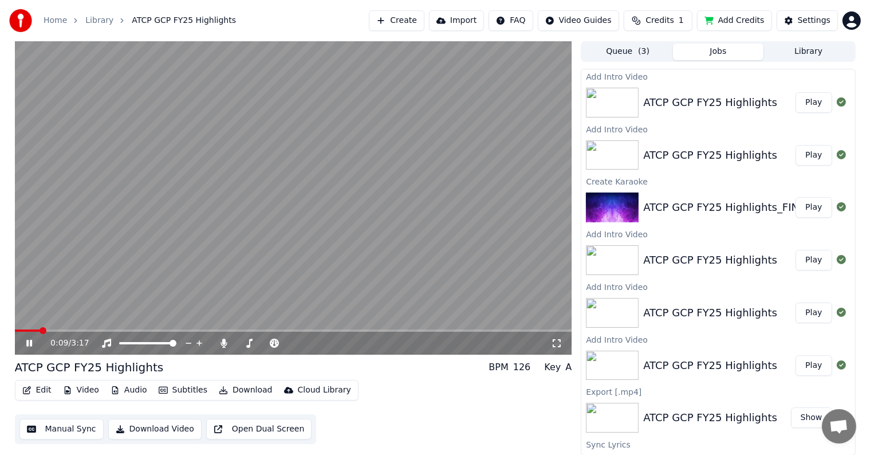
click at [40, 330] on span at bounding box center [43, 330] width 7 height 7
click at [33, 328] on video at bounding box center [293, 197] width 557 height 313
click at [31, 330] on span at bounding box center [23, 330] width 17 height 2
click at [27, 342] on icon at bounding box center [29, 343] width 7 height 8
click at [30, 347] on icon at bounding box center [37, 343] width 27 height 9
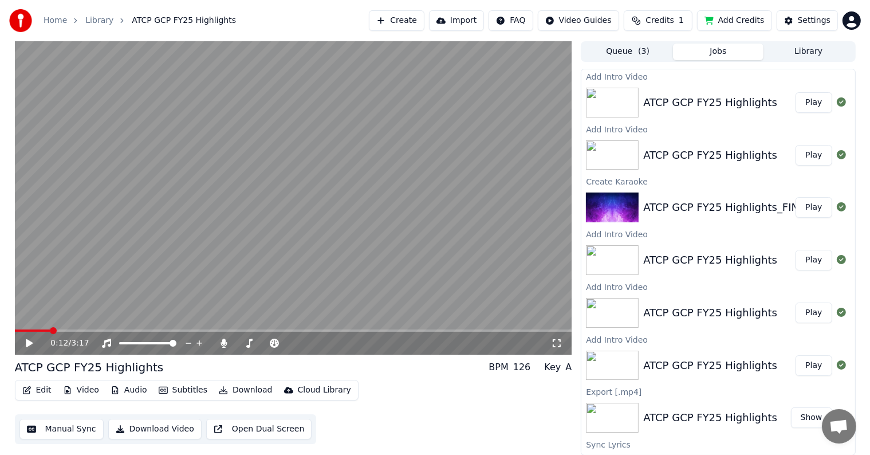
click at [81, 392] on button "Video" at bounding box center [80, 390] width 45 height 16
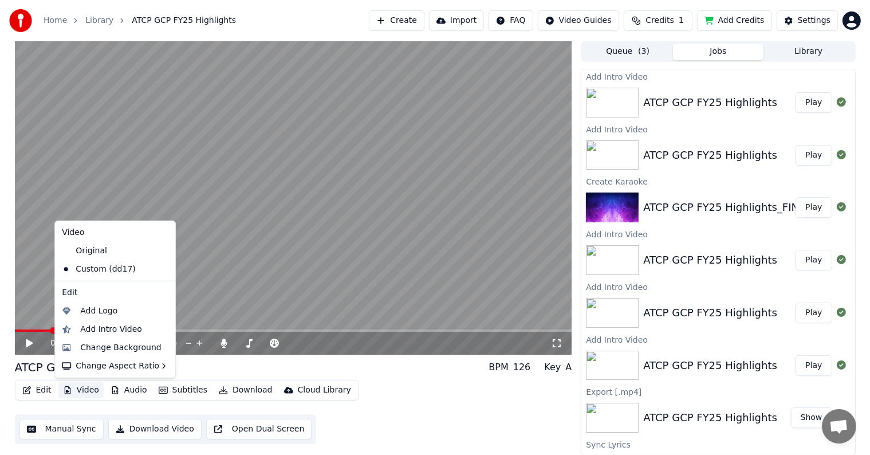
click at [160, 271] on icon at bounding box center [166, 269] width 13 height 9
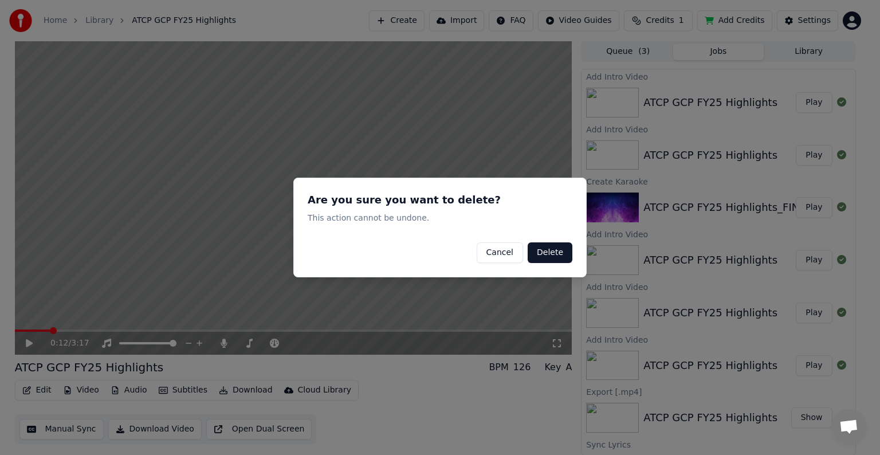
click at [548, 250] on button "Delete" at bounding box center [550, 252] width 45 height 21
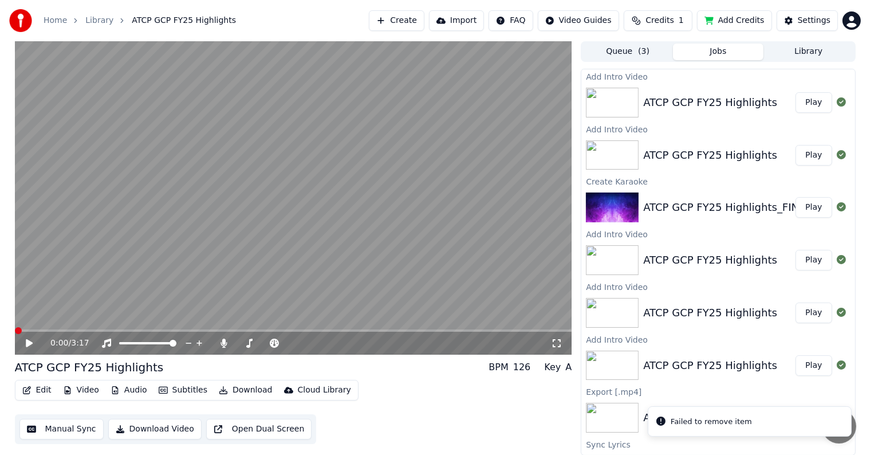
click at [15, 327] on span at bounding box center [18, 330] width 7 height 7
click at [85, 392] on button "Video" at bounding box center [80, 390] width 45 height 16
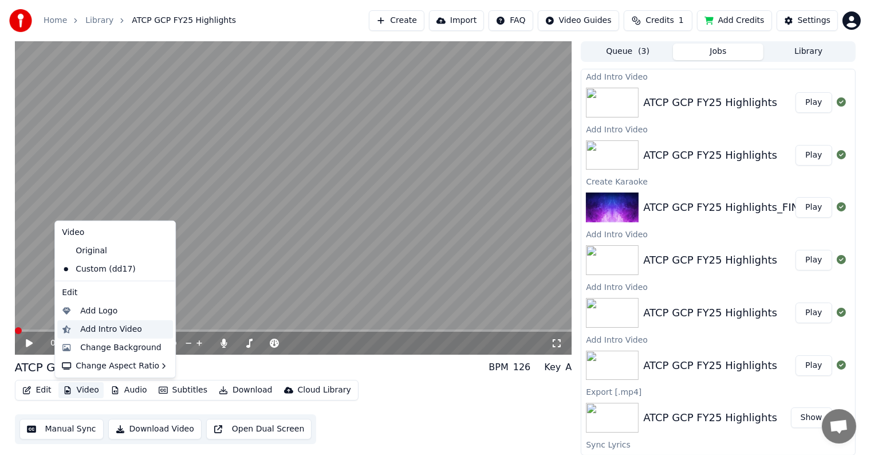
click at [131, 331] on div "Add Intro Video" at bounding box center [111, 329] width 62 height 11
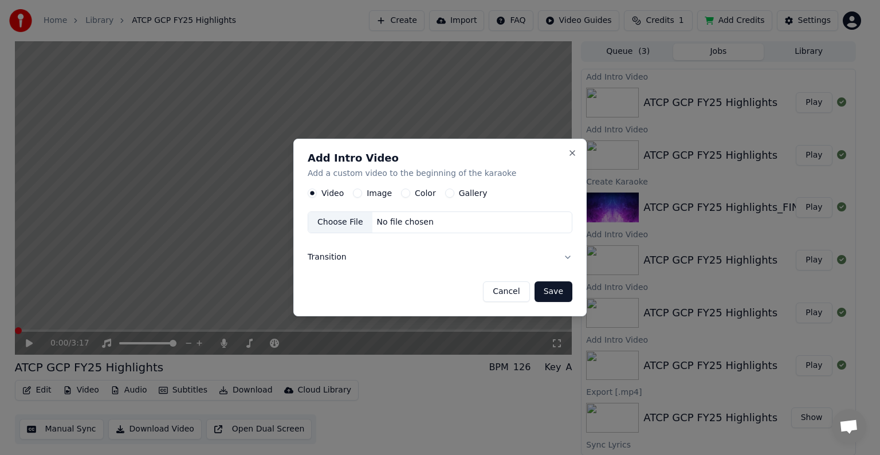
click at [382, 195] on label "Image" at bounding box center [379, 193] width 25 height 8
click at [362, 195] on button "Image" at bounding box center [357, 192] width 9 height 9
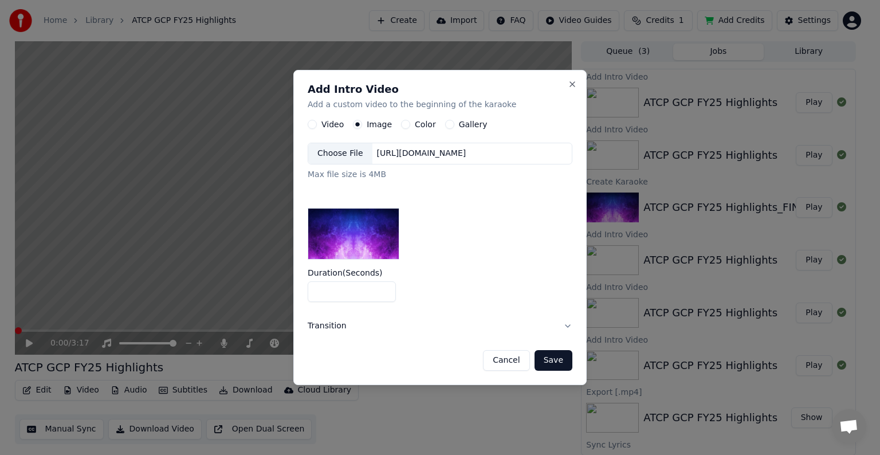
click at [352, 155] on div "Choose File" at bounding box center [340, 153] width 64 height 21
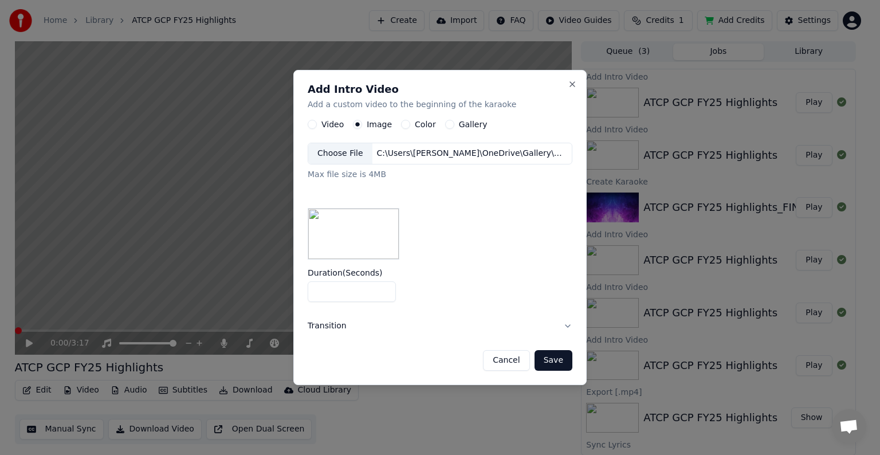
click at [560, 362] on button "Save" at bounding box center [553, 360] width 38 height 21
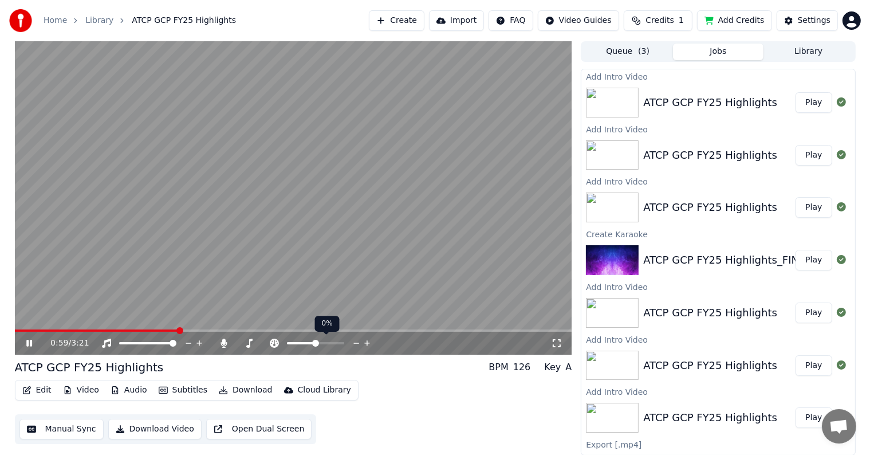
click at [365, 346] on icon at bounding box center [367, 342] width 11 height 11
click at [365, 345] on icon at bounding box center [367, 342] width 11 height 11
click at [365, 344] on icon at bounding box center [367, 342] width 11 height 11
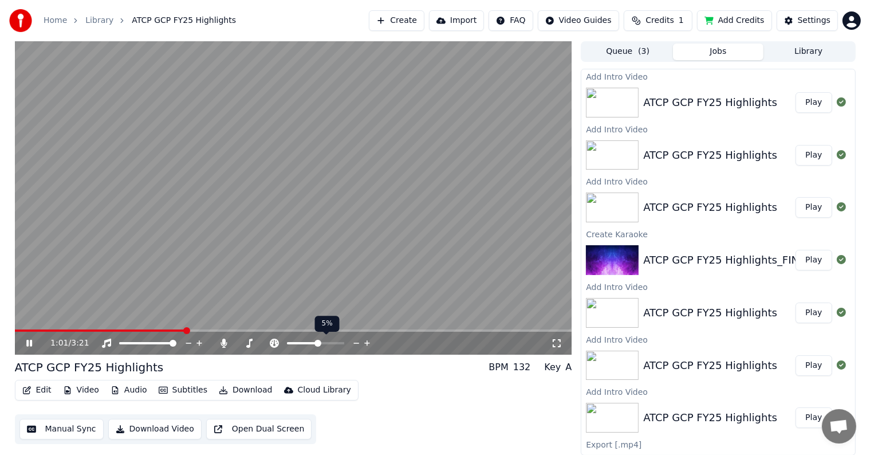
click at [365, 344] on icon at bounding box center [367, 342] width 11 height 11
click at [344, 341] on span at bounding box center [340, 343] width 7 height 7
click at [274, 341] on icon at bounding box center [274, 343] width 11 height 9
click at [316, 343] on span at bounding box center [315, 343] width 7 height 7
click at [550, 348] on div "1:12 / 3:21" at bounding box center [300, 342] width 501 height 11
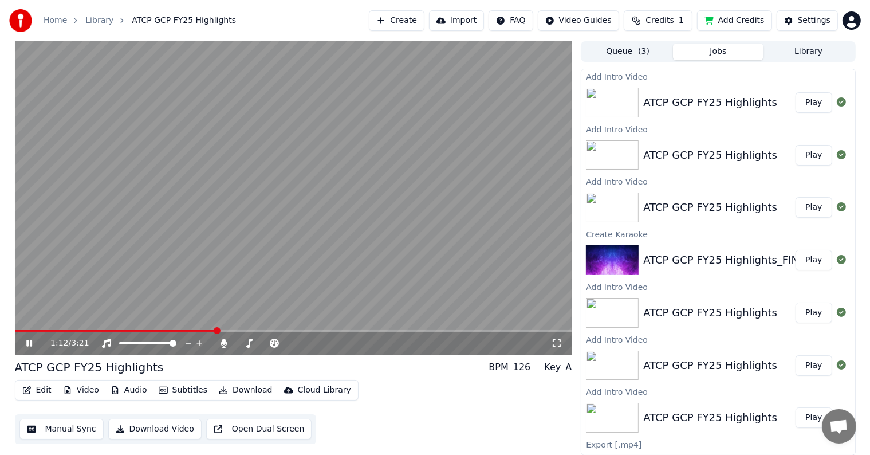
drag, startPoint x: 556, startPoint y: 344, endPoint x: 505, endPoint y: 342, distance: 51.0
click at [557, 344] on icon at bounding box center [556, 343] width 11 height 9
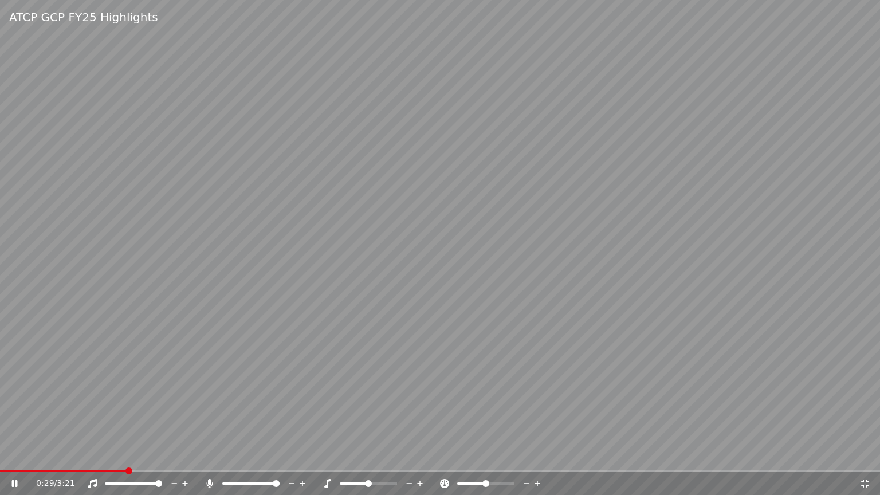
click at [132, 454] on span at bounding box center [128, 470] width 7 height 7
click at [0, 454] on span at bounding box center [3, 470] width 7 height 7
click at [6, 454] on span at bounding box center [99, 471] width 199 height 2
click at [0, 454] on span at bounding box center [3, 470] width 7 height 7
click at [864, 454] on icon at bounding box center [864, 483] width 11 height 9
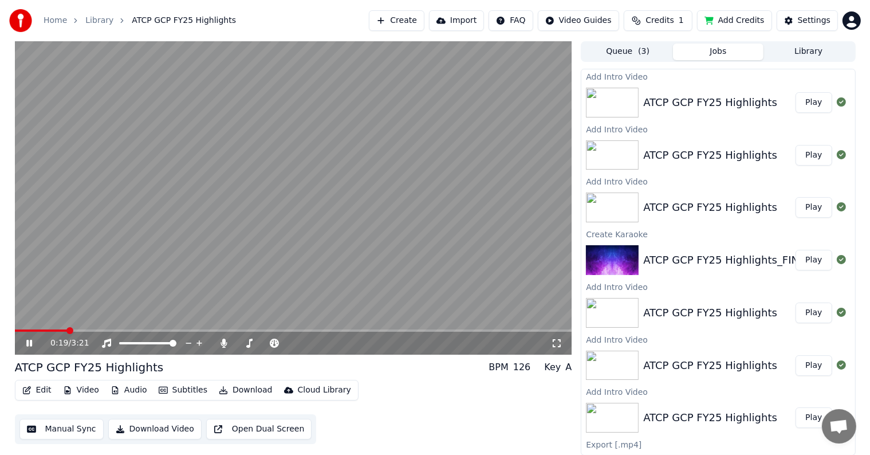
click at [33, 341] on icon at bounding box center [37, 343] width 27 height 9
click at [88, 395] on button "Video" at bounding box center [80, 390] width 45 height 16
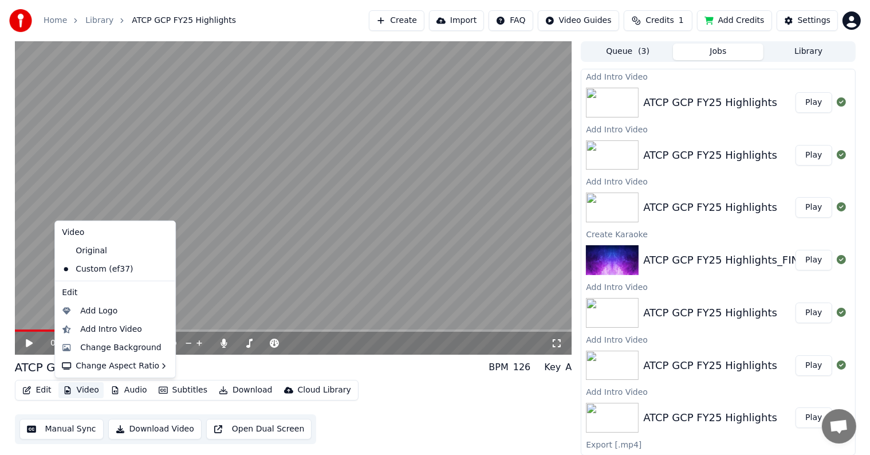
click at [160, 268] on icon at bounding box center [166, 269] width 13 height 9
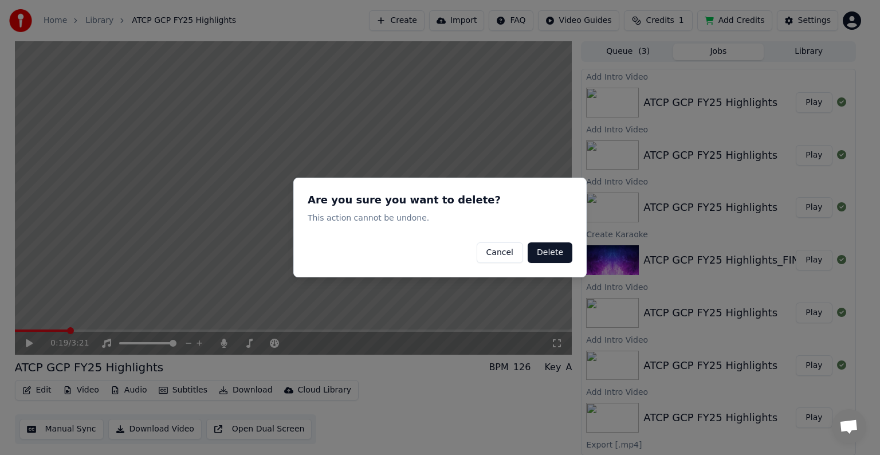
click at [545, 254] on button "Delete" at bounding box center [550, 252] width 45 height 21
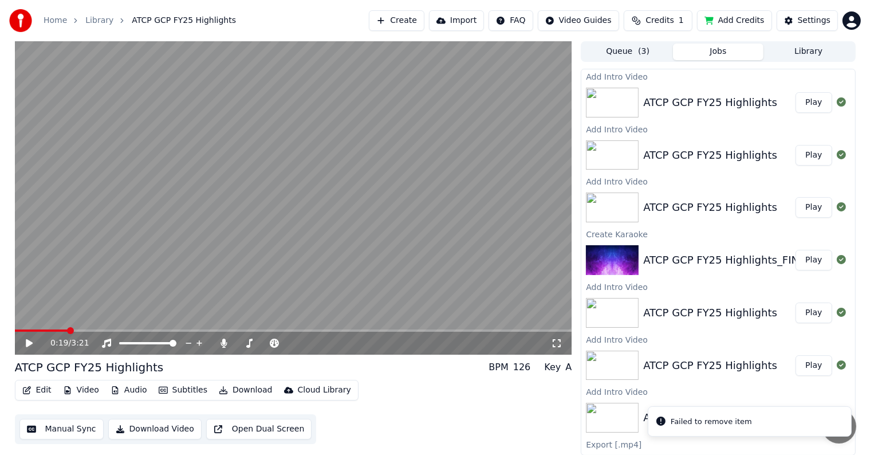
click at [87, 392] on button "Video" at bounding box center [80, 390] width 45 height 16
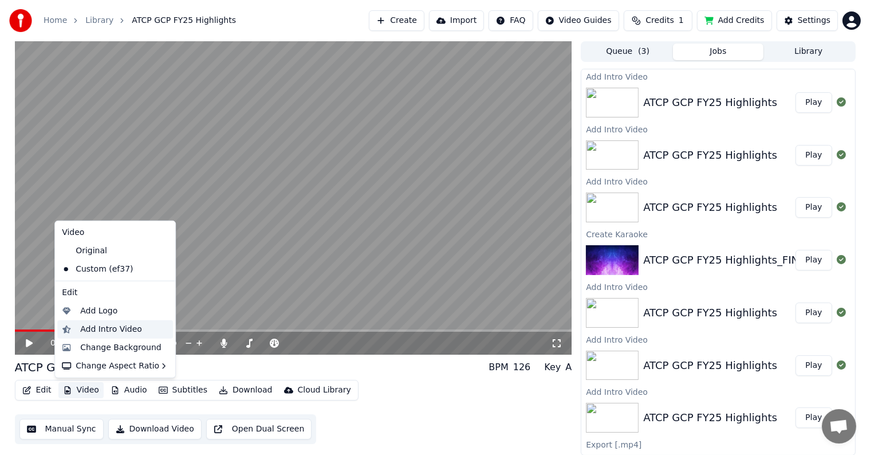
click at [117, 329] on div "Add Intro Video" at bounding box center [111, 329] width 62 height 11
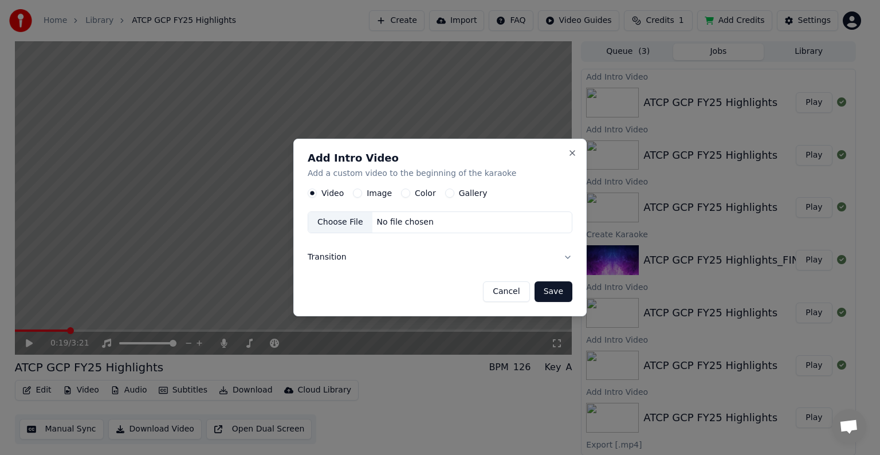
click at [383, 192] on label "Image" at bounding box center [379, 193] width 25 height 8
click at [362, 192] on button "Image" at bounding box center [357, 192] width 9 height 9
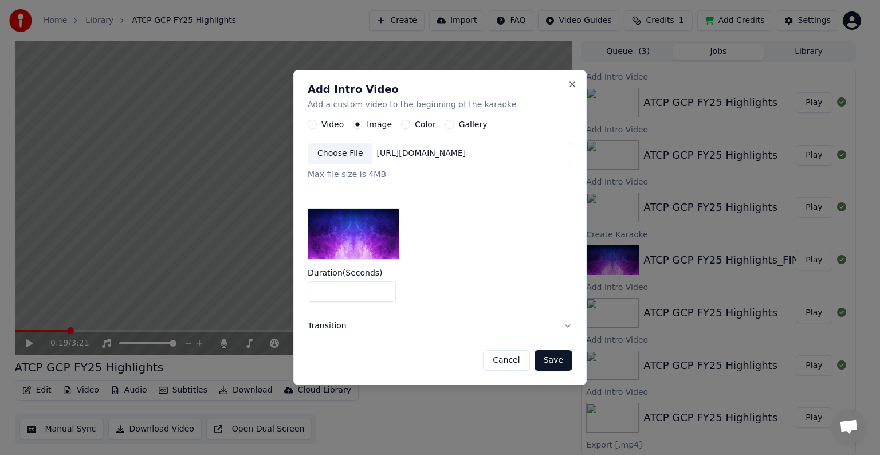
click at [337, 156] on div "Choose File" at bounding box center [340, 153] width 64 height 21
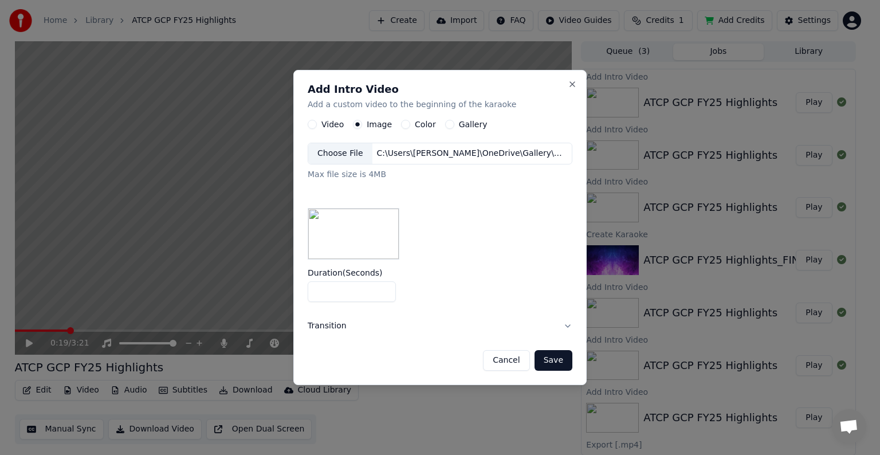
drag, startPoint x: 240, startPoint y: 288, endPoint x: 203, endPoint y: 275, distance: 38.8
click at [226, 286] on body "Home Library ATCP GCP FY25 Highlights Create Import FAQ Video Guides Credits 1 …" at bounding box center [435, 227] width 870 height 455
type input "*"
click at [565, 325] on button "Transition" at bounding box center [440, 326] width 265 height 30
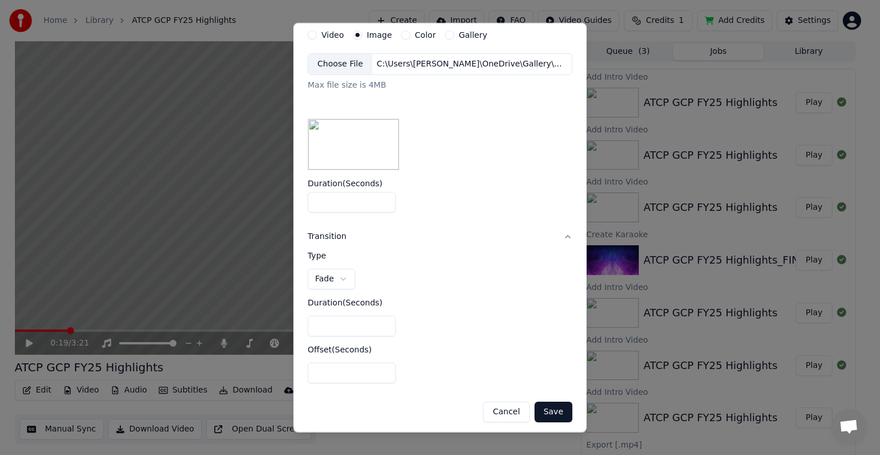
scroll to position [46, 0]
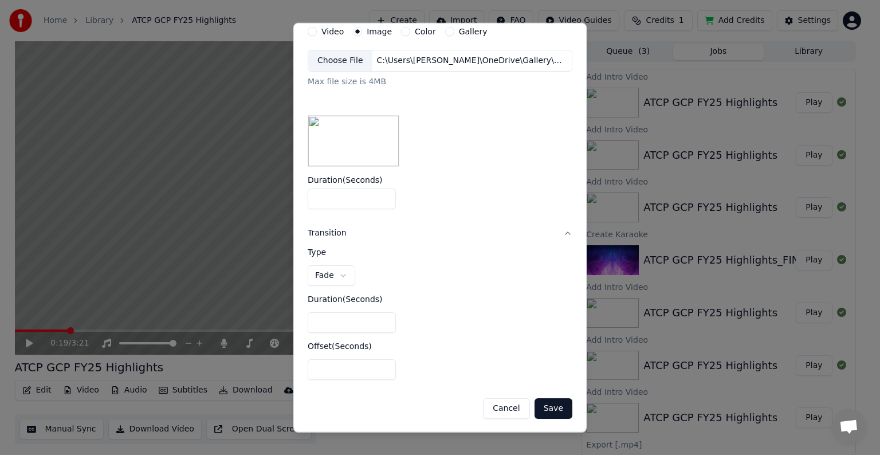
click at [556, 234] on button "Transition" at bounding box center [440, 233] width 265 height 30
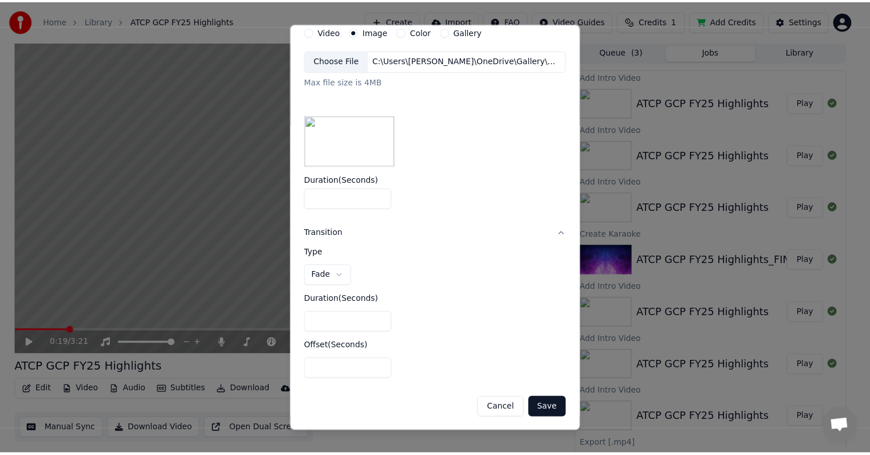
scroll to position [0, 0]
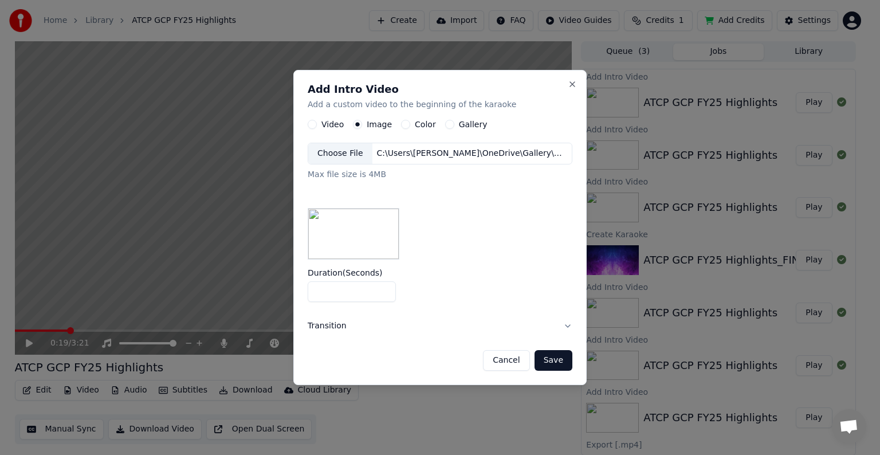
click at [557, 360] on button "Save" at bounding box center [553, 360] width 38 height 21
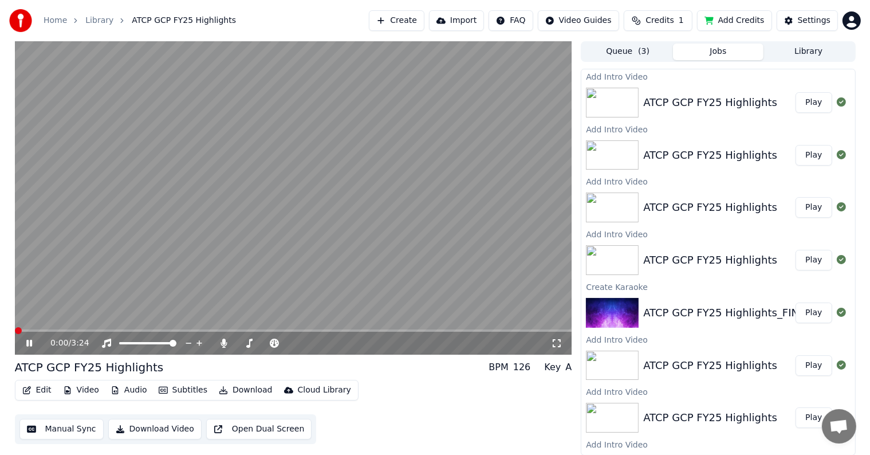
click at [15, 330] on span at bounding box center [18, 330] width 7 height 7
click at [32, 341] on icon at bounding box center [37, 343] width 27 height 9
click at [15, 329] on span at bounding box center [38, 330] width 46 height 2
click at [714, 57] on button "Jobs" at bounding box center [718, 52] width 91 height 17
click at [645, 49] on span "( 3 )" at bounding box center [643, 51] width 11 height 11
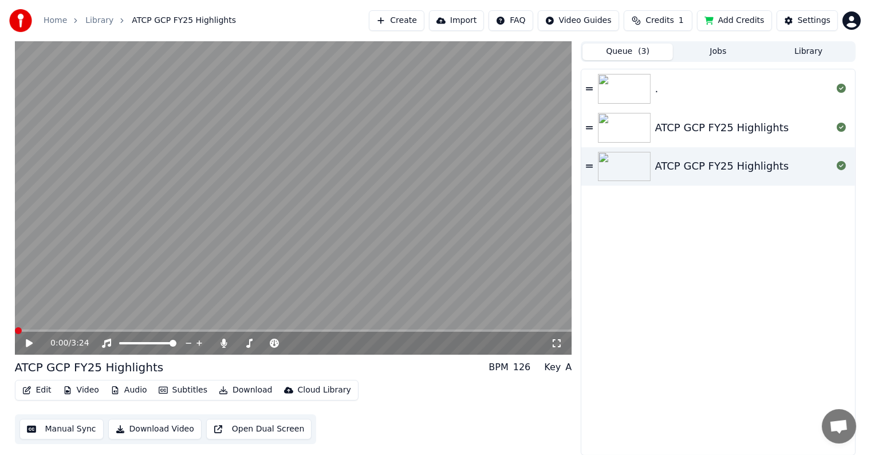
click at [719, 56] on button "Jobs" at bounding box center [718, 52] width 91 height 17
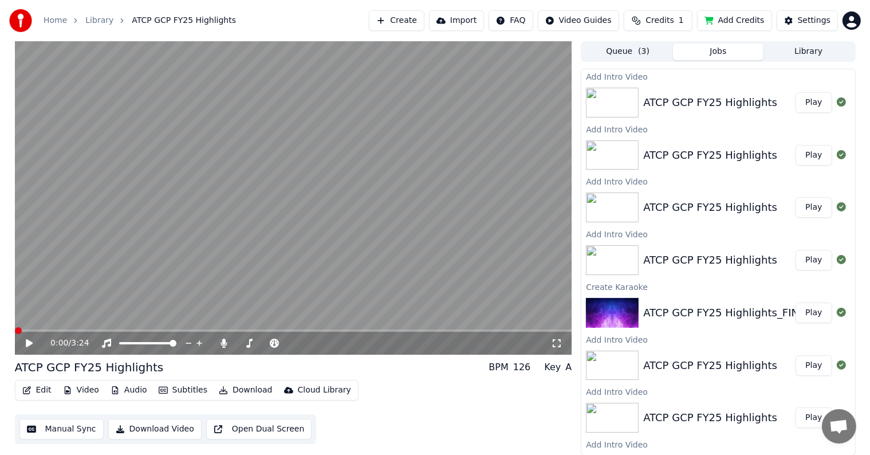
click at [616, 103] on img at bounding box center [612, 103] width 53 height 30
drag, startPoint x: 801, startPoint y: 106, endPoint x: 800, endPoint y: 115, distance: 8.7
click at [801, 105] on button "Play" at bounding box center [814, 102] width 36 height 21
click at [34, 343] on icon at bounding box center [37, 343] width 27 height 9
click at [76, 388] on button "Video" at bounding box center [80, 390] width 45 height 16
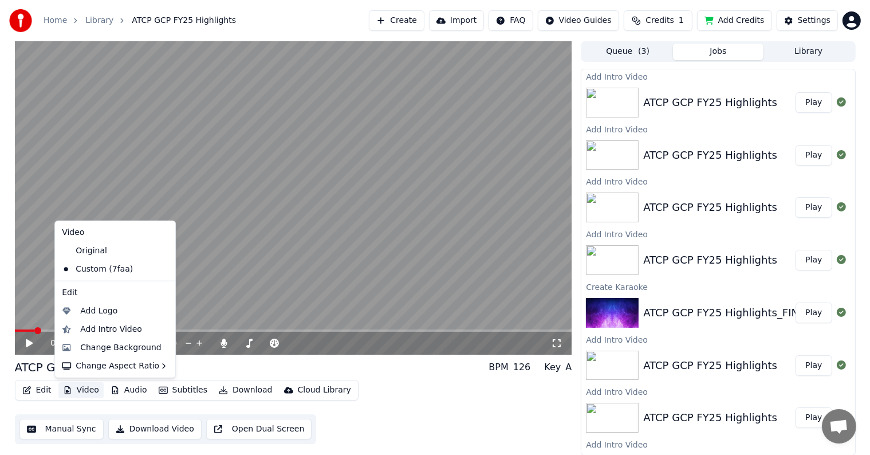
click at [160, 268] on icon at bounding box center [166, 269] width 13 height 9
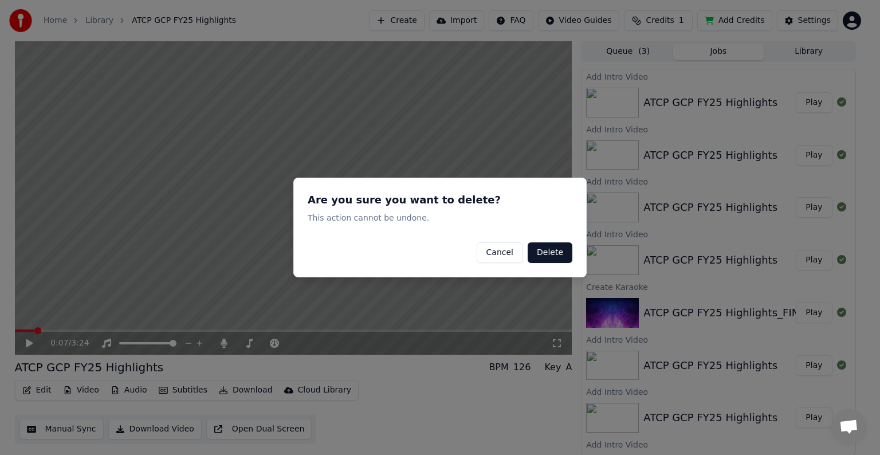
click at [545, 256] on button "Delete" at bounding box center [550, 252] width 45 height 21
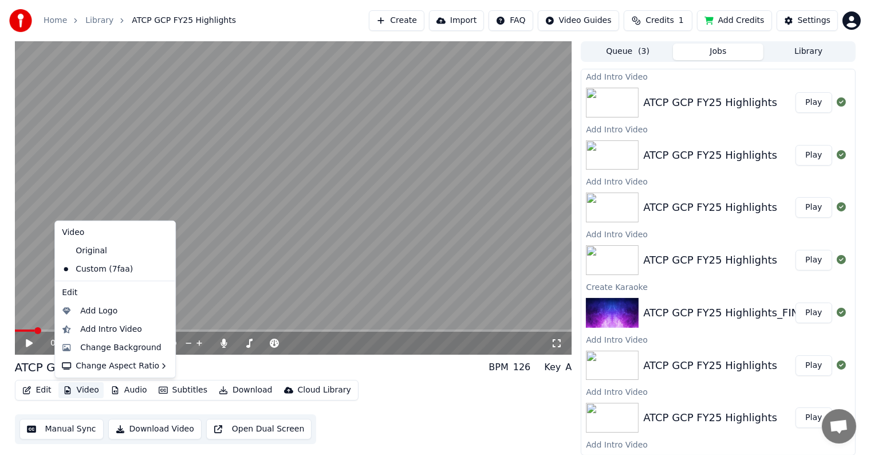
click at [88, 396] on button "Video" at bounding box center [80, 390] width 45 height 16
click at [160, 268] on icon at bounding box center [164, 269] width 8 height 9
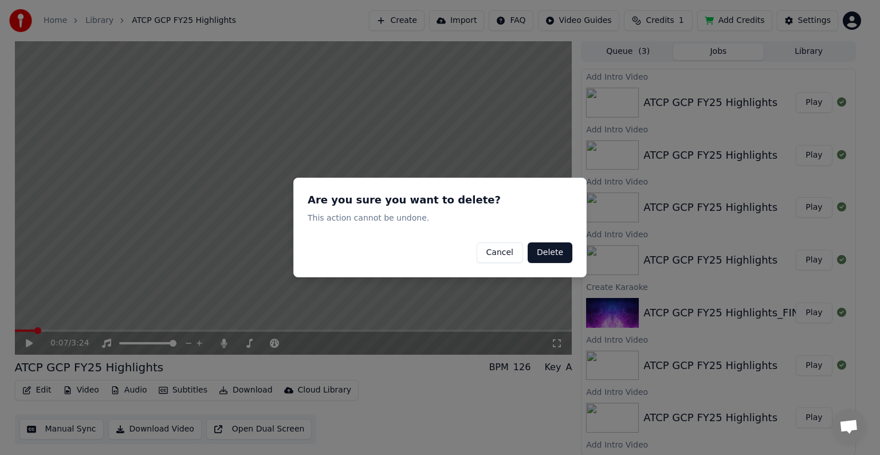
click at [556, 255] on button "Delete" at bounding box center [550, 252] width 45 height 21
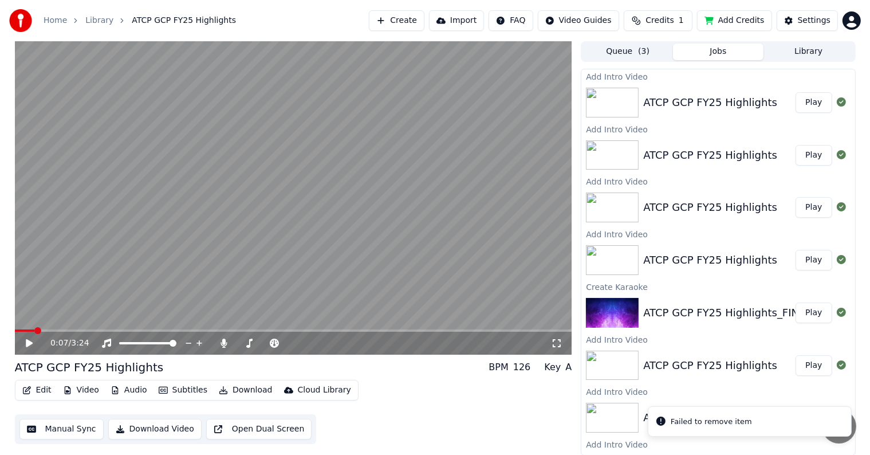
click at [806, 154] on button "Play" at bounding box center [814, 155] width 36 height 21
click at [804, 206] on button "Play" at bounding box center [814, 207] width 36 height 21
click at [75, 392] on button "Video" at bounding box center [80, 390] width 45 height 16
click at [0, 288] on div "0:02 / 3:24 ATCP GCP FY25 Highlights BPM 126 Key A Edit Video Audio Subtitles D…" at bounding box center [435, 248] width 870 height 414
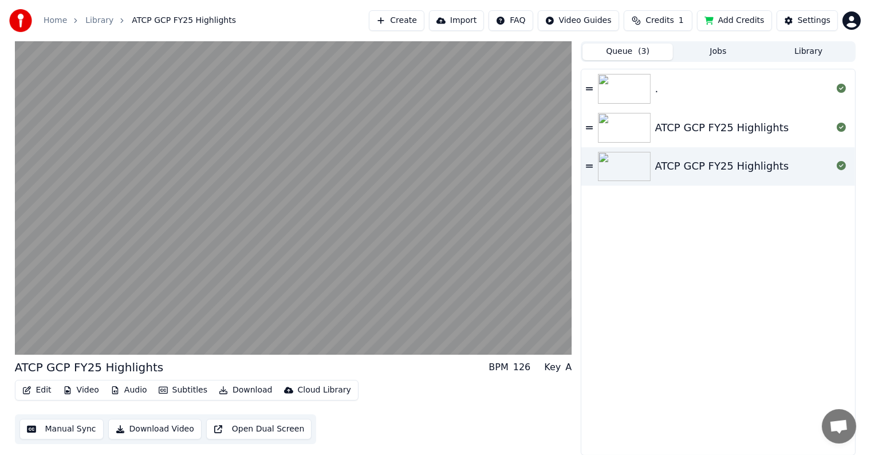
click at [643, 50] on span "( 3 )" at bounding box center [643, 51] width 11 height 11
click at [623, 161] on img at bounding box center [624, 167] width 53 height 30
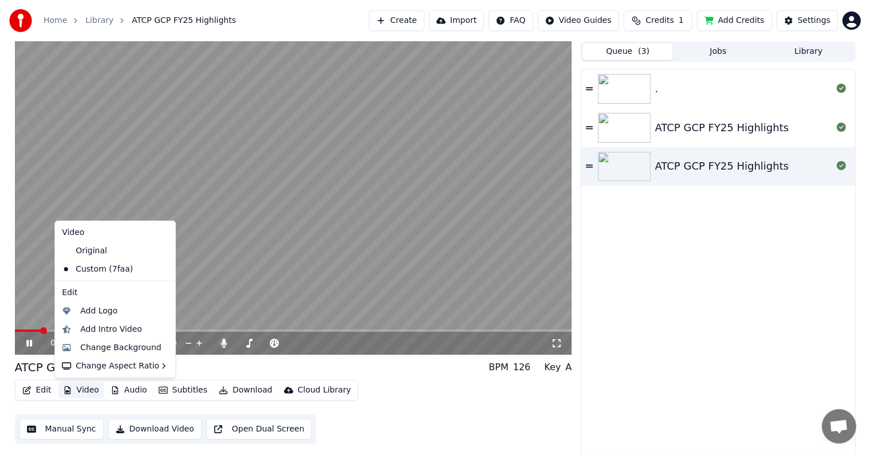
click at [89, 390] on button "Video" at bounding box center [80, 390] width 45 height 16
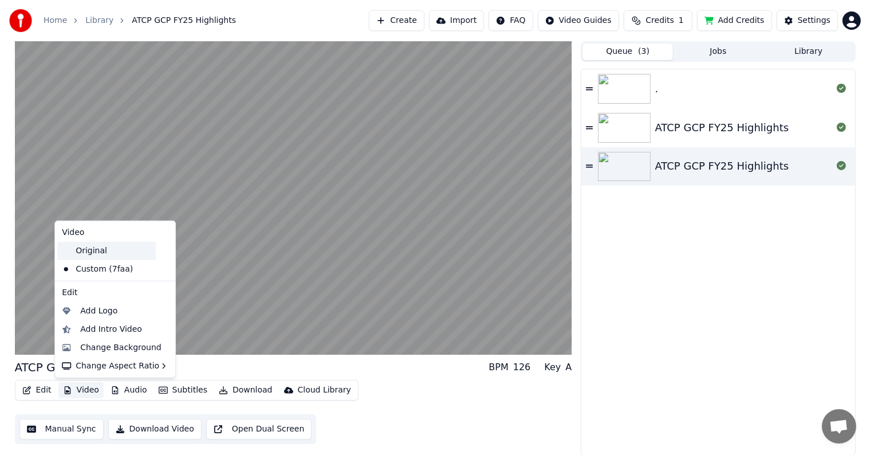
click at [112, 246] on div "Original" at bounding box center [106, 251] width 99 height 18
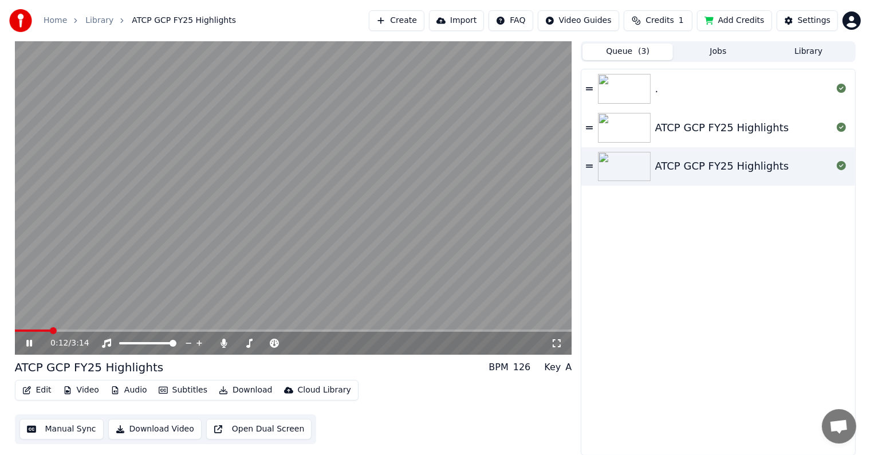
drag, startPoint x: 27, startPoint y: 333, endPoint x: 0, endPoint y: 333, distance: 27.5
click at [0, 333] on div "0:12 / 3:14 ATCP GCP FY25 Highlights BPM 126 Key A Edit Video Audio Subtitles D…" at bounding box center [435, 248] width 870 height 414
click at [15, 331] on span at bounding box center [15, 330] width 0 height 2
click at [15, 329] on span at bounding box center [293, 330] width 557 height 2
click at [80, 386] on button "Video" at bounding box center [80, 390] width 45 height 16
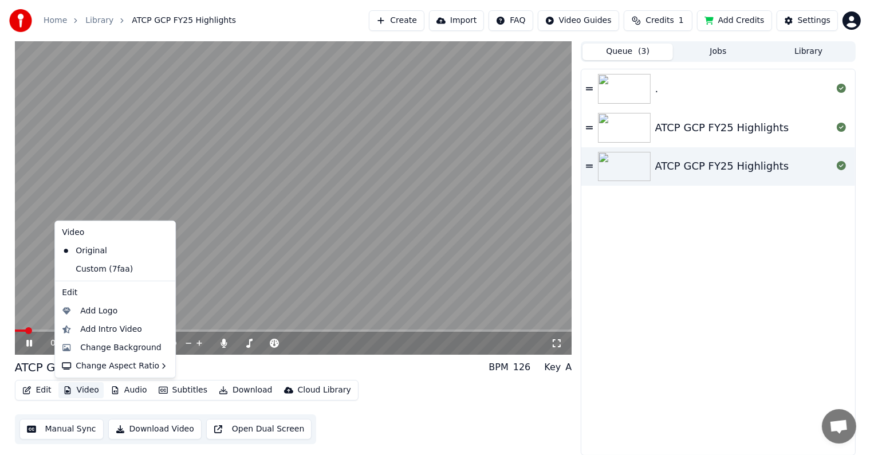
click at [160, 269] on icon at bounding box center [166, 269] width 13 height 9
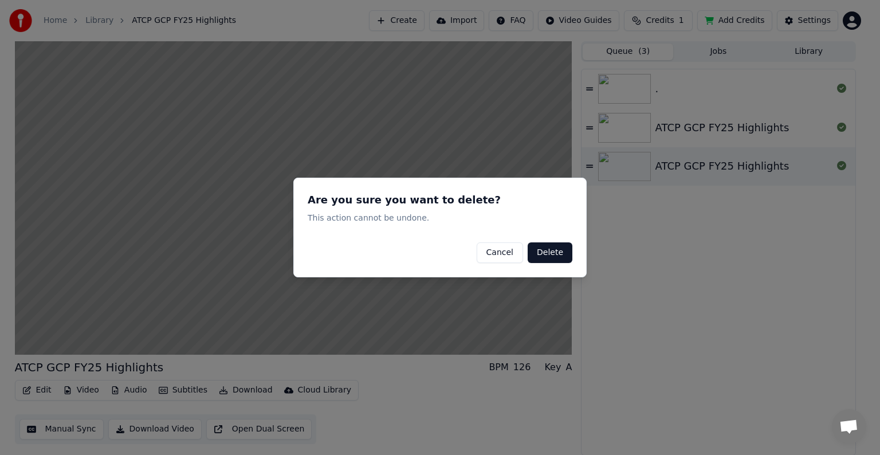
click at [558, 256] on button "Delete" at bounding box center [550, 252] width 45 height 21
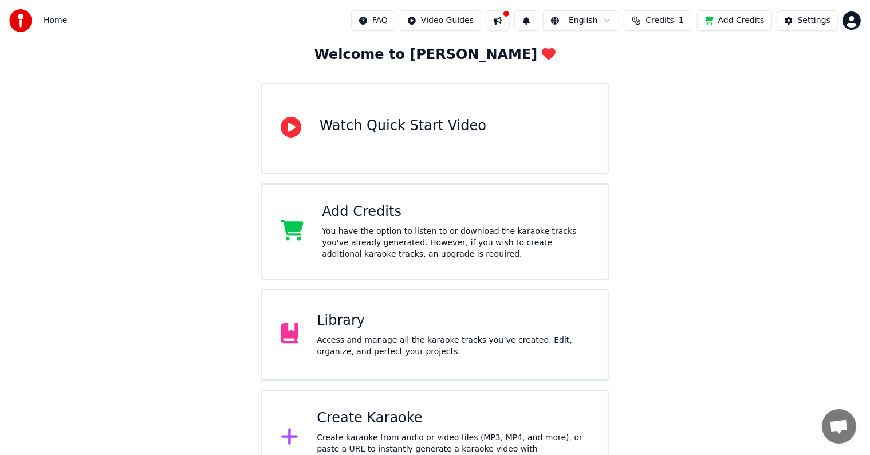
scroll to position [90, 0]
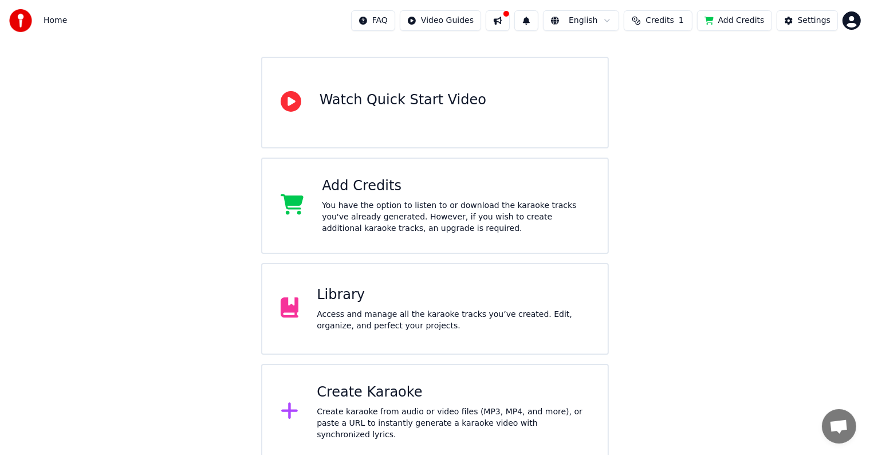
click at [520, 306] on div "Library Access and manage all the karaoke tracks you’ve created. Edit, organize…" at bounding box center [453, 309] width 273 height 46
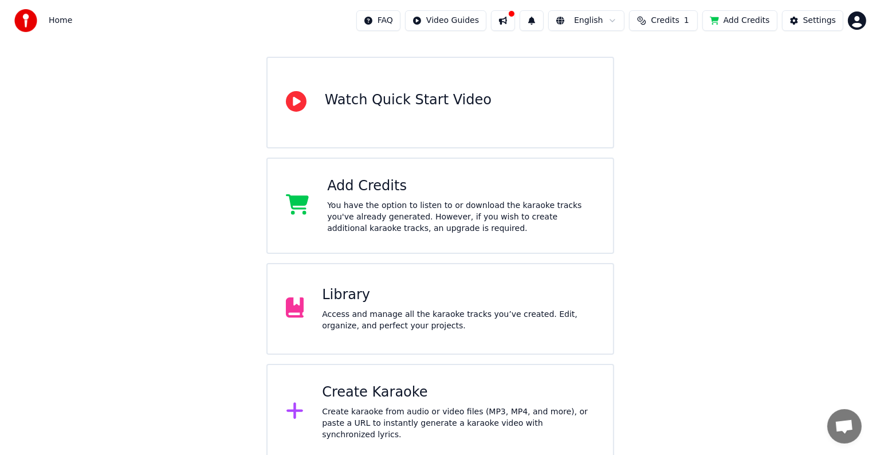
scroll to position [5, 0]
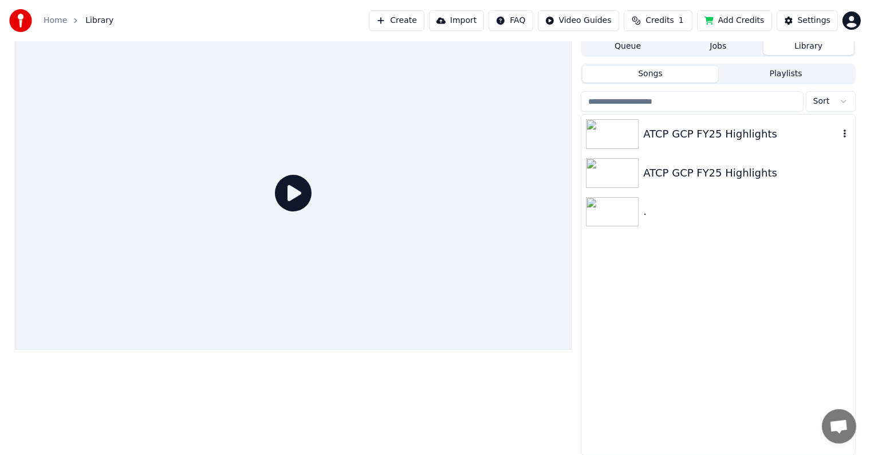
click at [608, 125] on img at bounding box center [612, 134] width 53 height 30
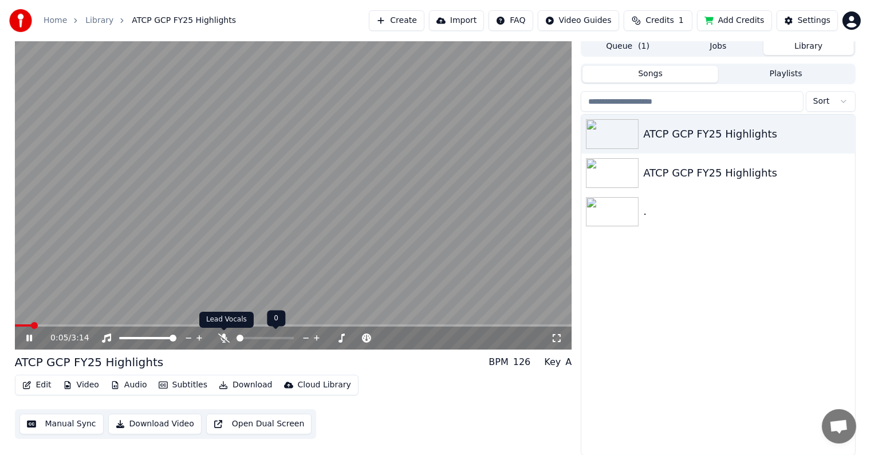
click at [222, 339] on icon at bounding box center [223, 337] width 11 height 9
click at [15, 325] on span at bounding box center [15, 325] width 0 height 2
click at [26, 339] on icon at bounding box center [37, 337] width 27 height 9
click at [81, 385] on button "Video" at bounding box center [80, 385] width 45 height 16
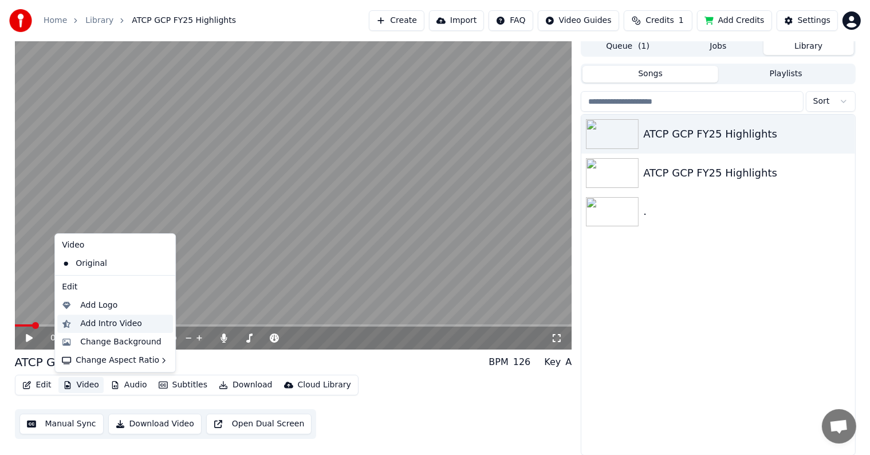
click at [119, 322] on div "Add Intro Video" at bounding box center [111, 323] width 62 height 11
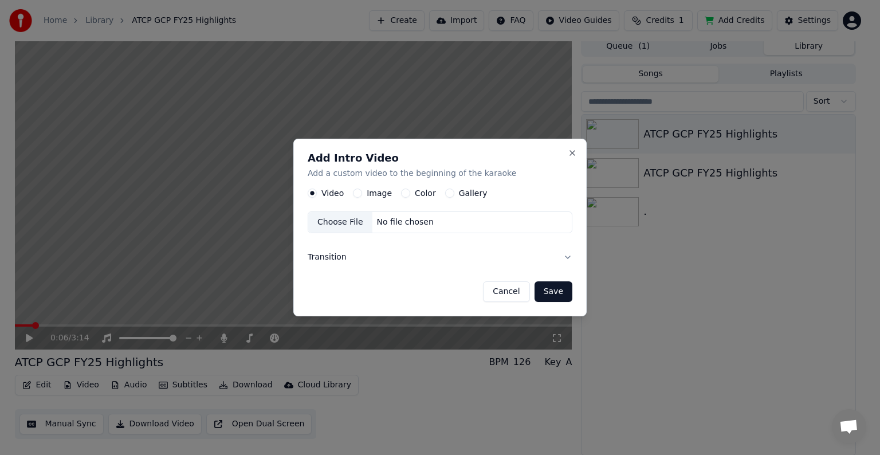
click at [381, 194] on label "Image" at bounding box center [379, 193] width 25 height 8
click at [362, 194] on button "Image" at bounding box center [357, 192] width 9 height 9
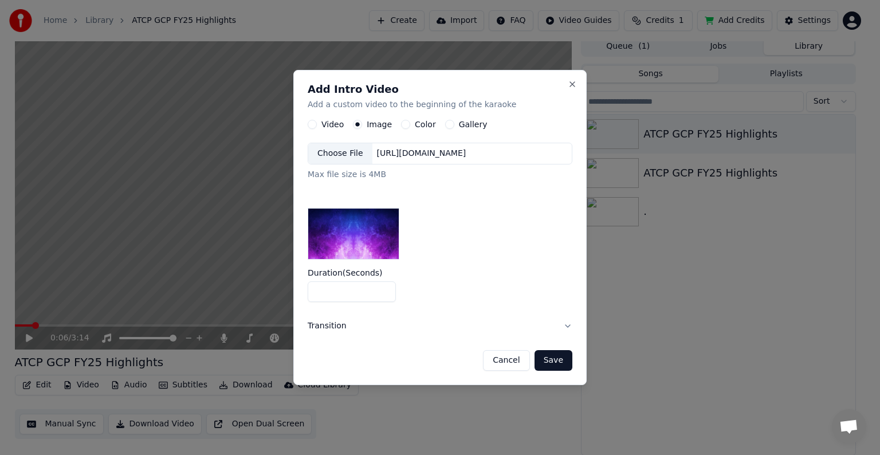
drag, startPoint x: 321, startPoint y: 289, endPoint x: 214, endPoint y: 286, distance: 107.2
click at [220, 289] on body "Home Library ATCP GCP FY25 Highlights Create Import FAQ Video Guides Credits 1 …" at bounding box center [435, 222] width 870 height 455
type input "*"
click at [352, 155] on div "Choose File" at bounding box center [340, 153] width 64 height 21
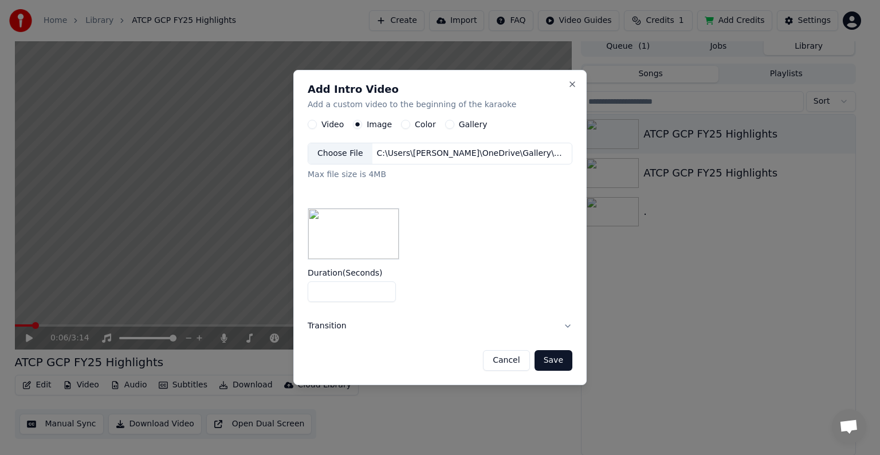
drag, startPoint x: 563, startPoint y: 362, endPoint x: 657, endPoint y: 371, distance: 94.4
click at [564, 362] on button "Save" at bounding box center [553, 360] width 38 height 21
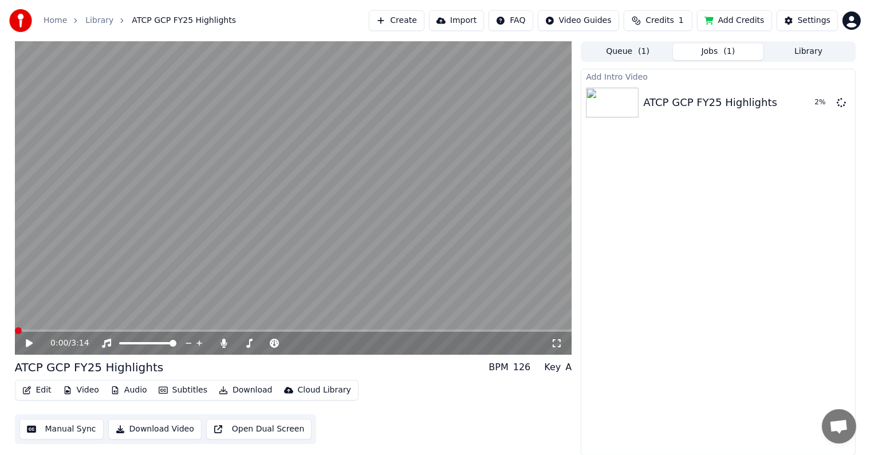
click at [15, 334] on span at bounding box center [18, 330] width 7 height 7
click at [15, 328] on span at bounding box center [18, 330] width 7 height 7
click at [559, 343] on icon at bounding box center [556, 343] width 11 height 9
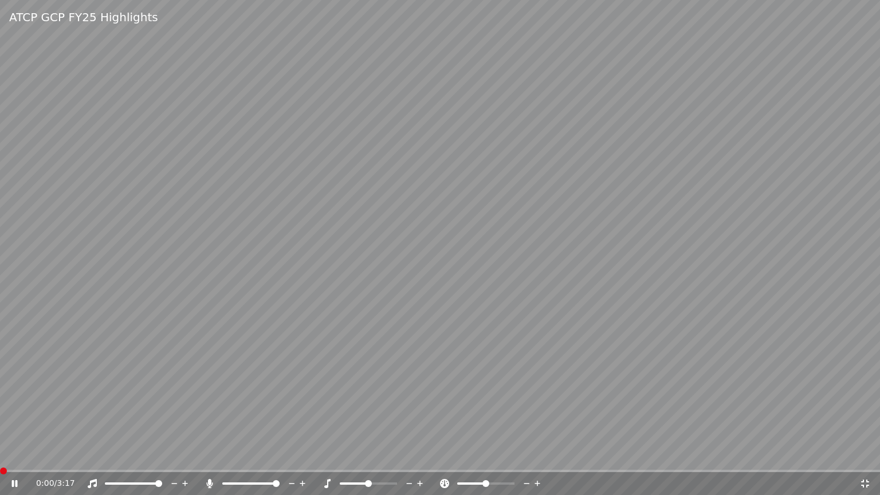
click at [0, 454] on span at bounding box center [3, 470] width 7 height 7
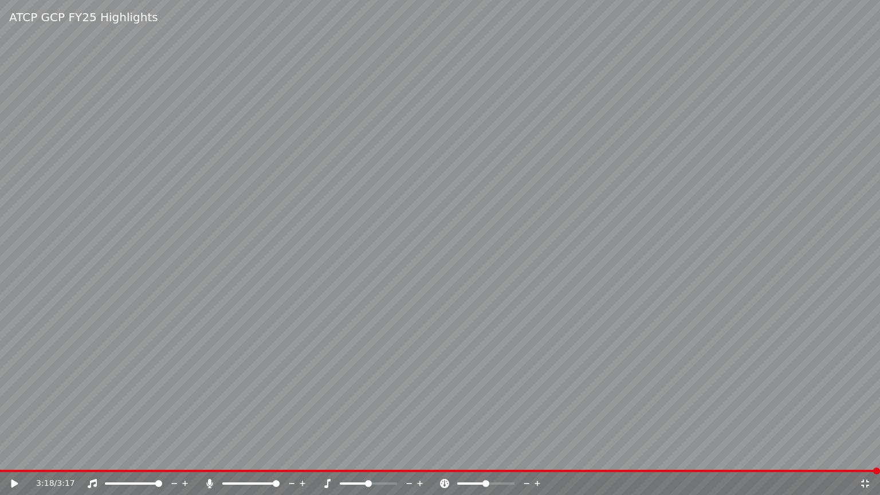
click at [595, 454] on span at bounding box center [440, 471] width 880 height 2
click at [546, 454] on div "2:14 / 3:17" at bounding box center [440, 483] width 880 height 23
click at [545, 454] on video at bounding box center [440, 247] width 880 height 495
click at [525, 454] on span at bounding box center [298, 471] width 597 height 2
click at [560, 454] on video at bounding box center [440, 247] width 880 height 495
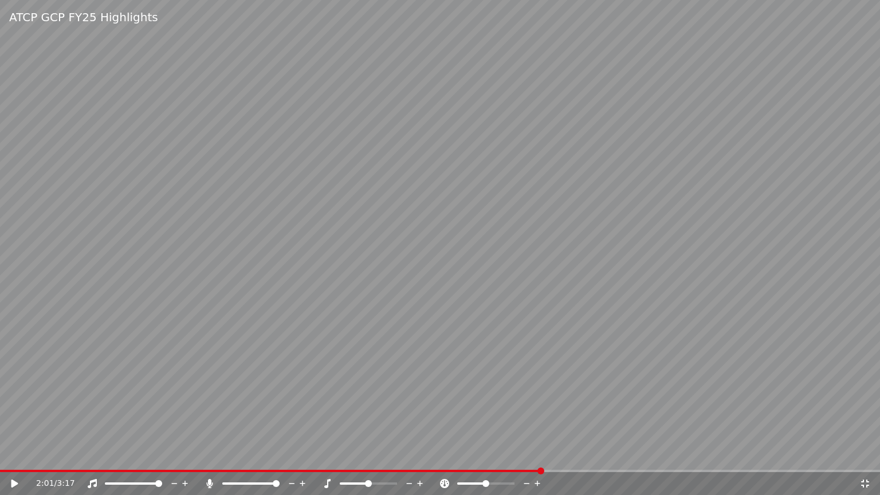
click at [563, 454] on span at bounding box center [440, 471] width 880 height 2
click at [547, 406] on video at bounding box center [440, 247] width 880 height 495
click at [589, 454] on div "2:14 / 3:17" at bounding box center [440, 483] width 880 height 23
click at [589, 454] on span at bounding box center [301, 471] width 603 height 2
click at [467, 376] on video at bounding box center [440, 247] width 880 height 495
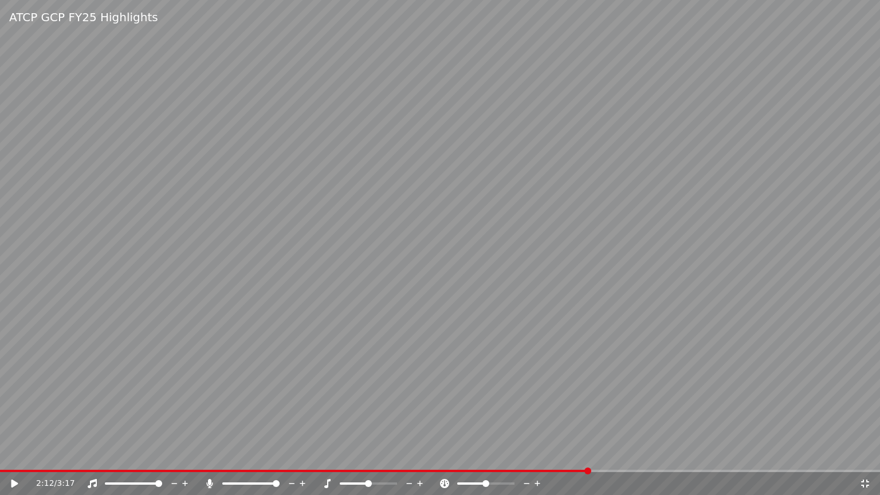
click at [571, 454] on span at bounding box center [294, 471] width 589 height 2
click at [508, 343] on video at bounding box center [440, 247] width 880 height 495
click at [863, 454] on icon at bounding box center [865, 483] width 8 height 8
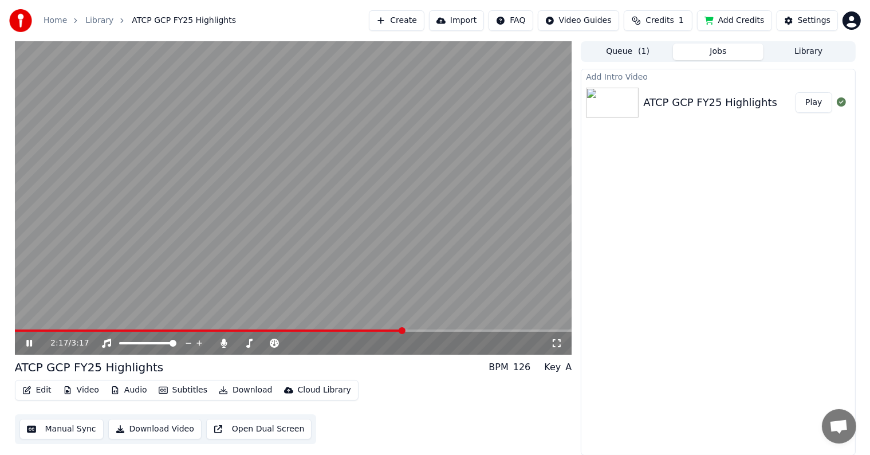
click at [382, 327] on video at bounding box center [293, 197] width 557 height 313
click at [373, 328] on video at bounding box center [293, 197] width 557 height 313
click at [376, 331] on span at bounding box center [210, 330] width 390 height 2
click at [321, 238] on video at bounding box center [293, 197] width 557 height 313
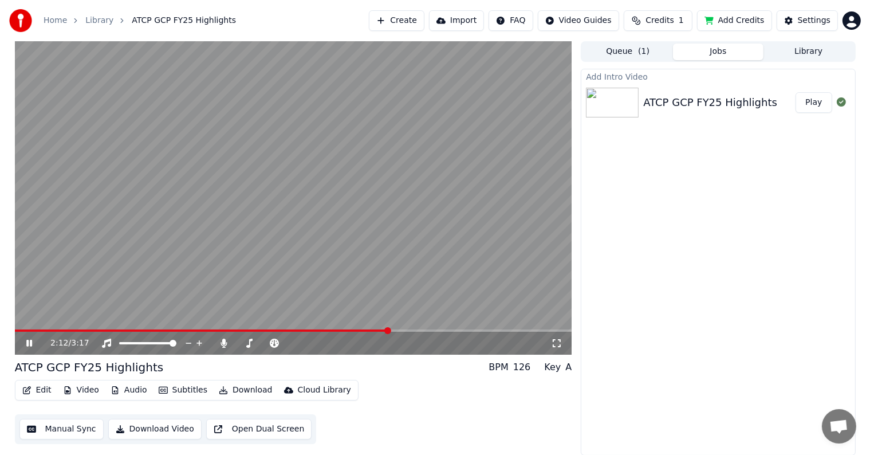
click at [555, 341] on icon at bounding box center [556, 343] width 11 height 9
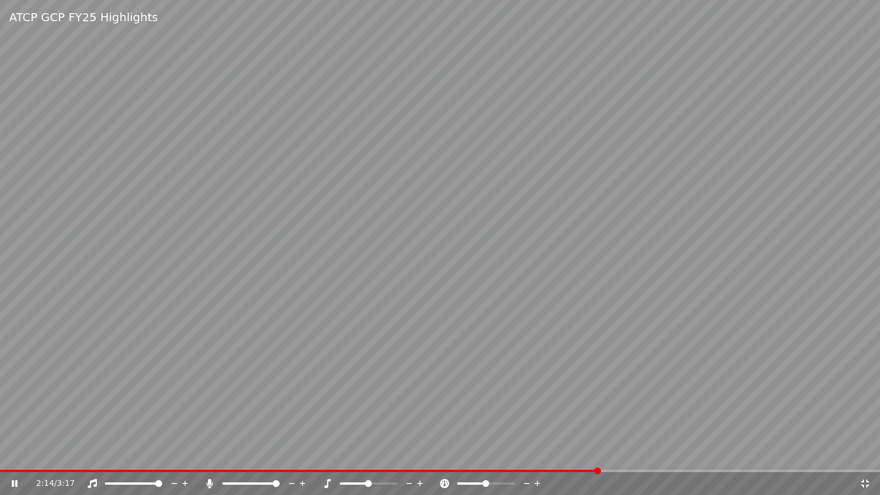
click at [864, 454] on icon at bounding box center [864, 483] width 11 height 9
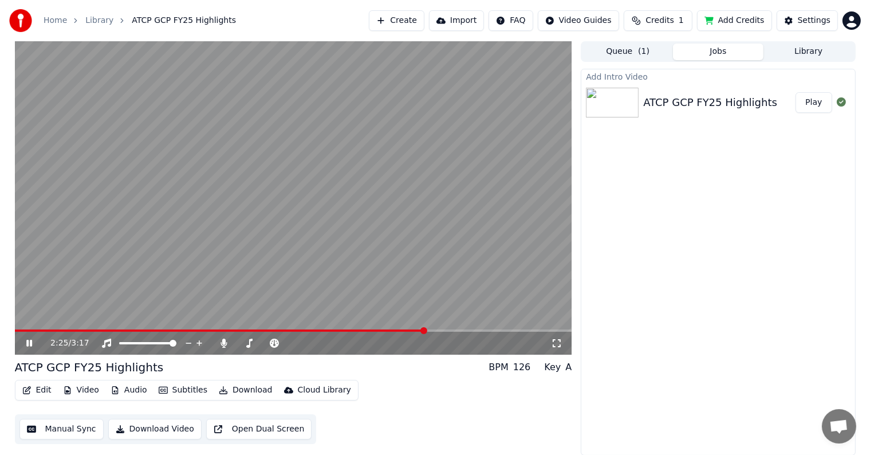
click at [181, 231] on video at bounding box center [293, 197] width 557 height 313
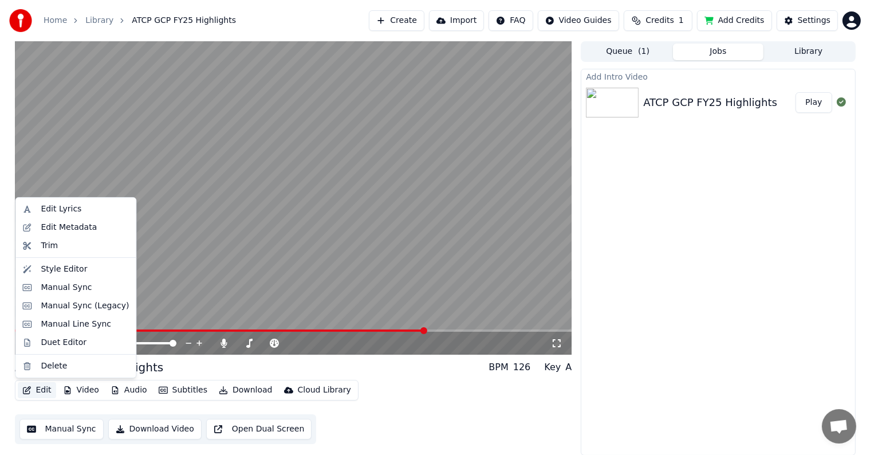
click at [33, 392] on button "Edit" at bounding box center [37, 390] width 38 height 16
click at [52, 211] on div "Edit Lyrics" at bounding box center [61, 208] width 41 height 11
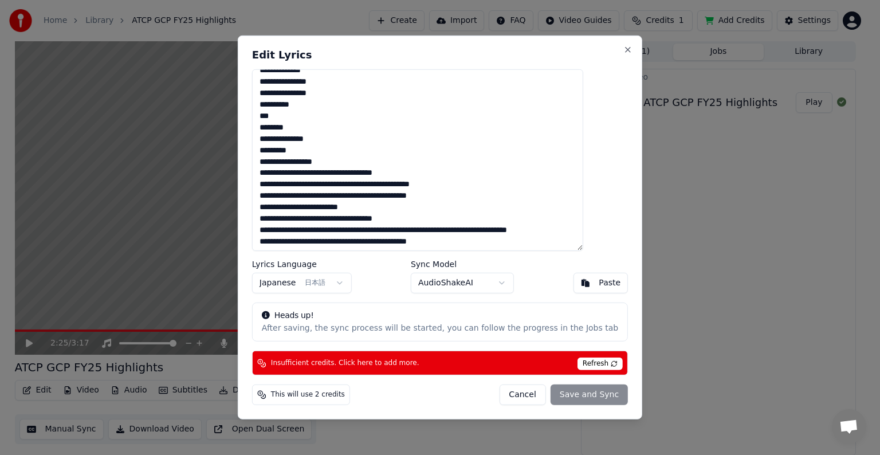
scroll to position [286, 0]
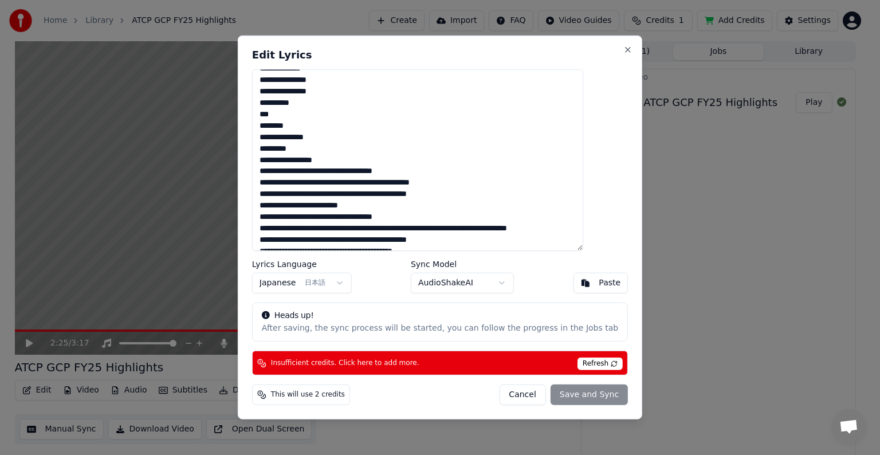
drag, startPoint x: 346, startPoint y: 160, endPoint x: 274, endPoint y: 163, distance: 72.3
click at [274, 163] on textarea at bounding box center [417, 160] width 331 height 182
click at [577, 362] on span "Refresh" at bounding box center [599, 363] width 45 height 13
click at [592, 362] on span "Refresh" at bounding box center [599, 363] width 45 height 13
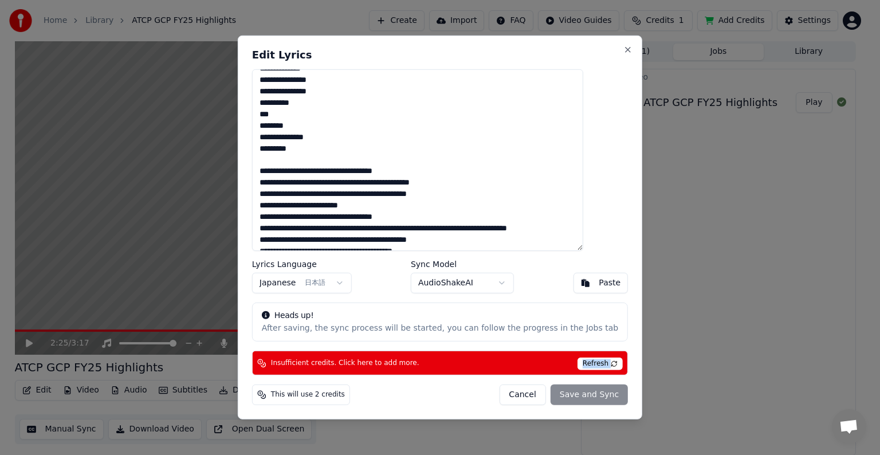
click at [592, 362] on span "Refresh" at bounding box center [599, 363] width 45 height 13
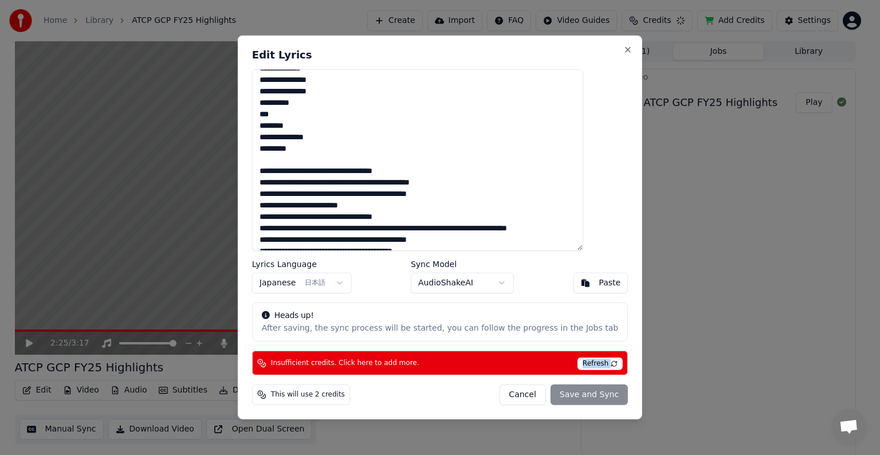
click at [592, 362] on span "Refresh" at bounding box center [599, 363] width 45 height 13
click at [593, 367] on span "Refresh" at bounding box center [599, 363] width 45 height 13
click at [593, 366] on span "Refresh" at bounding box center [599, 363] width 45 height 13
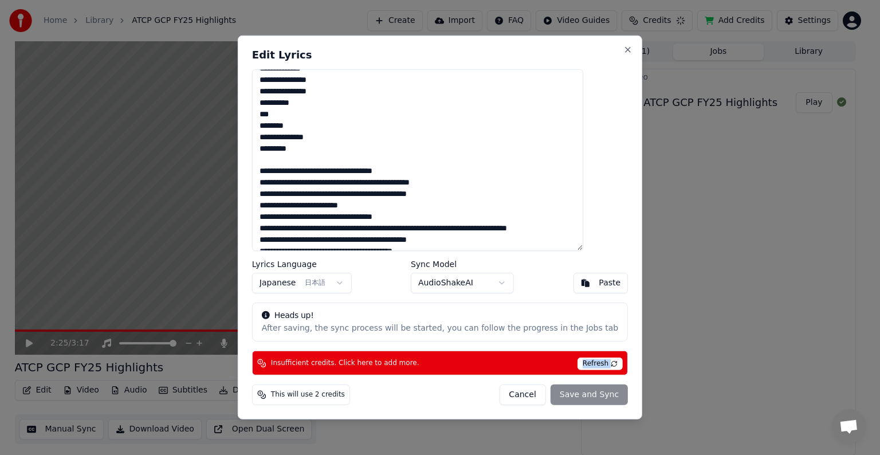
click at [593, 365] on span "Refresh" at bounding box center [599, 363] width 45 height 13
click at [589, 364] on span "Refresh" at bounding box center [599, 363] width 45 height 13
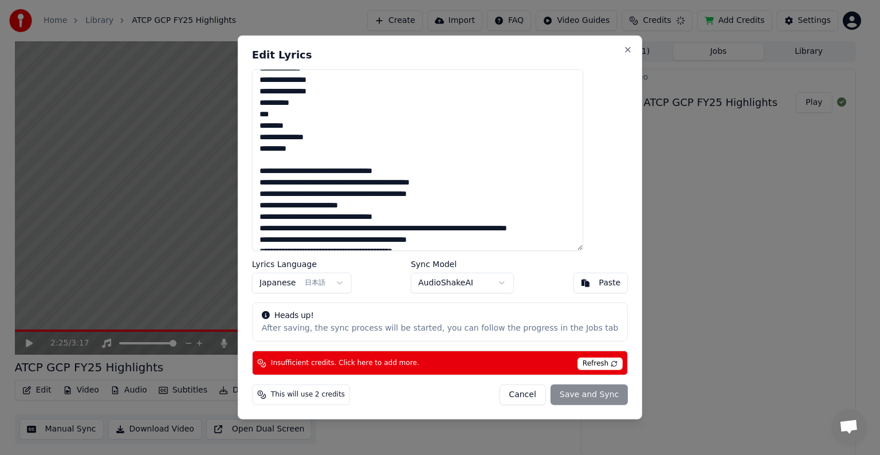
click at [589, 364] on span "Refresh" at bounding box center [599, 363] width 45 height 13
click at [516, 388] on button "Cancel" at bounding box center [522, 394] width 46 height 21
type textarea "**********"
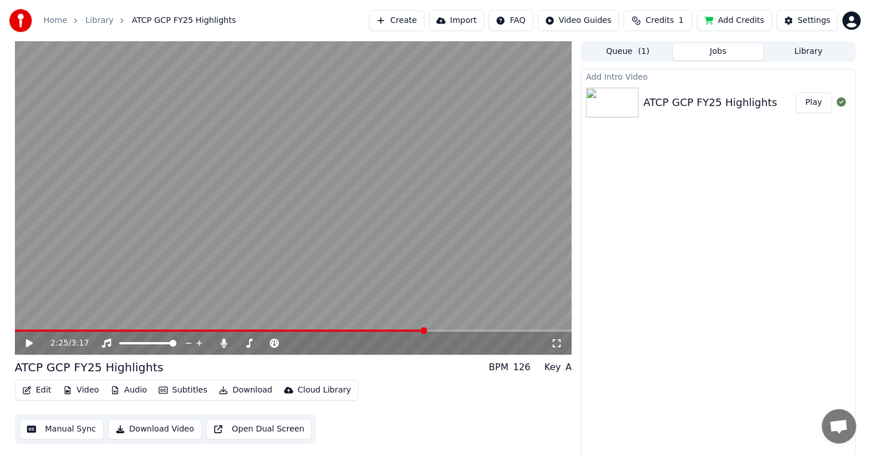
click at [736, 21] on button "Add Credits" at bounding box center [734, 20] width 75 height 21
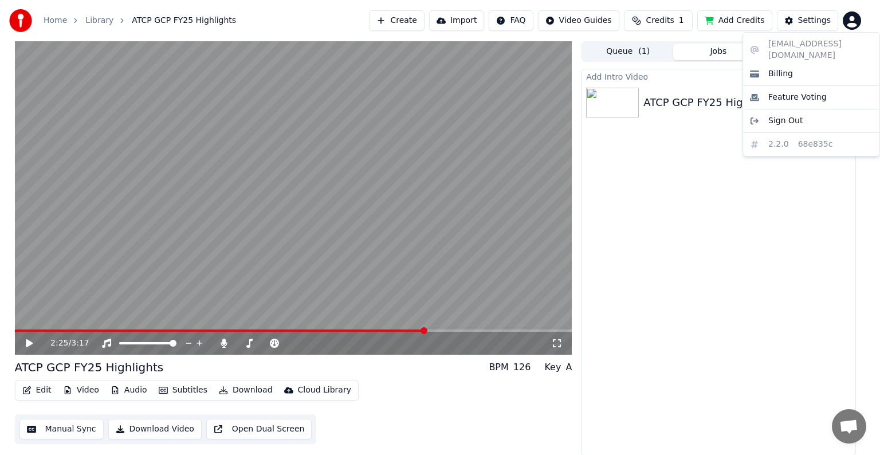
click at [843, 24] on html "Home Library ATCP GCP FY25 Highlights Create Import FAQ Video Guides Credits 1 …" at bounding box center [440, 227] width 880 height 455
click at [27, 391] on html "Home Library ATCP GCP FY25 Highlights Create Import FAQ Video Guides Credits 1 …" at bounding box center [440, 227] width 880 height 455
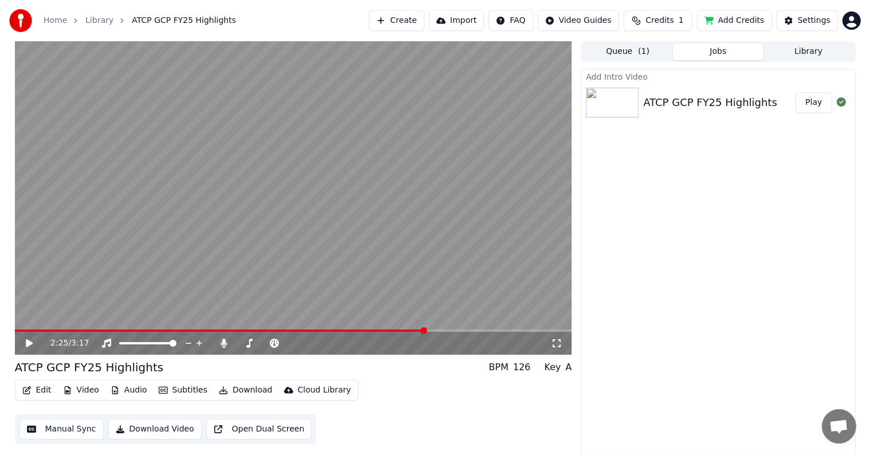
click at [29, 391] on icon "button" at bounding box center [27, 390] width 8 height 8
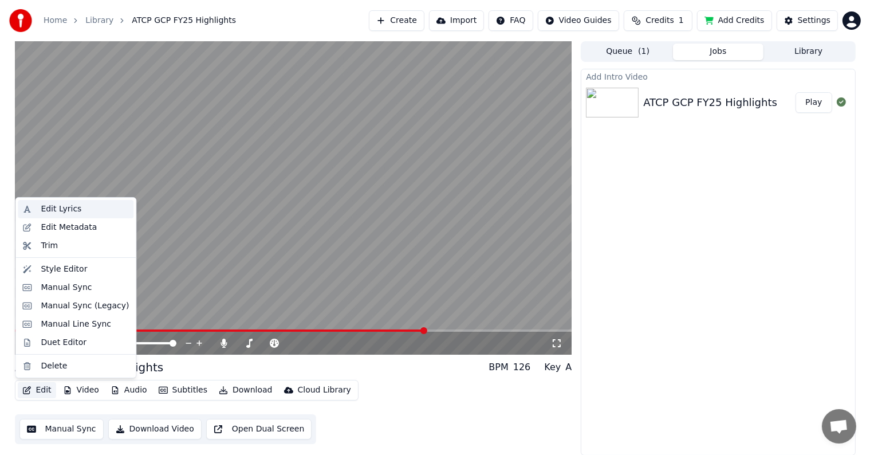
click at [103, 214] on div "Edit Lyrics" at bounding box center [85, 208] width 88 height 11
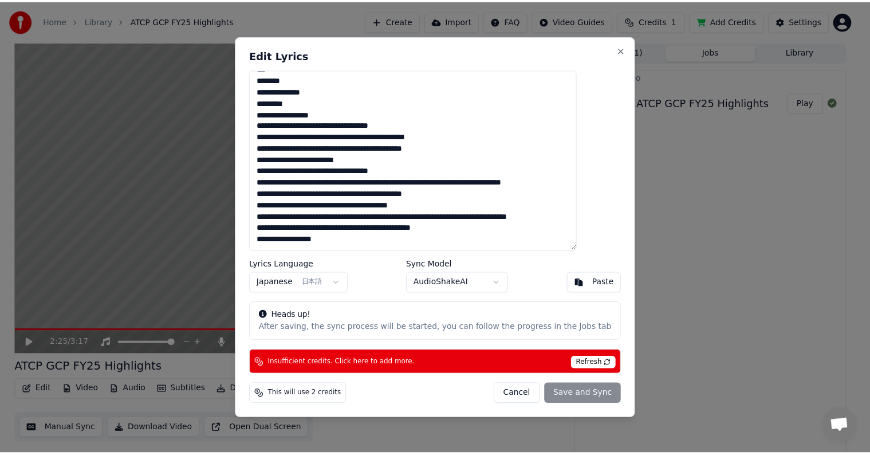
scroll to position [355, 0]
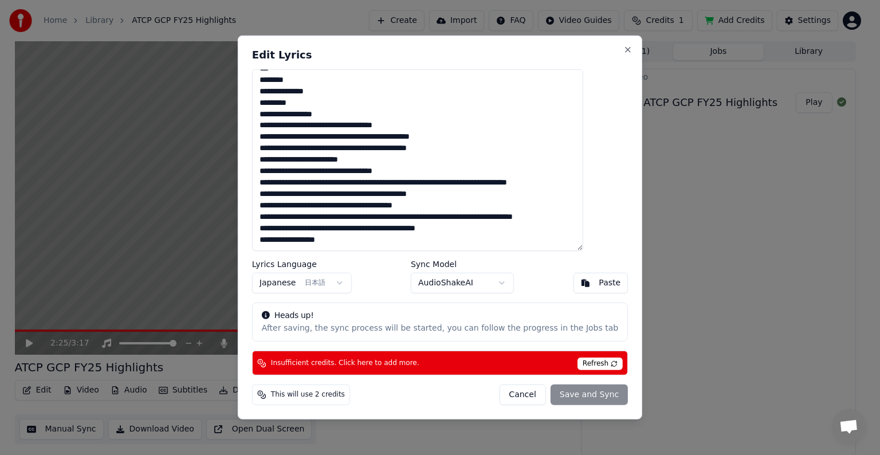
click at [317, 397] on span "This will use 2 credits" at bounding box center [308, 394] width 74 height 9
click at [623, 51] on button "Close" at bounding box center [627, 49] width 9 height 9
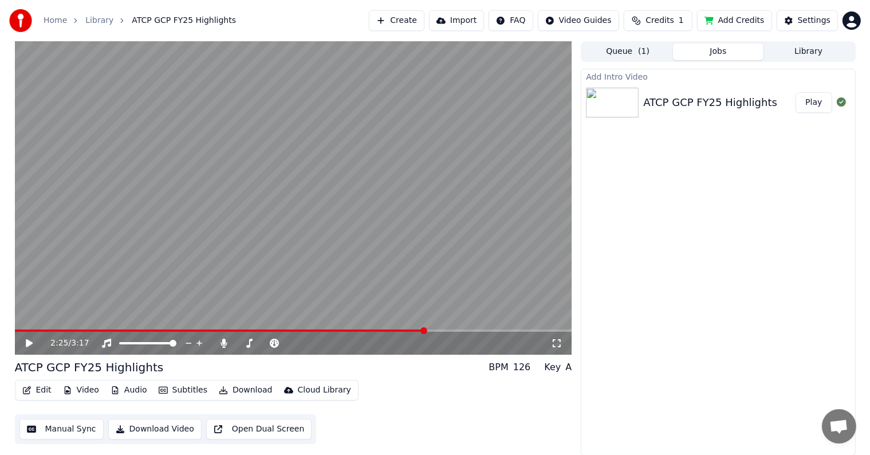
click at [241, 391] on button "Download" at bounding box center [245, 390] width 63 height 16
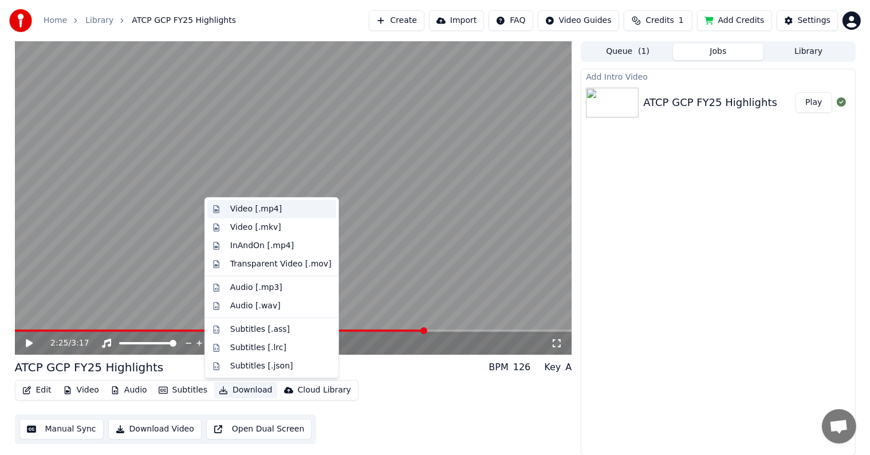
click at [272, 212] on div "Video [.mp4]" at bounding box center [256, 208] width 52 height 11
